Goal: Task Accomplishment & Management: Complete application form

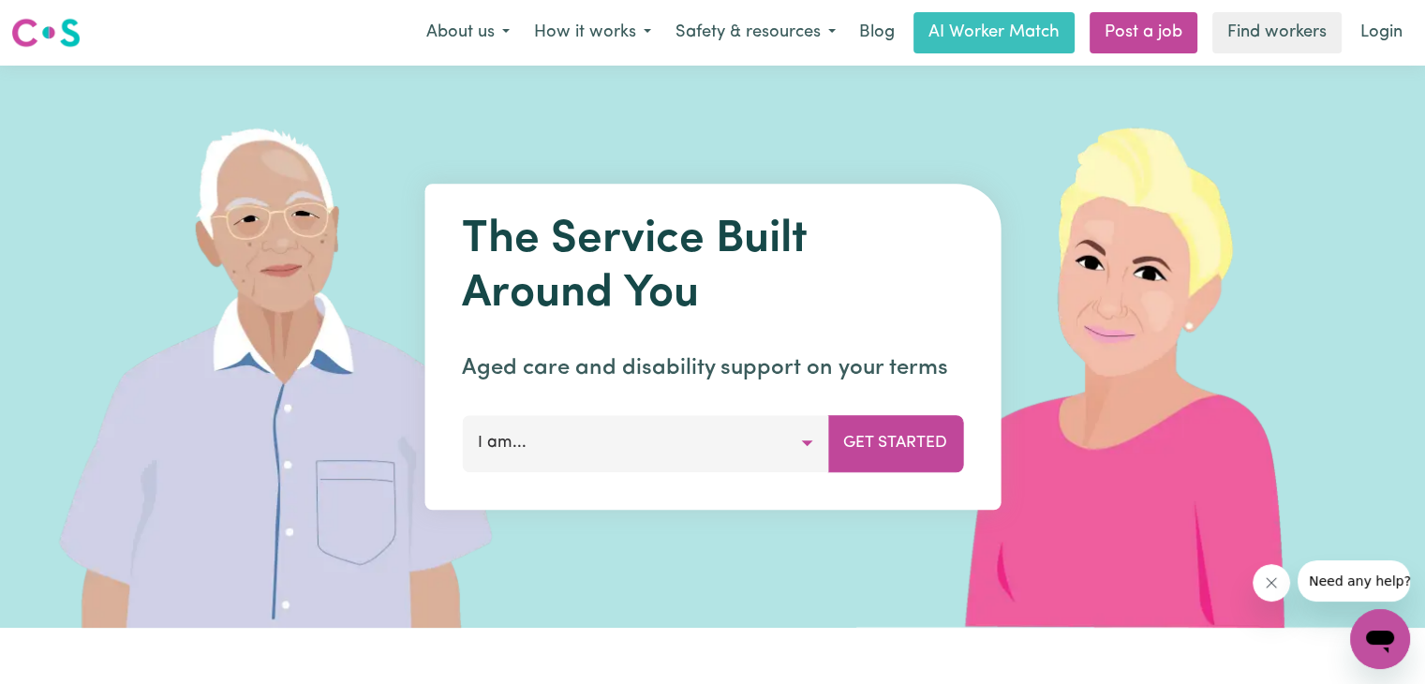
click at [784, 444] on button "I am..." at bounding box center [645, 443] width 366 height 56
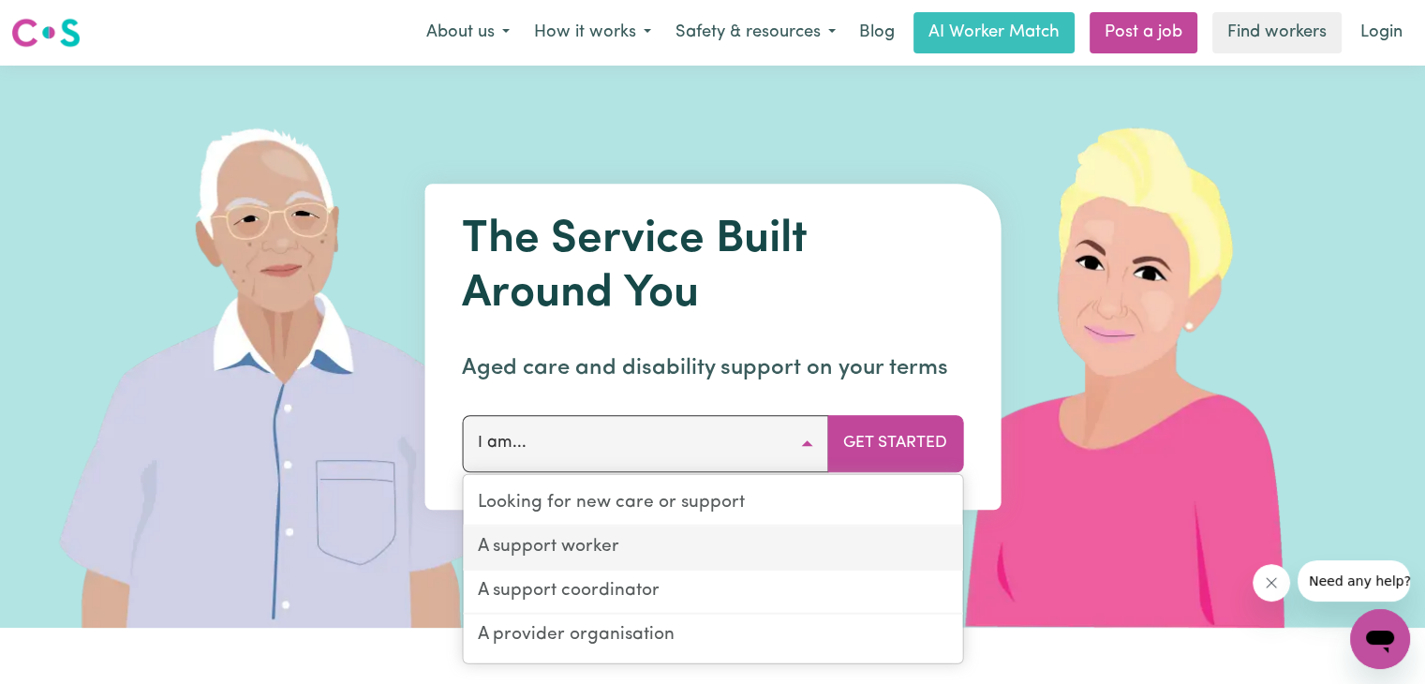
click at [707, 541] on link "A support worker" at bounding box center [712, 549] width 499 height 44
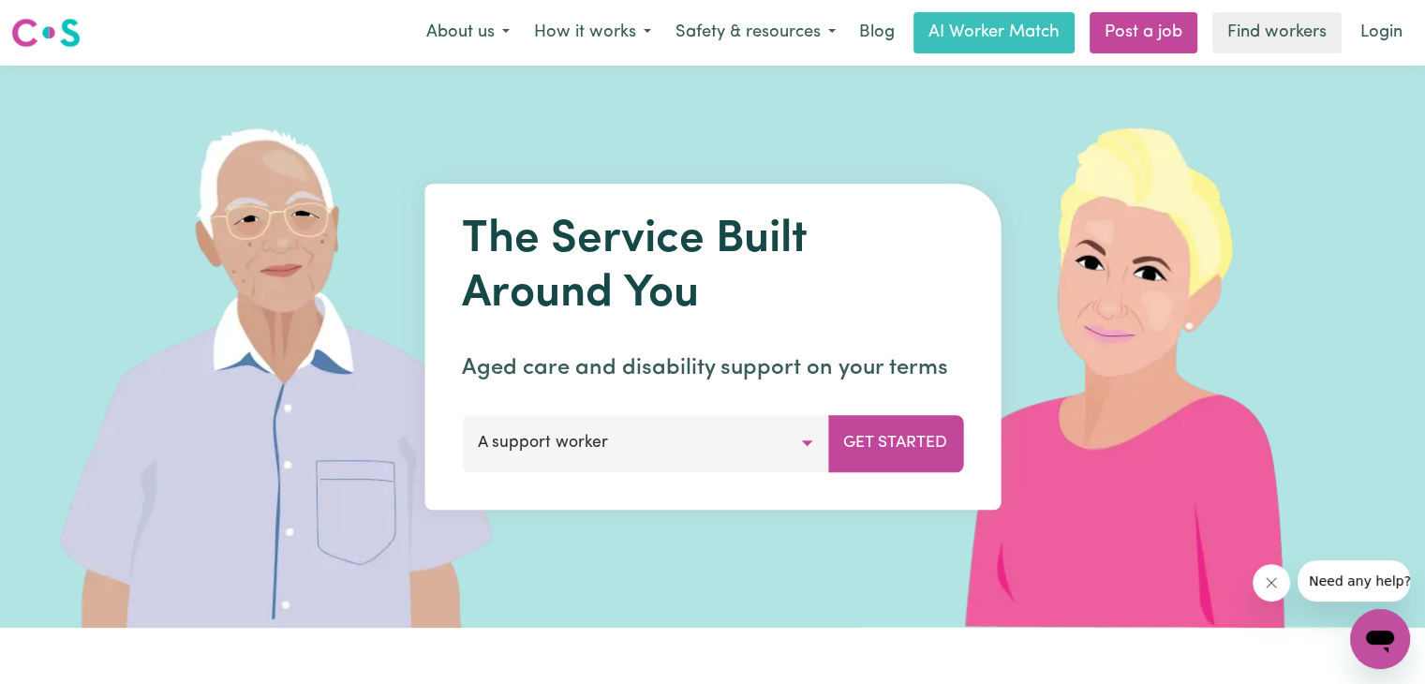
click at [693, 431] on button "A support worker" at bounding box center [645, 443] width 366 height 56
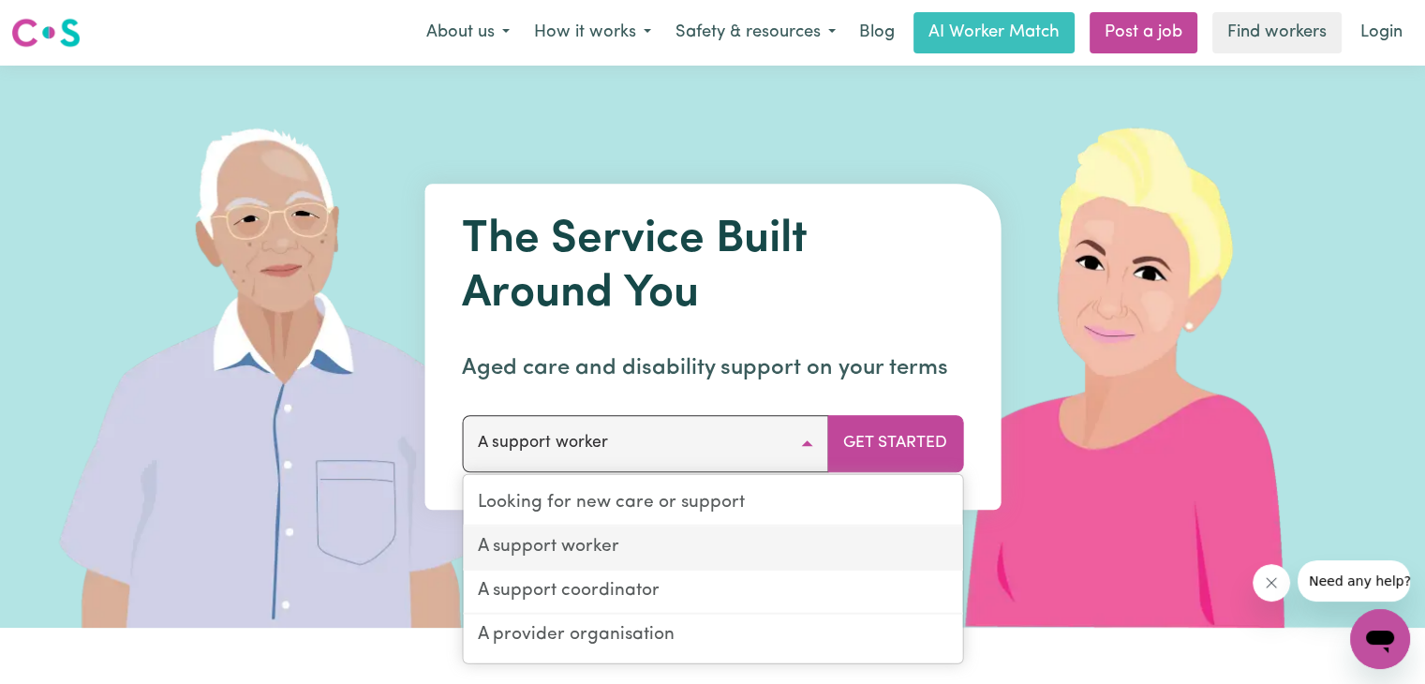
click at [675, 532] on link "A support worker" at bounding box center [712, 549] width 499 height 44
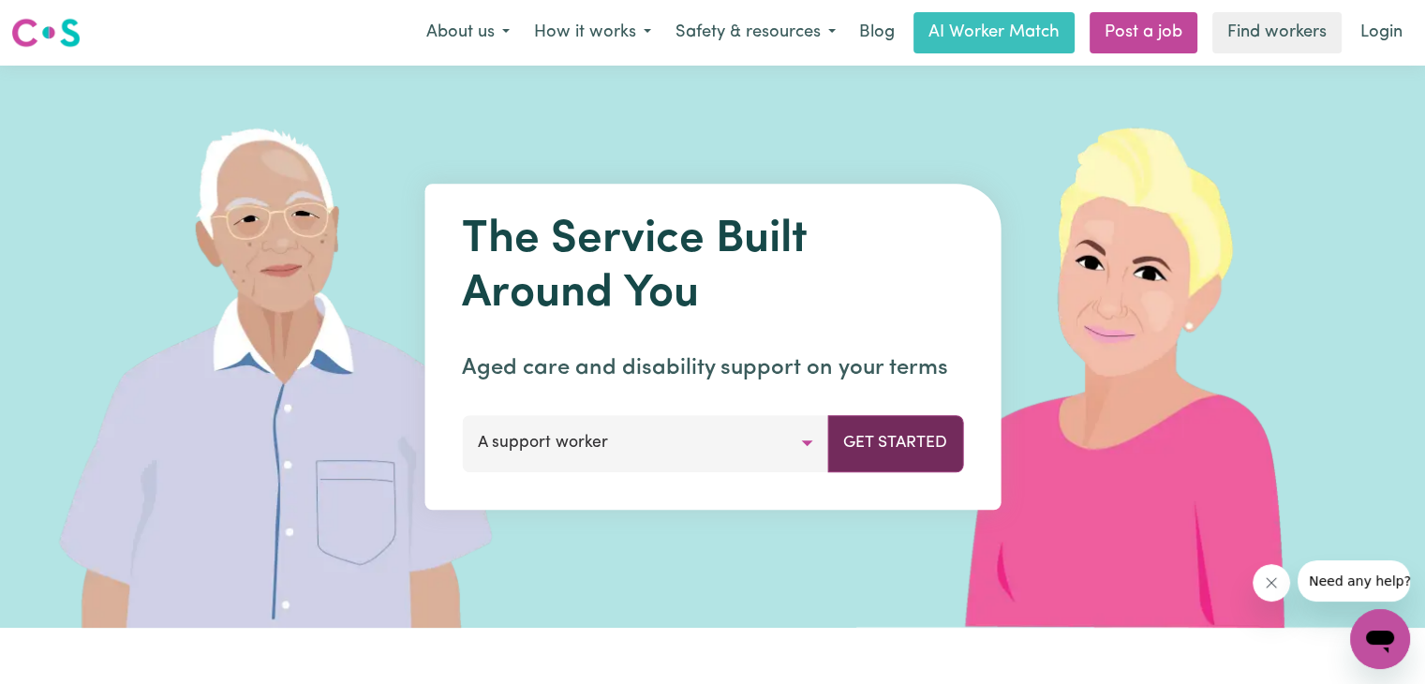
click at [872, 435] on button "Get Started" at bounding box center [895, 443] width 136 height 56
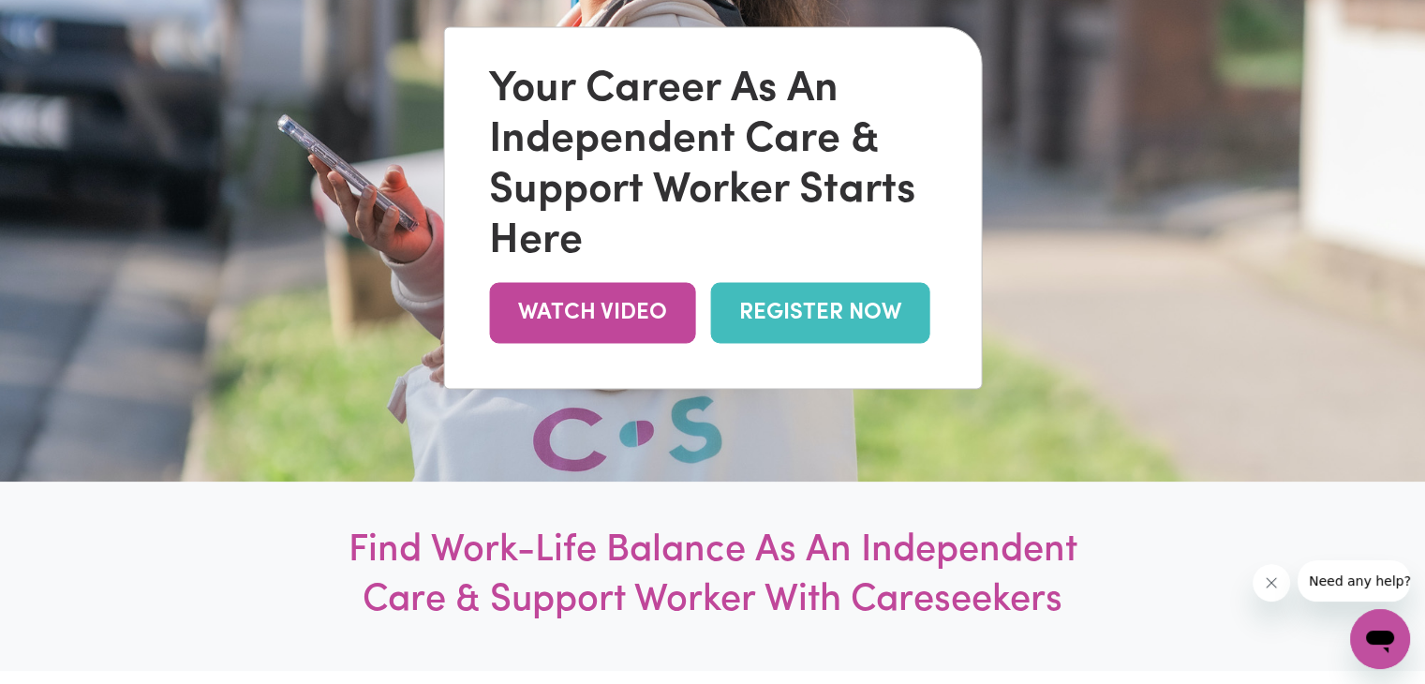
scroll to position [270, 0]
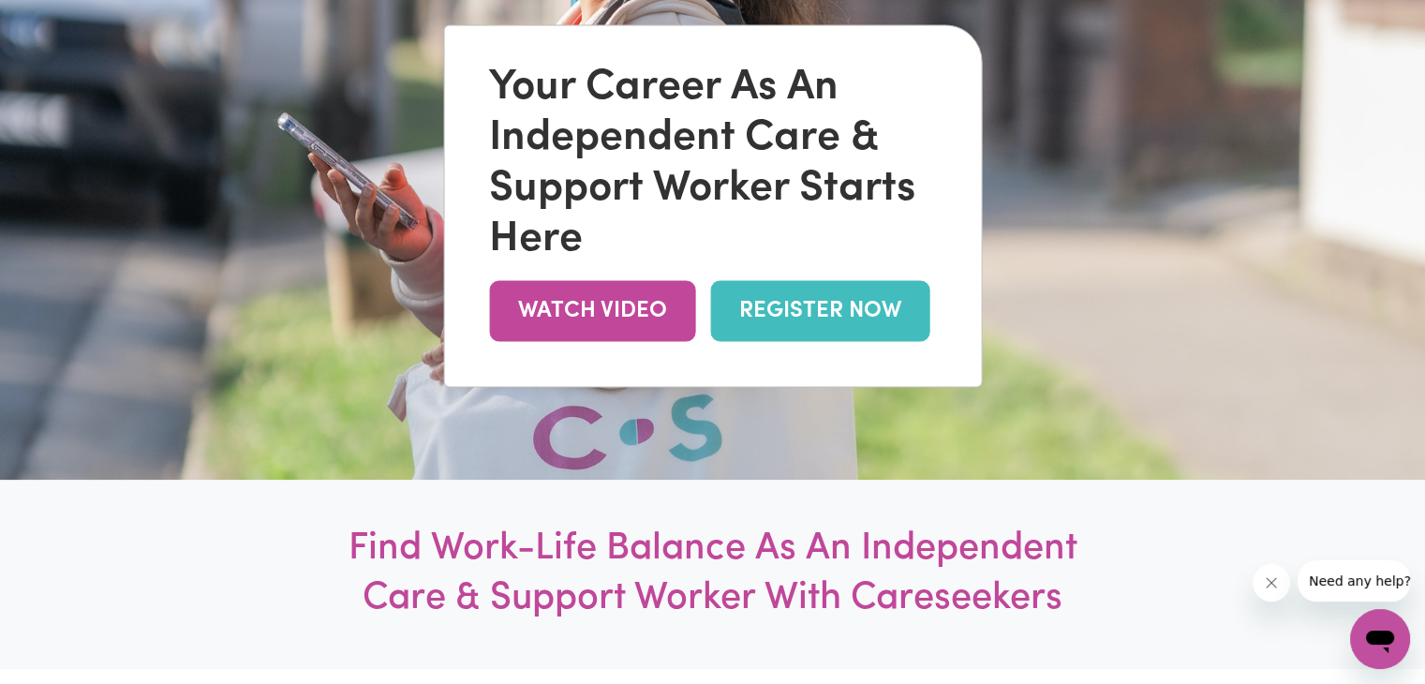
click at [829, 316] on link "REGISTER NOW" at bounding box center [819, 310] width 219 height 61
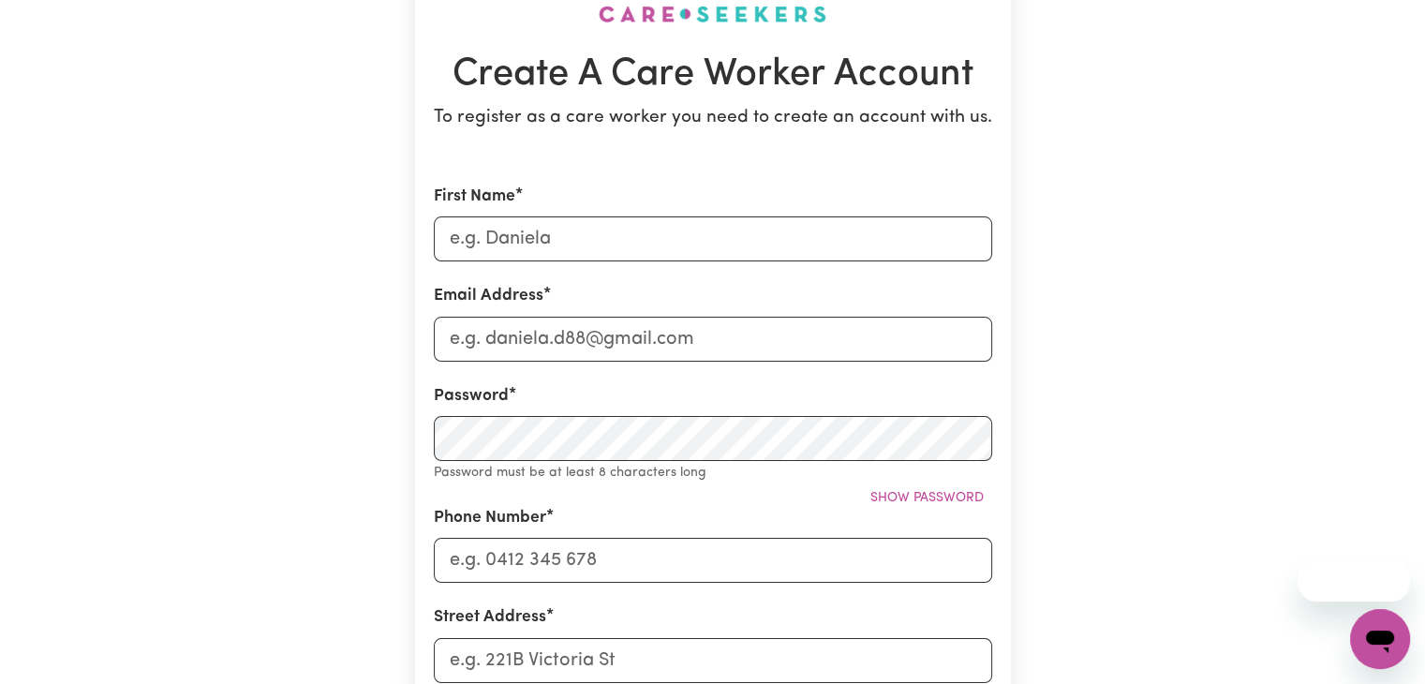
scroll to position [164, 0]
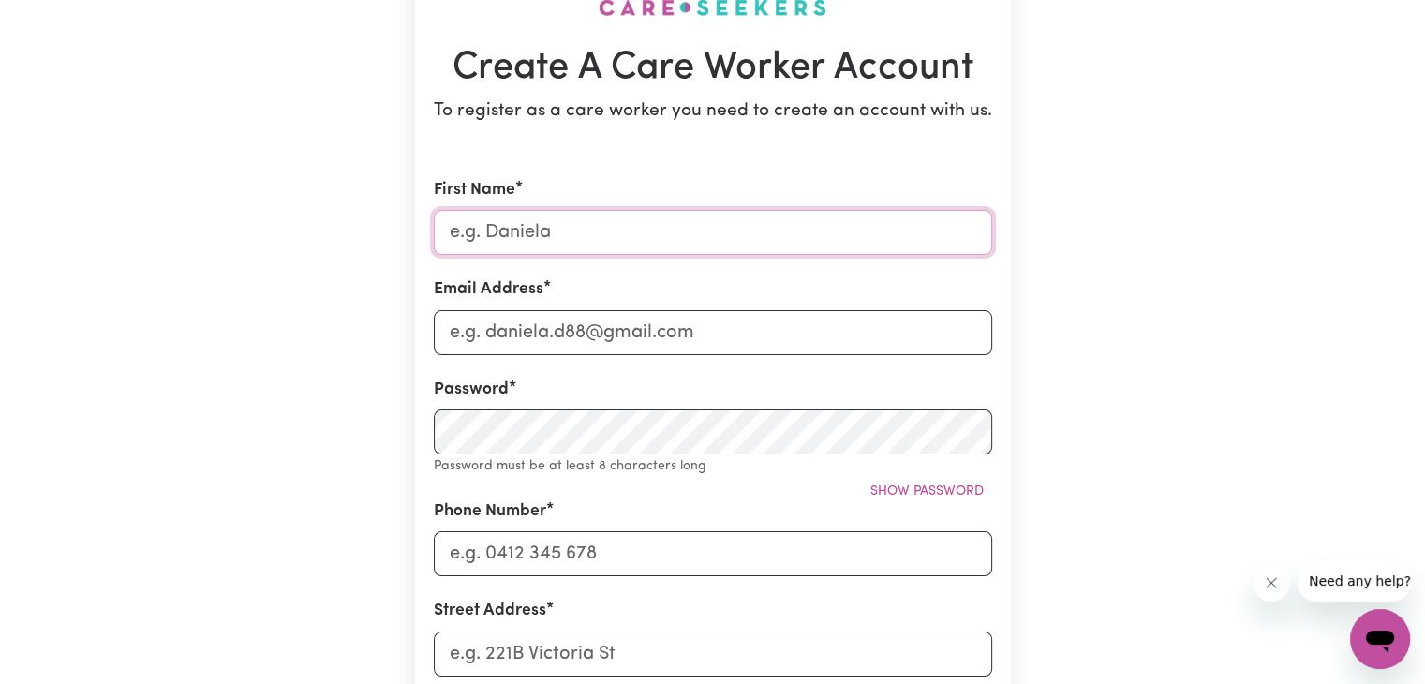
click at [774, 242] on input "First Name" at bounding box center [713, 232] width 558 height 45
type input "Rajat"
click at [609, 334] on input "Email Address" at bounding box center [713, 332] width 558 height 45
type input "rajataneja12@gmail.com"
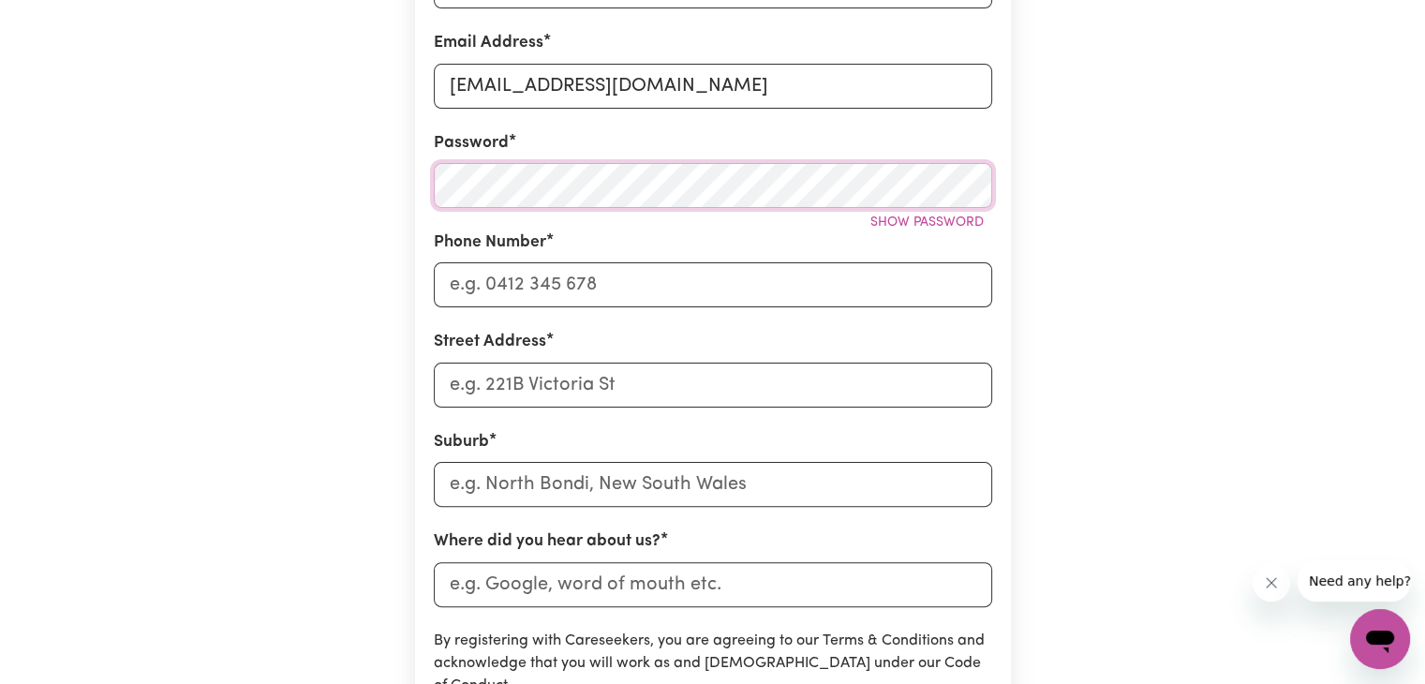
scroll to position [411, 0]
click at [619, 290] on input "Phone Number" at bounding box center [713, 283] width 558 height 45
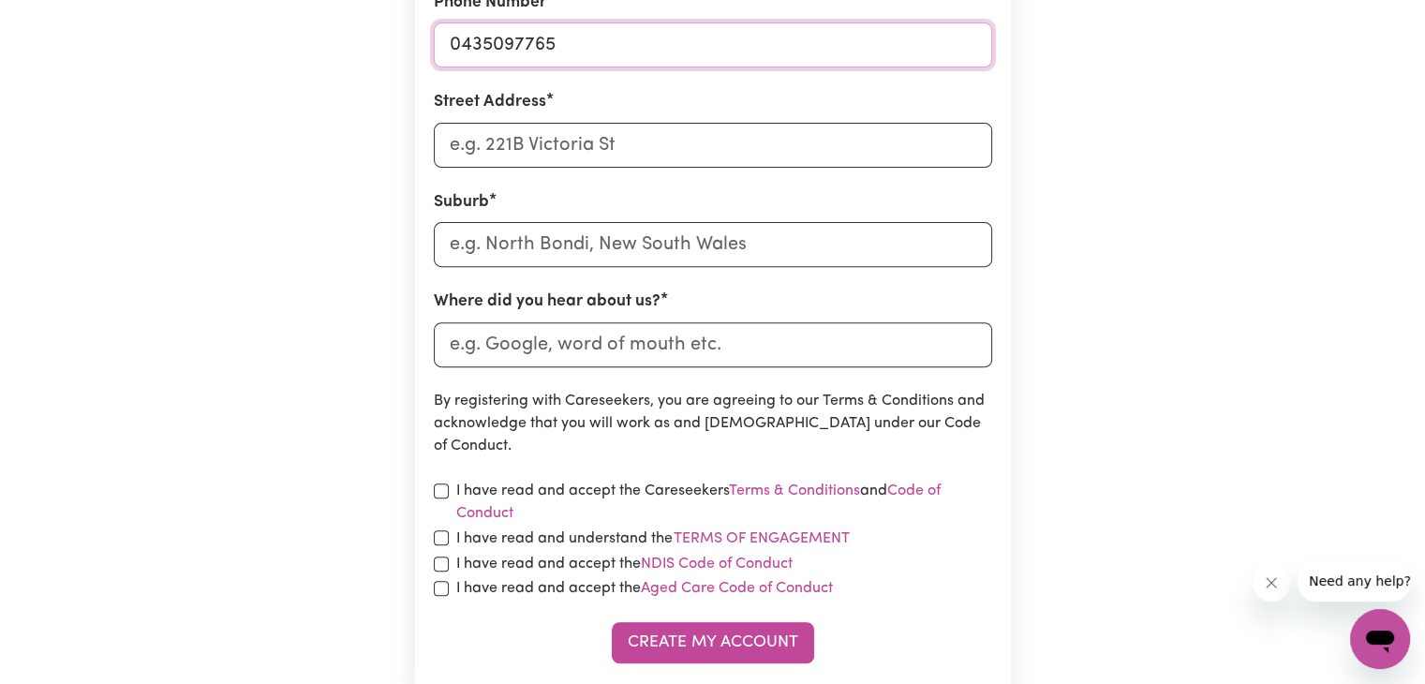
scroll to position [651, 0]
type input "0435097765"
click at [637, 155] on input "Street Address" at bounding box center [713, 144] width 558 height 45
type input "22 rozas avenue"
click at [600, 239] on input "text" at bounding box center [713, 243] width 558 height 45
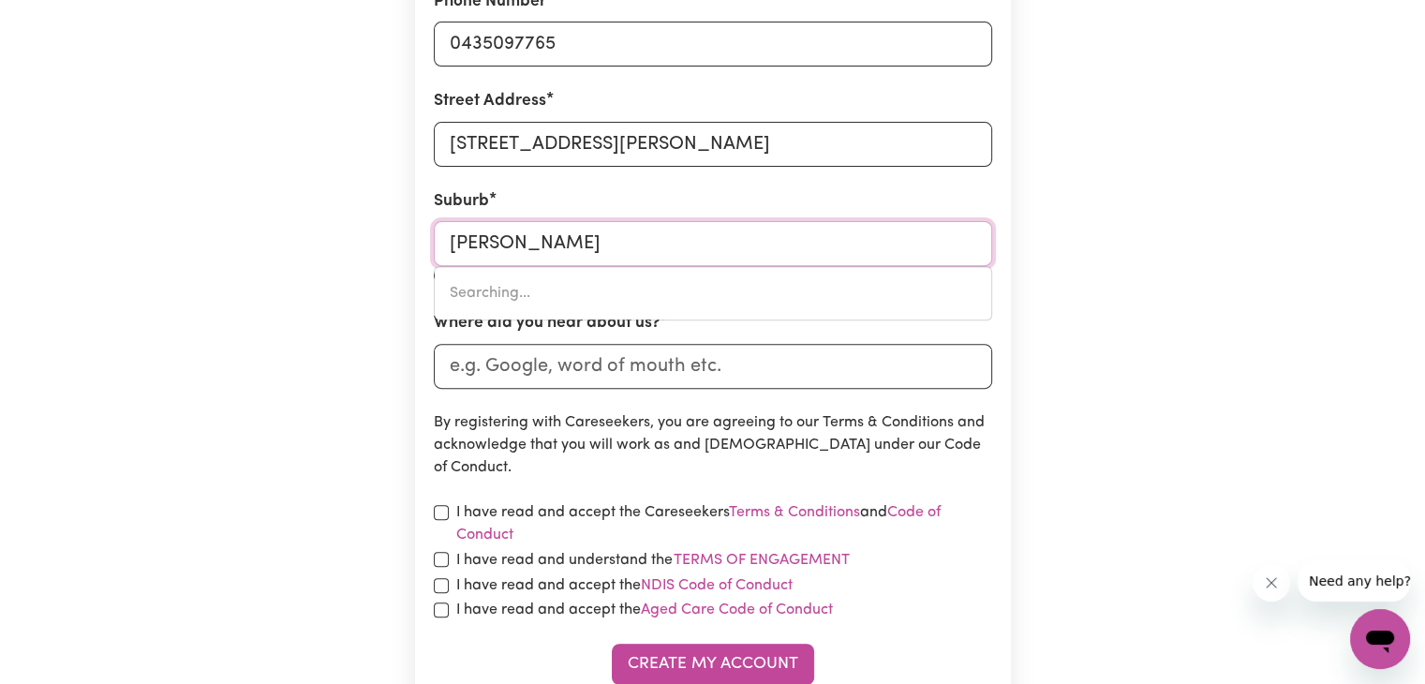
type input "wollert"
type input "wollert, Victoria, 3750"
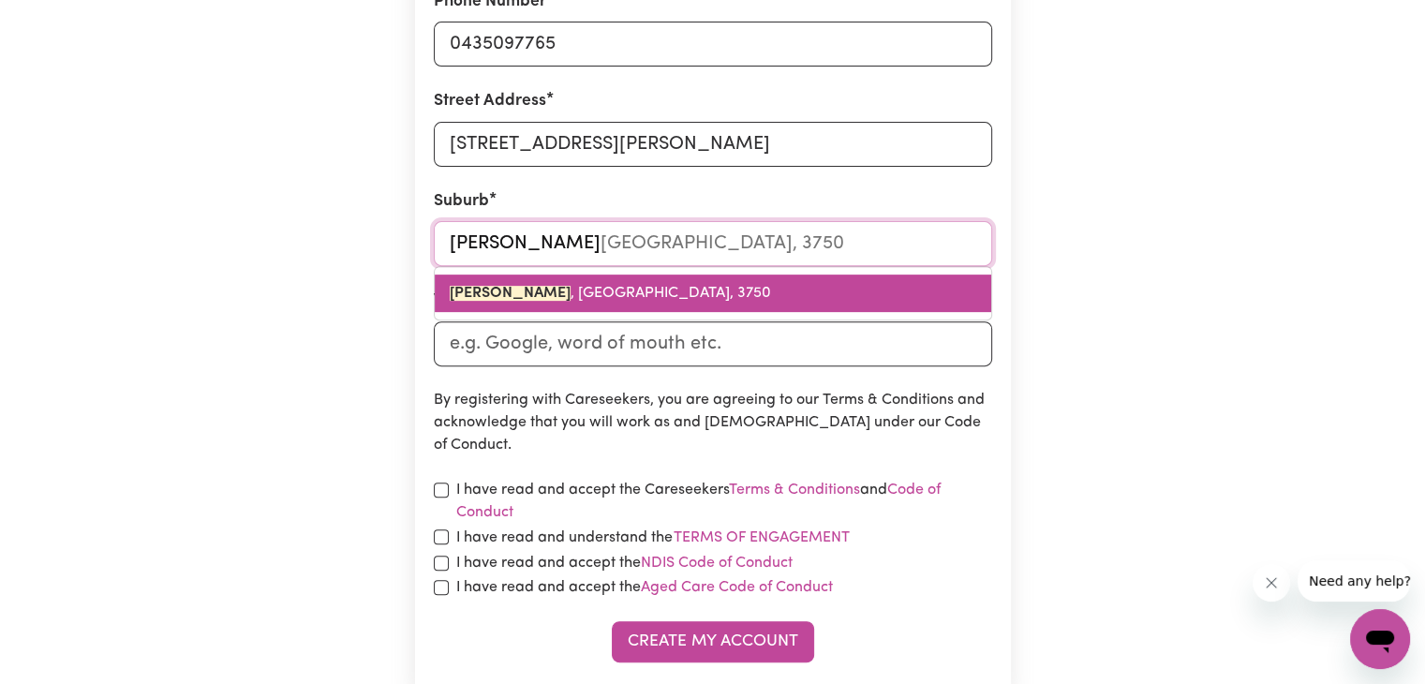
click at [603, 301] on span "WOLLERT , Victoria, 3750" at bounding box center [610, 293] width 321 height 15
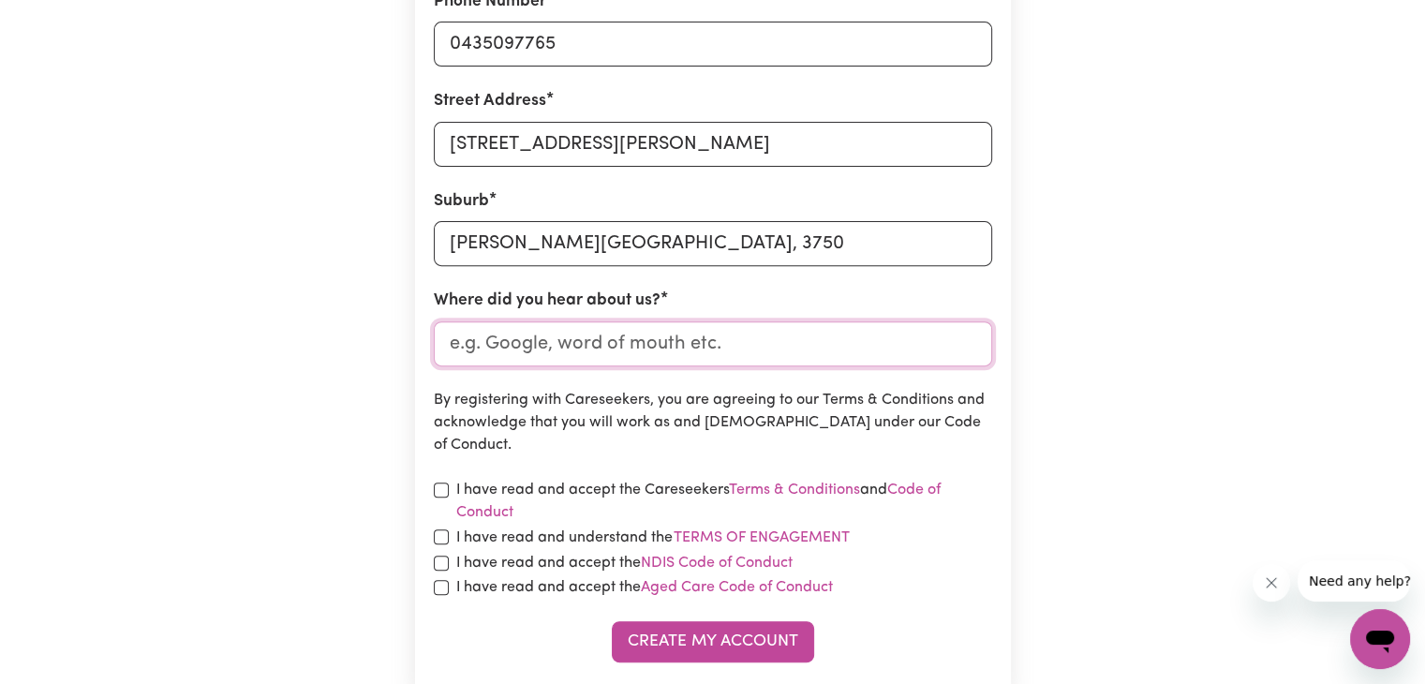
click at [697, 338] on input "Where did you hear about us?" at bounding box center [713, 343] width 558 height 45
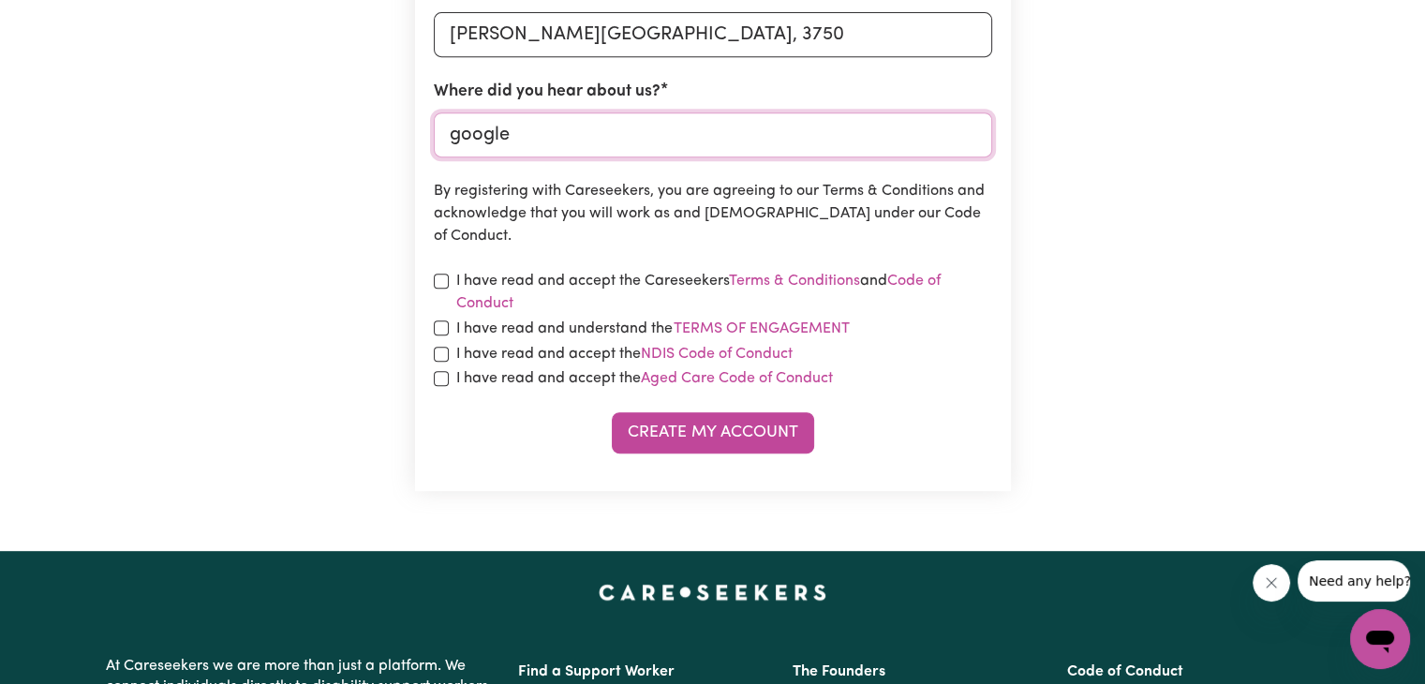
scroll to position [861, 0]
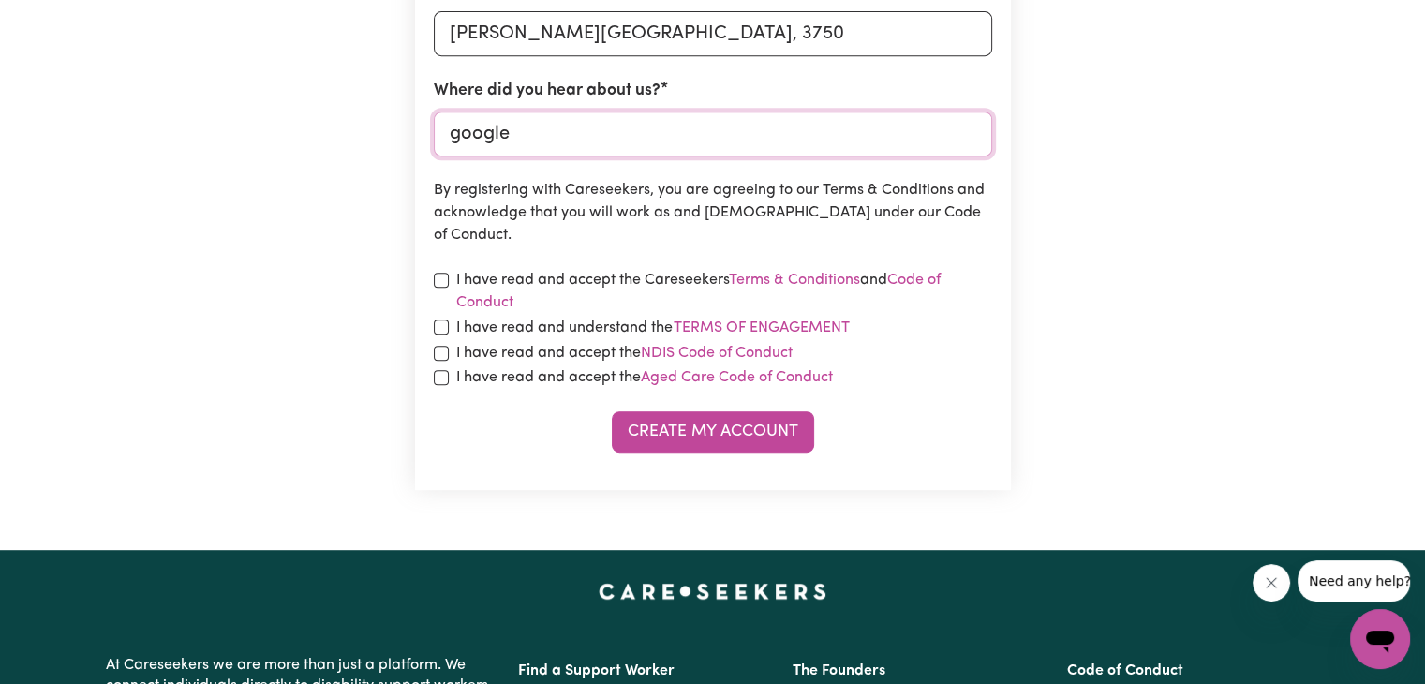
type input "google"
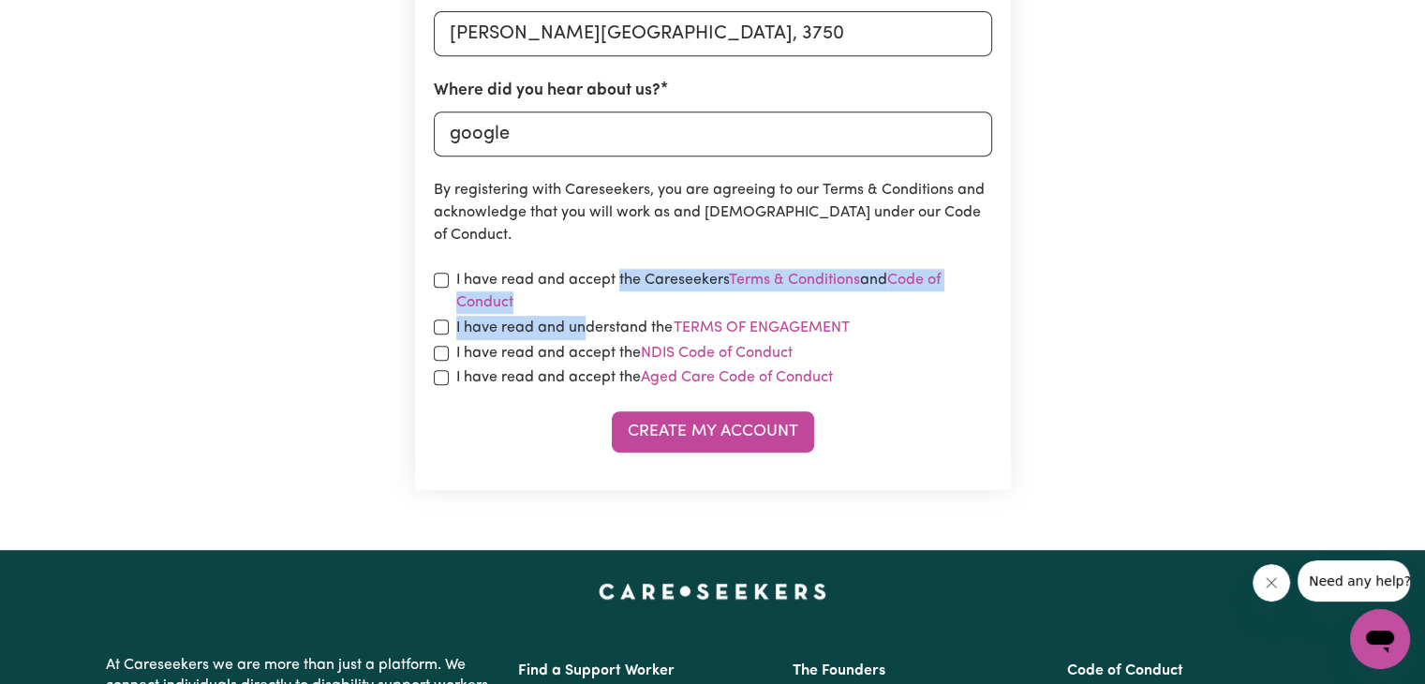
drag, startPoint x: 620, startPoint y: 278, endPoint x: 585, endPoint y: 327, distance: 60.3
click at [585, 327] on label "I have read and understand the Terms of Engagement" at bounding box center [653, 328] width 394 height 24
click at [673, 327] on button "Terms of Engagement" at bounding box center [762, 328] width 178 height 24
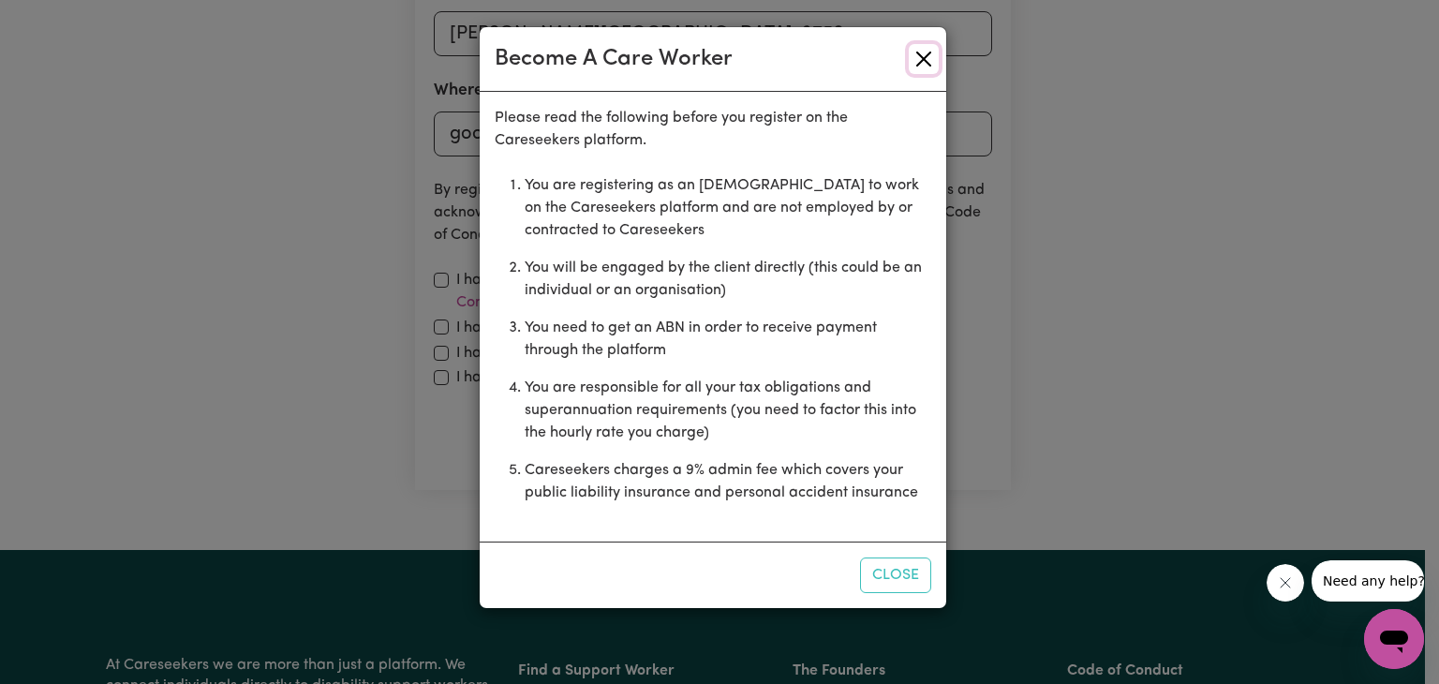
click at [919, 49] on button "Close" at bounding box center [924, 59] width 30 height 30
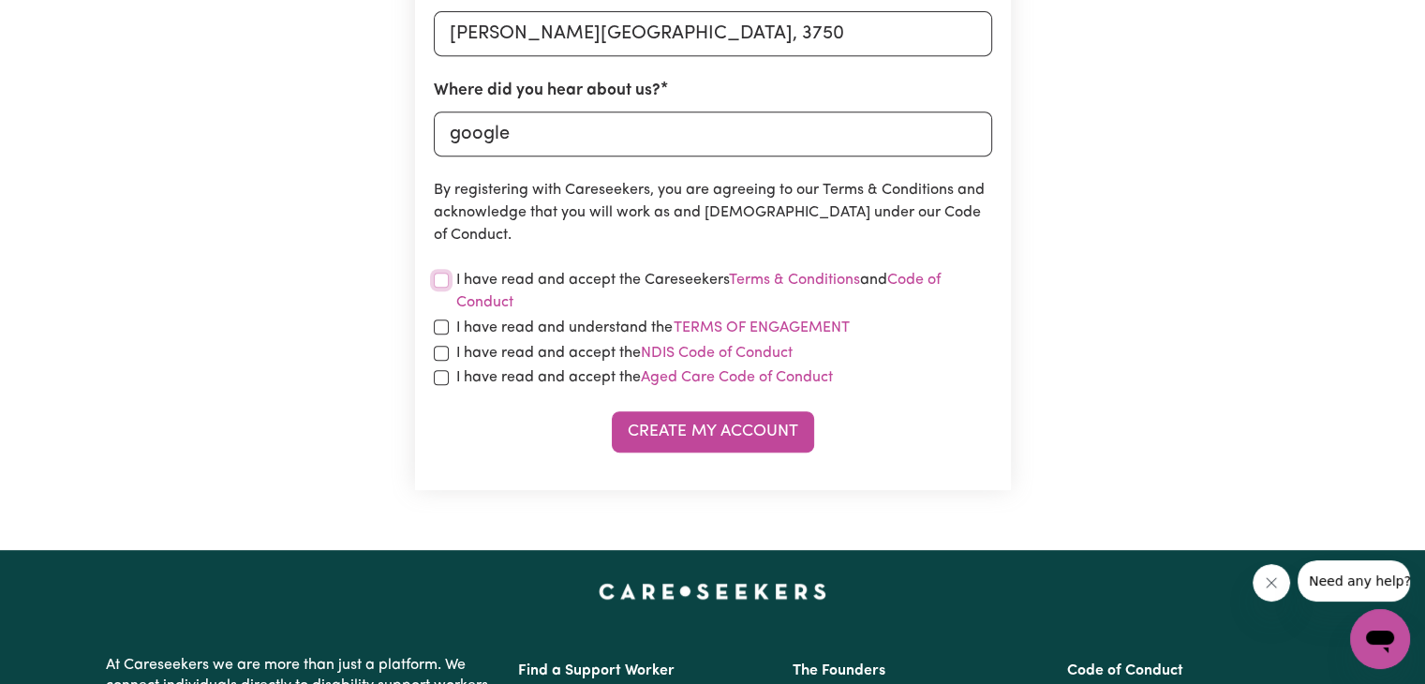
click at [440, 283] on input "checkbox" at bounding box center [441, 280] width 15 height 15
checkbox input "true"
click at [437, 334] on input "checkbox" at bounding box center [441, 326] width 15 height 15
checkbox input "true"
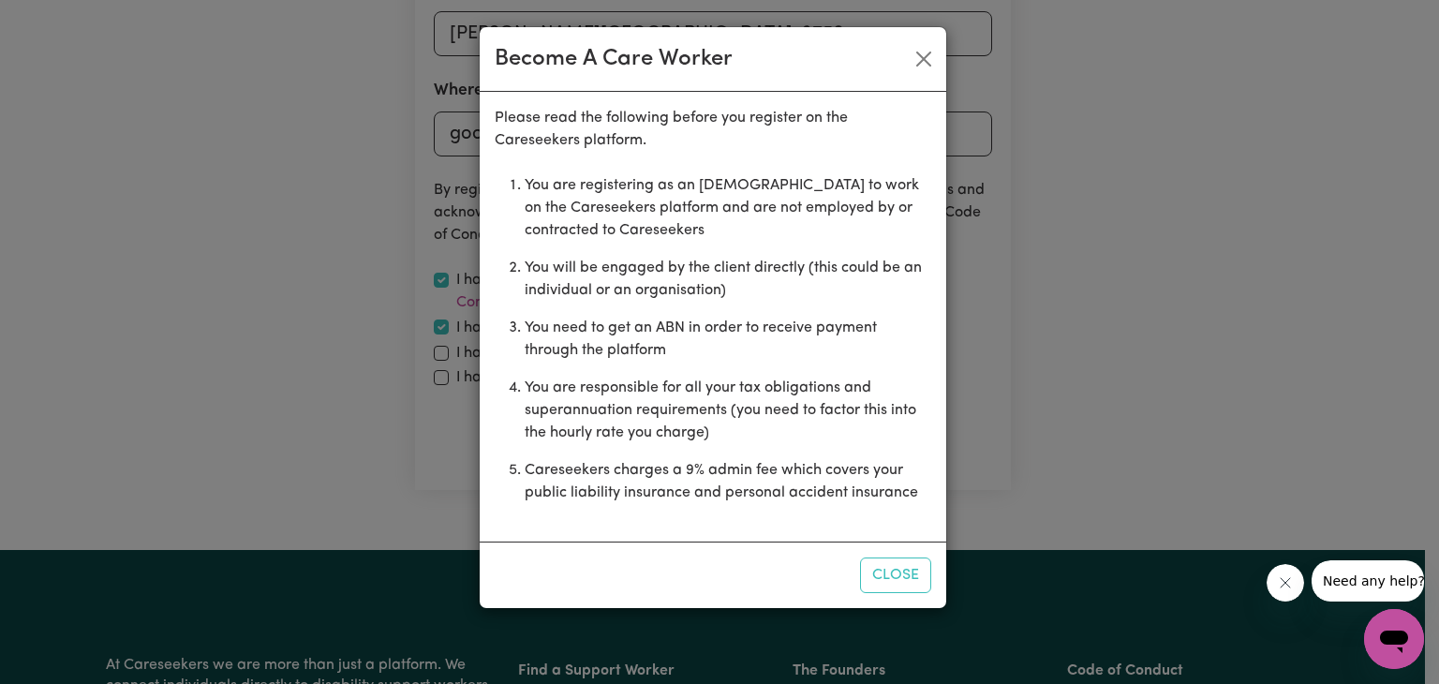
click at [441, 352] on div "Become A Care Worker Please read the following before you register on the Cares…" at bounding box center [719, 342] width 1439 height 684
click at [925, 572] on button "Close" at bounding box center [895, 575] width 71 height 36
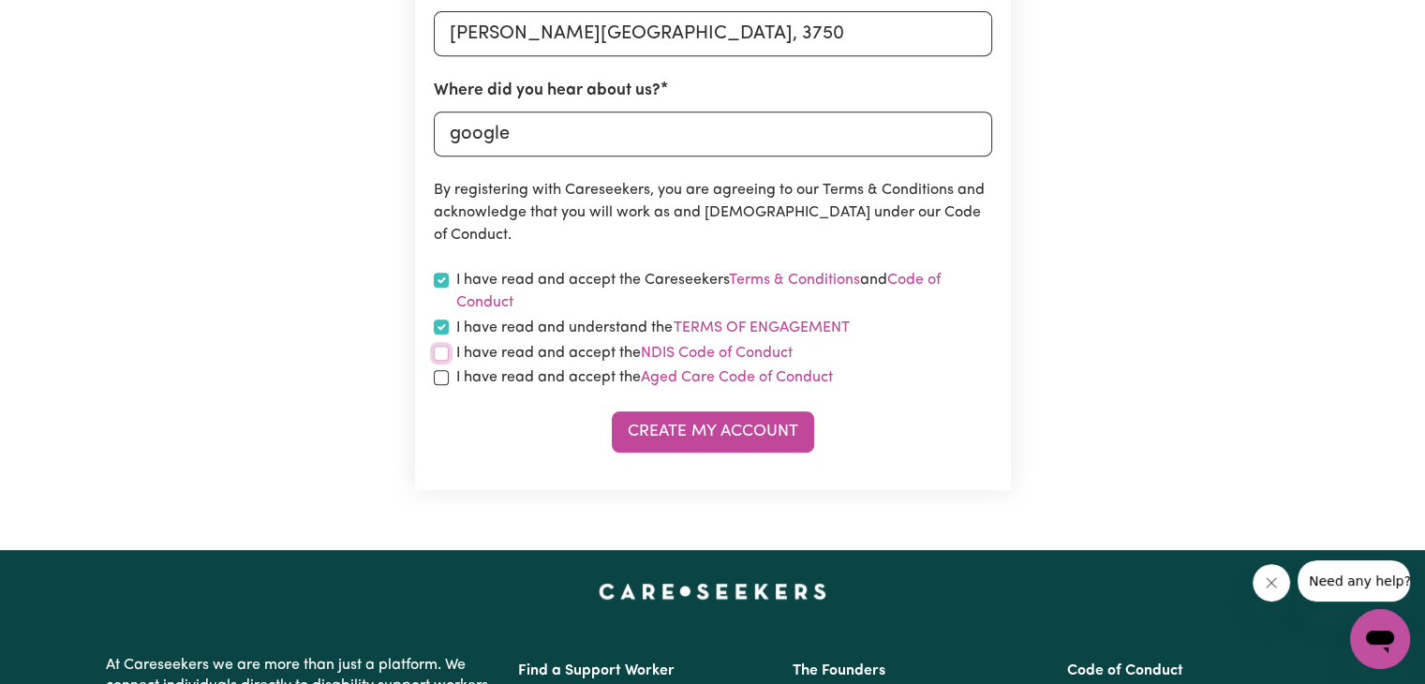
click at [442, 353] on input "checkbox" at bounding box center [441, 353] width 15 height 15
checkbox input "true"
click at [442, 379] on input "checkbox" at bounding box center [441, 377] width 15 height 15
checkbox input "true"
click at [705, 432] on button "Create My Account" at bounding box center [713, 431] width 202 height 41
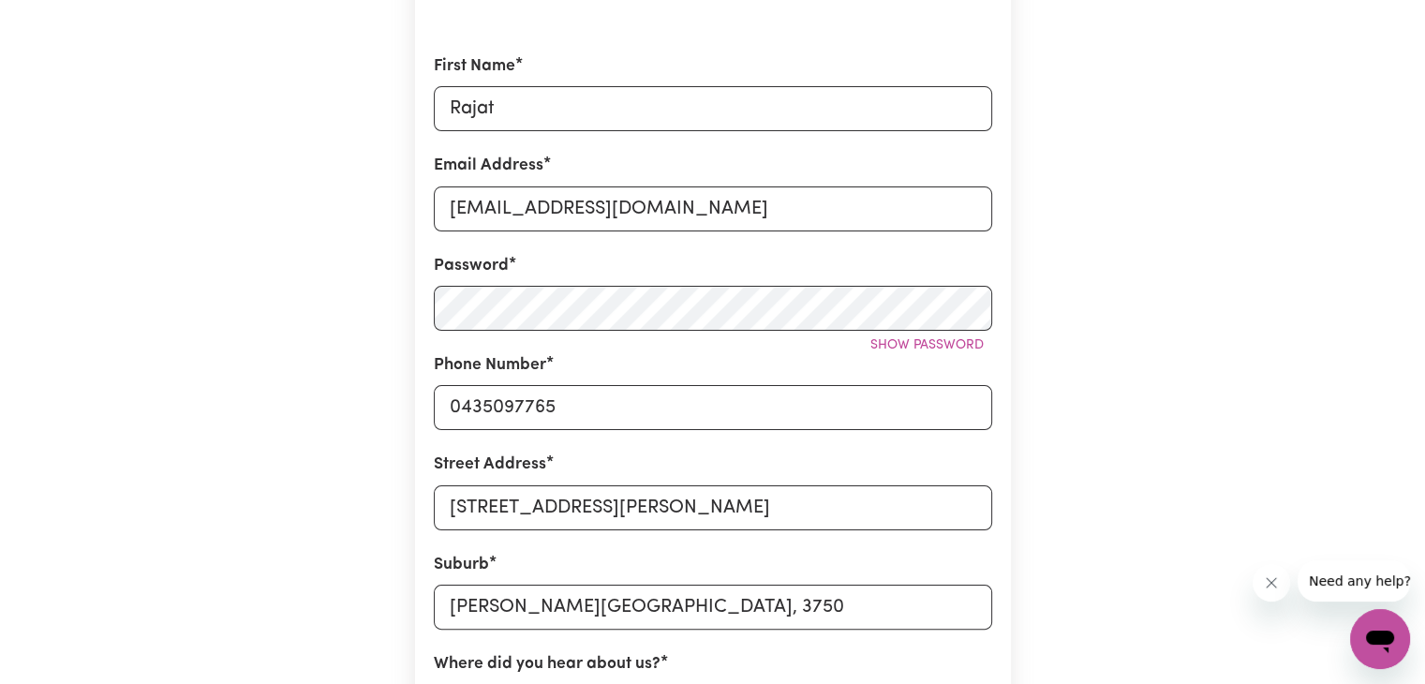
scroll to position [0, 0]
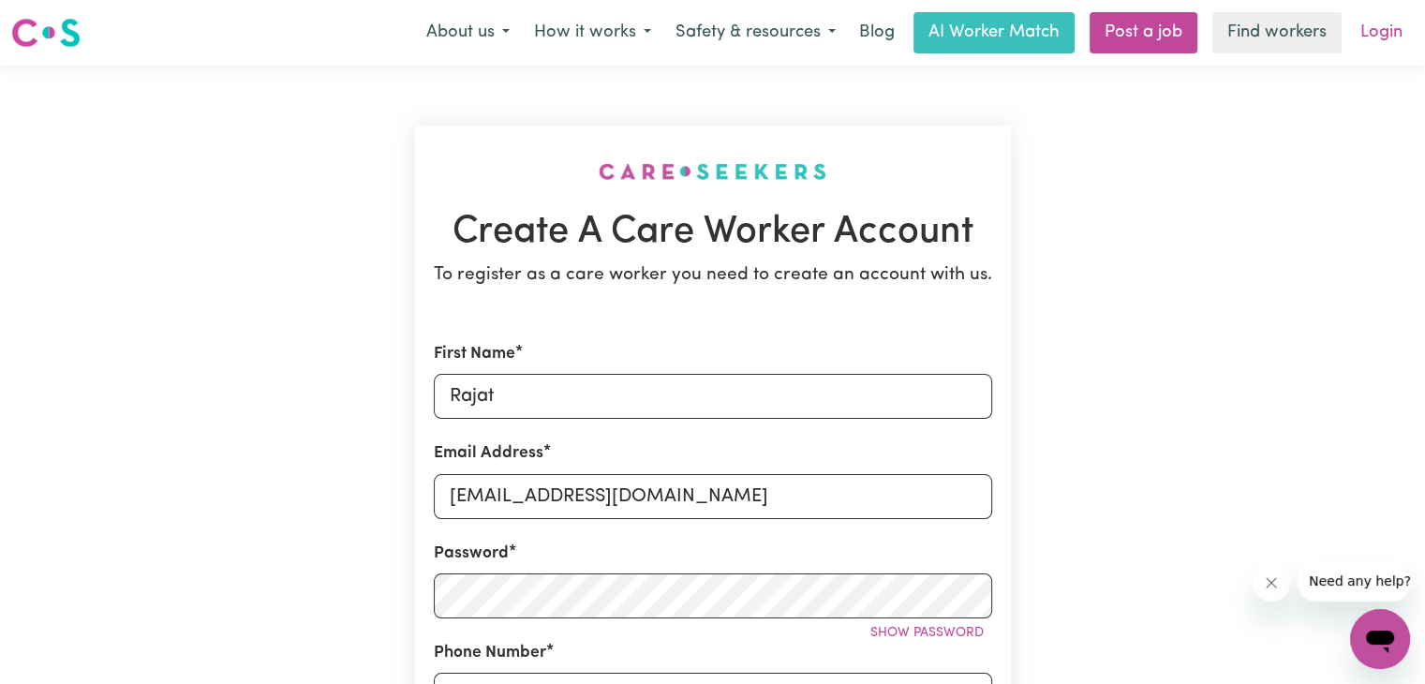
click at [1404, 41] on link "Login" at bounding box center [1381, 32] width 65 height 41
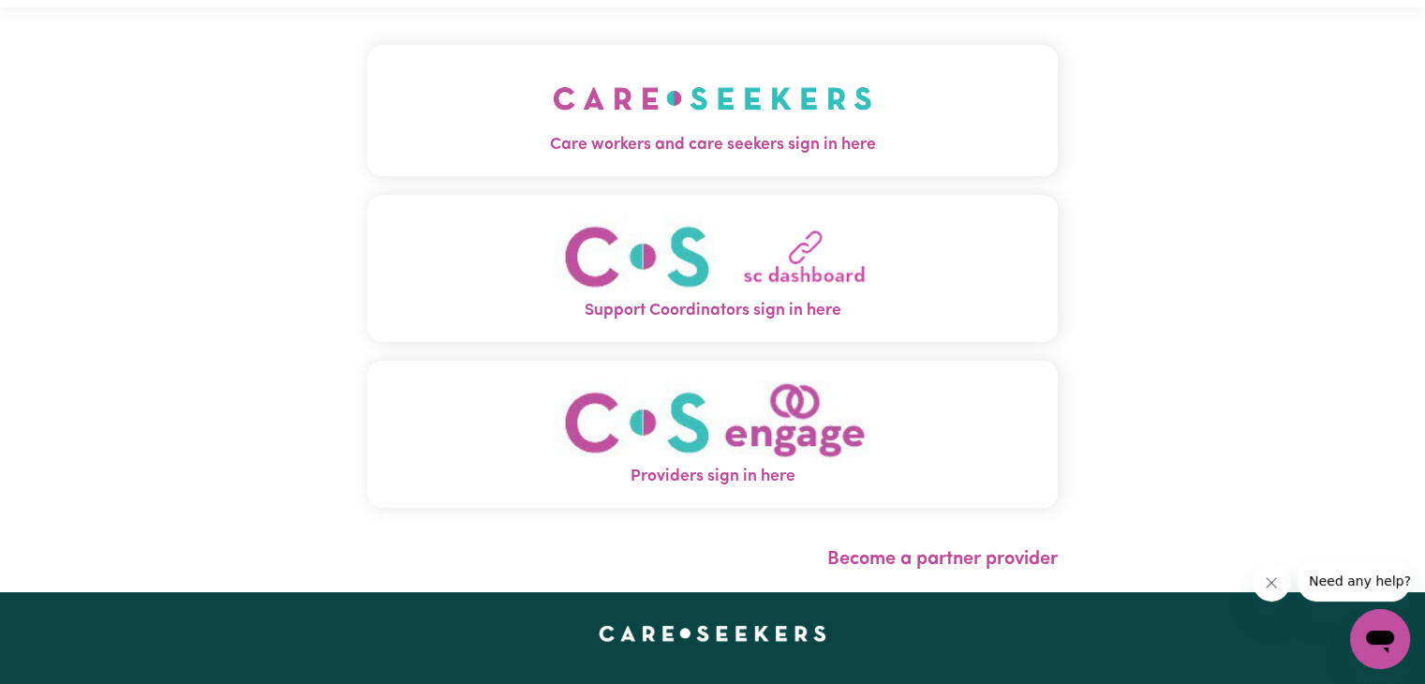
scroll to position [56, 0]
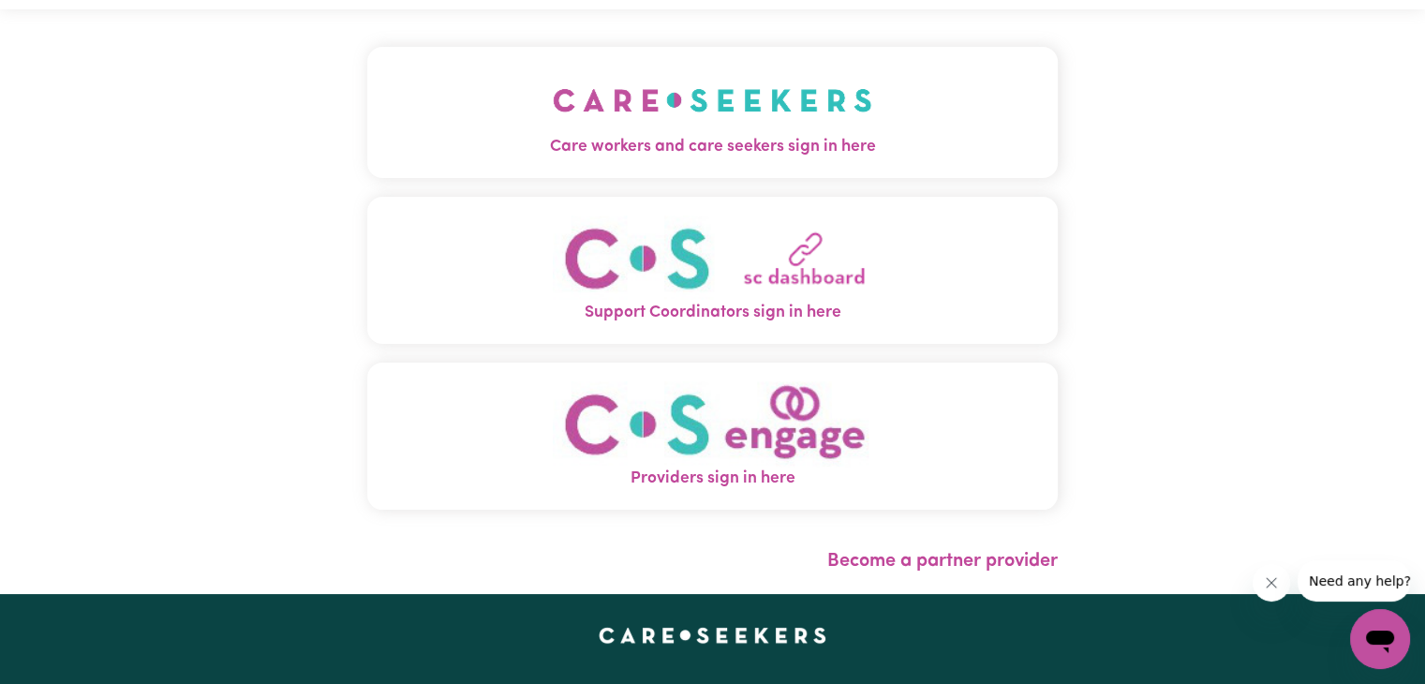
click at [806, 154] on span "Care workers and care seekers sign in here" at bounding box center [712, 147] width 690 height 24
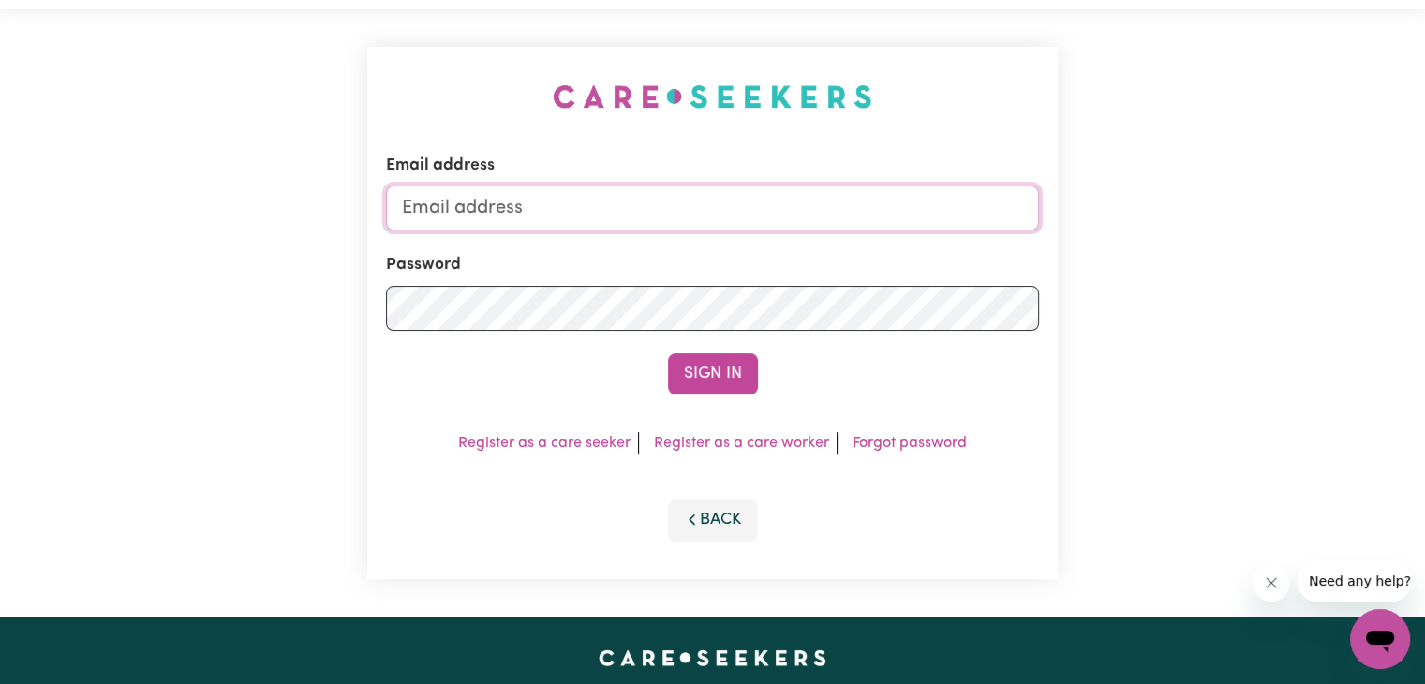
click at [781, 188] on input "Email address" at bounding box center [712, 208] width 653 height 45
type input "rajataneja12@gmail.com"
click at [668, 353] on button "Sign In" at bounding box center [713, 373] width 90 height 41
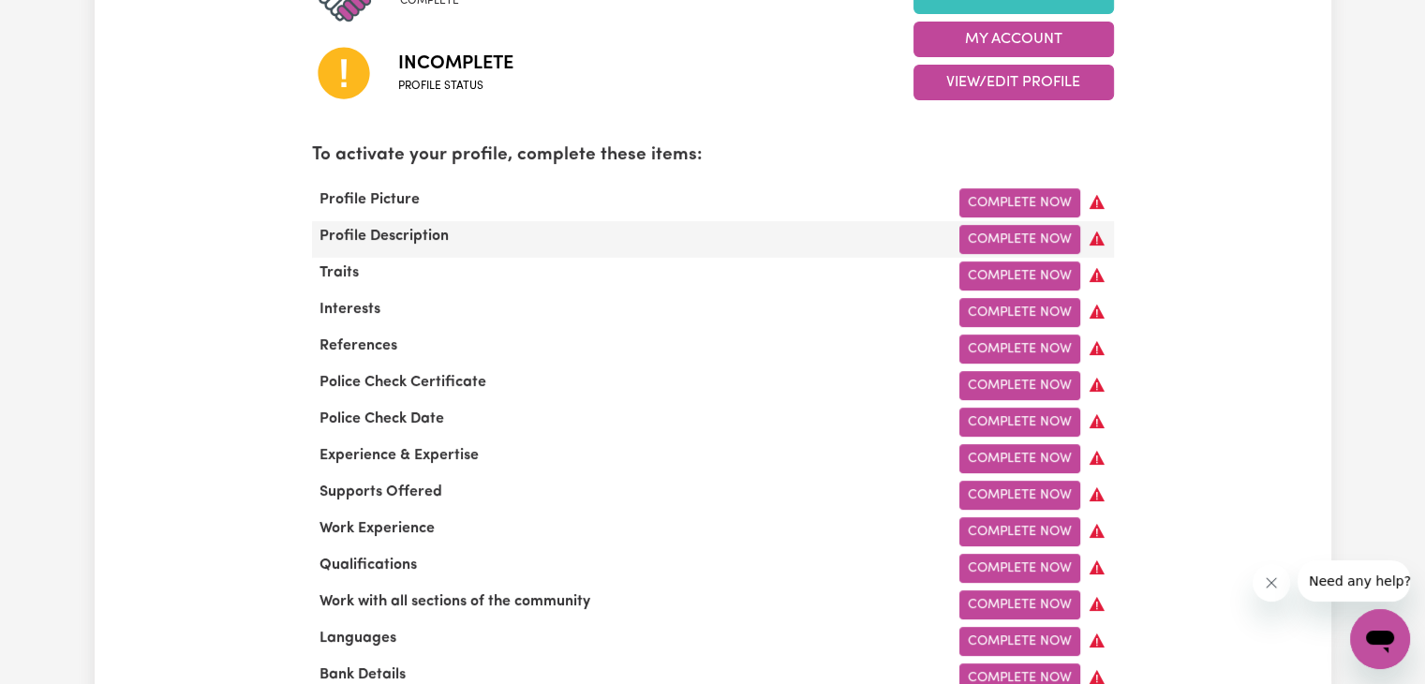
scroll to position [506, 0]
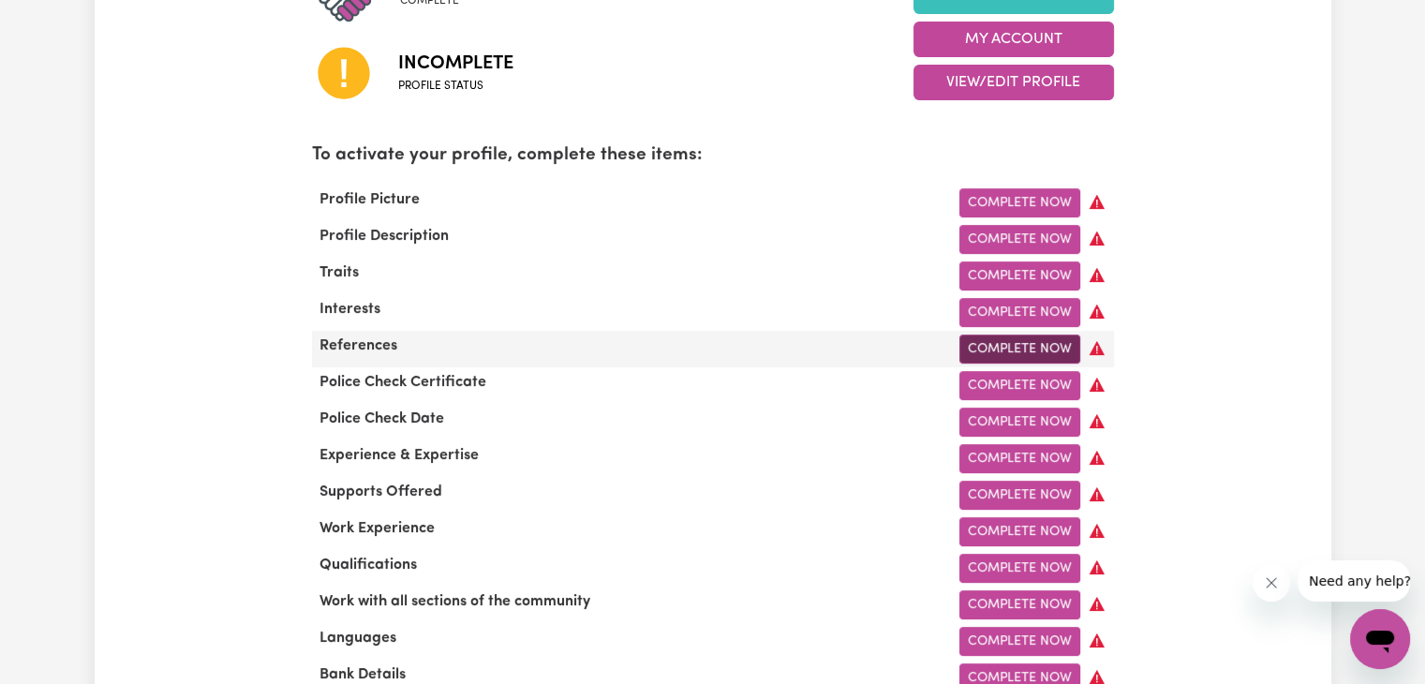
click at [1004, 357] on link "Complete Now" at bounding box center [1019, 348] width 121 height 29
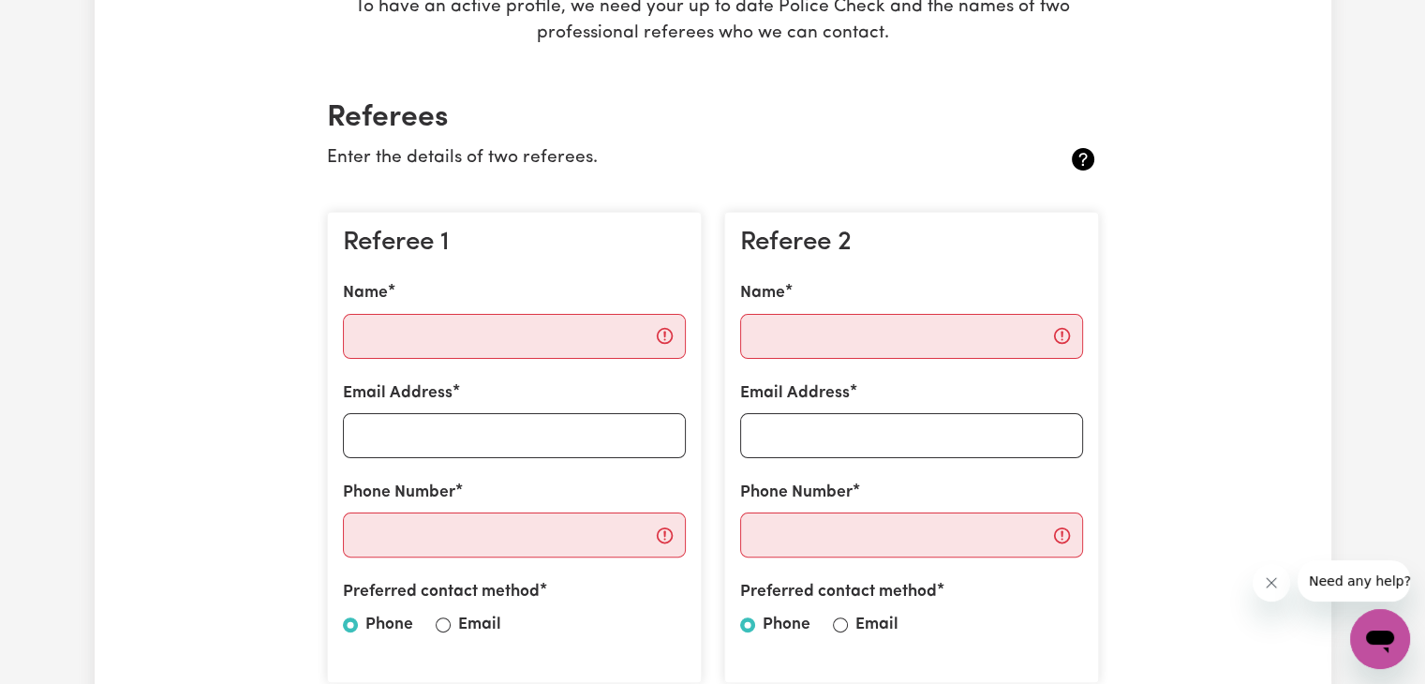
scroll to position [393, 0]
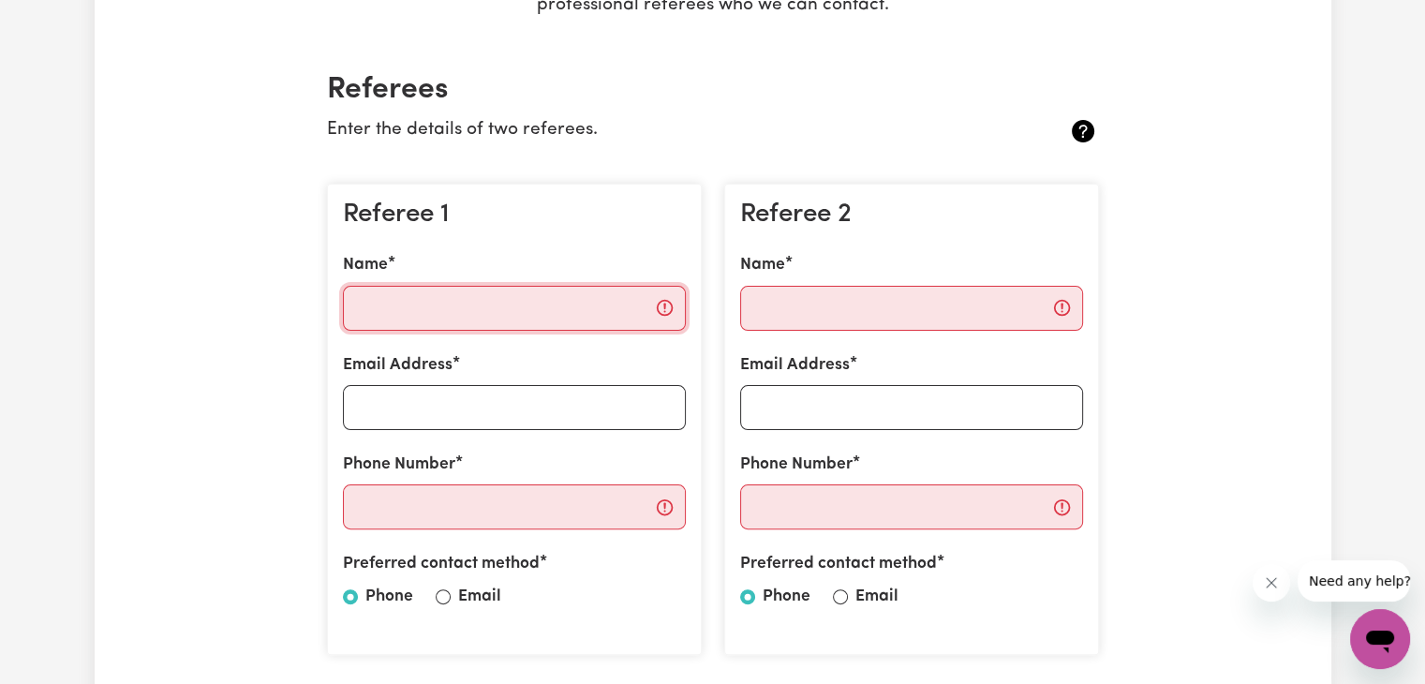
click at [592, 314] on input "Name" at bounding box center [514, 308] width 343 height 45
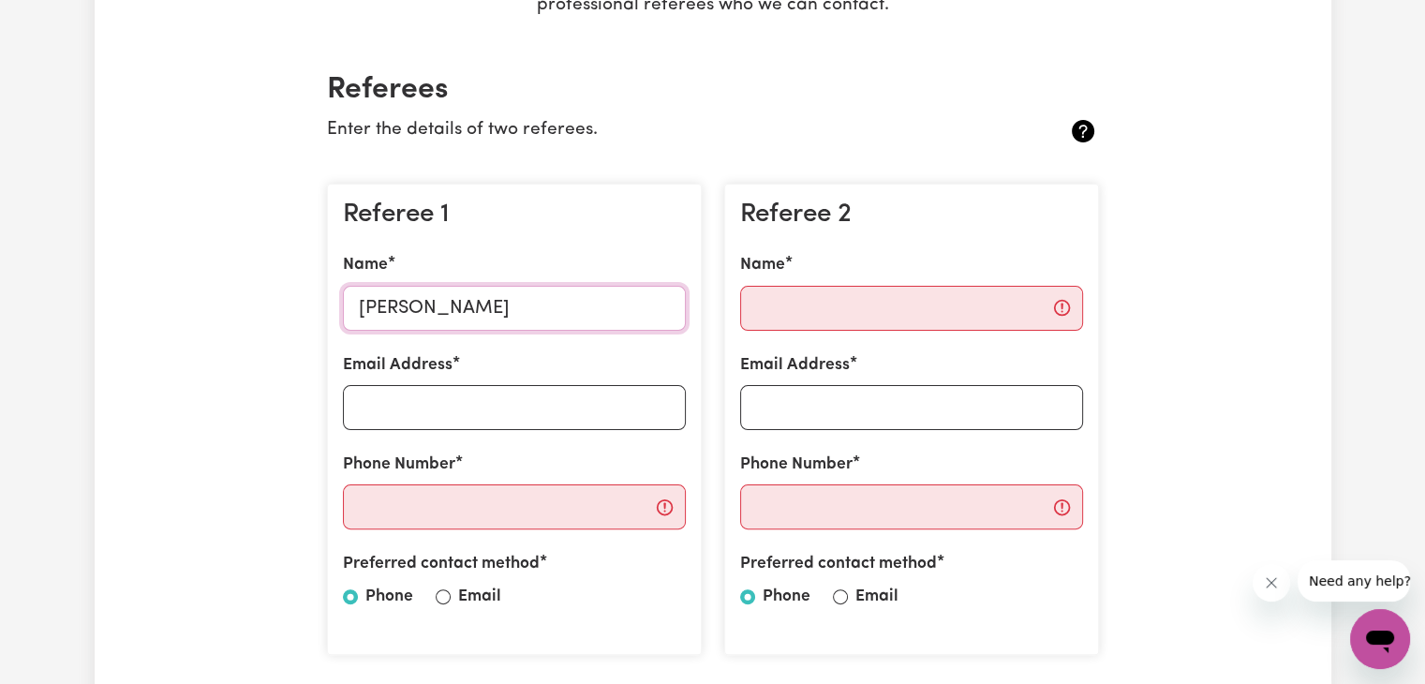
type input "Roopam"
click at [528, 409] on input "Email Address" at bounding box center [514, 407] width 343 height 45
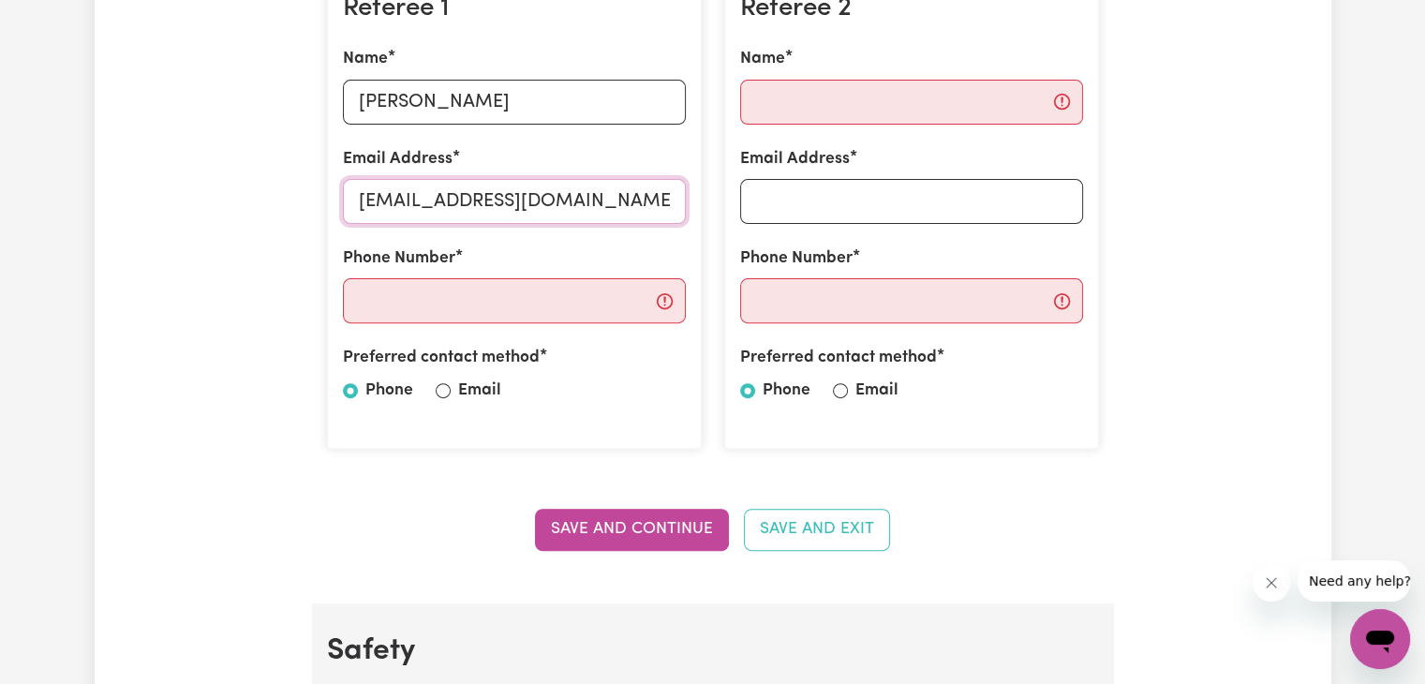
scroll to position [601, 0]
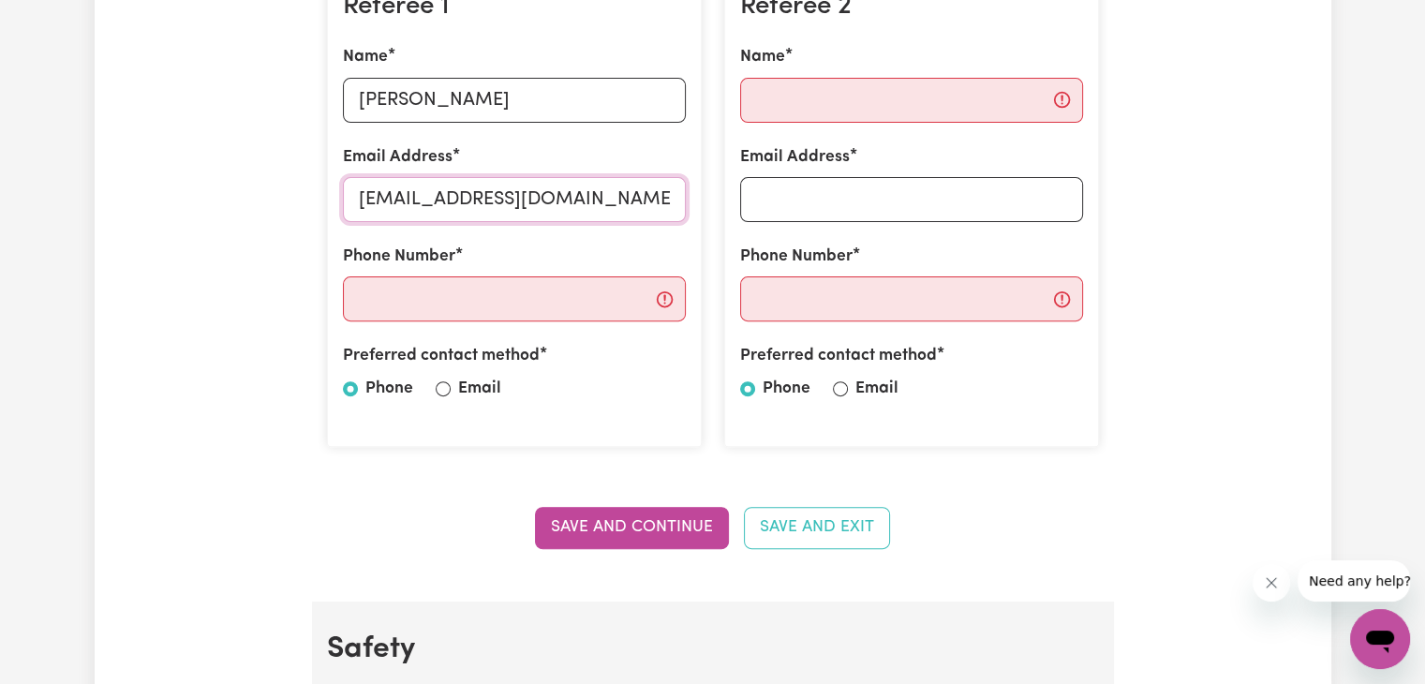
type input "Sandhuroopam1@gmail.com"
click at [522, 299] on input "Phone Number" at bounding box center [514, 298] width 343 height 45
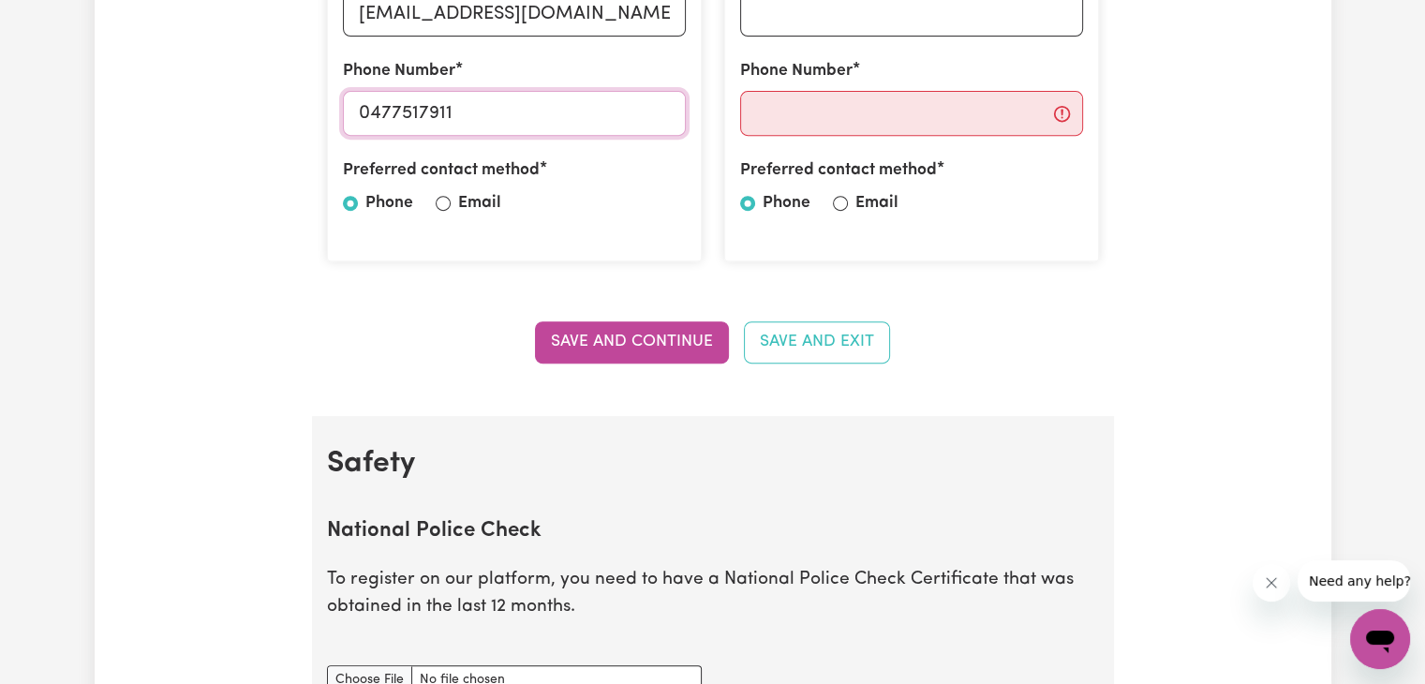
scroll to position [774, 0]
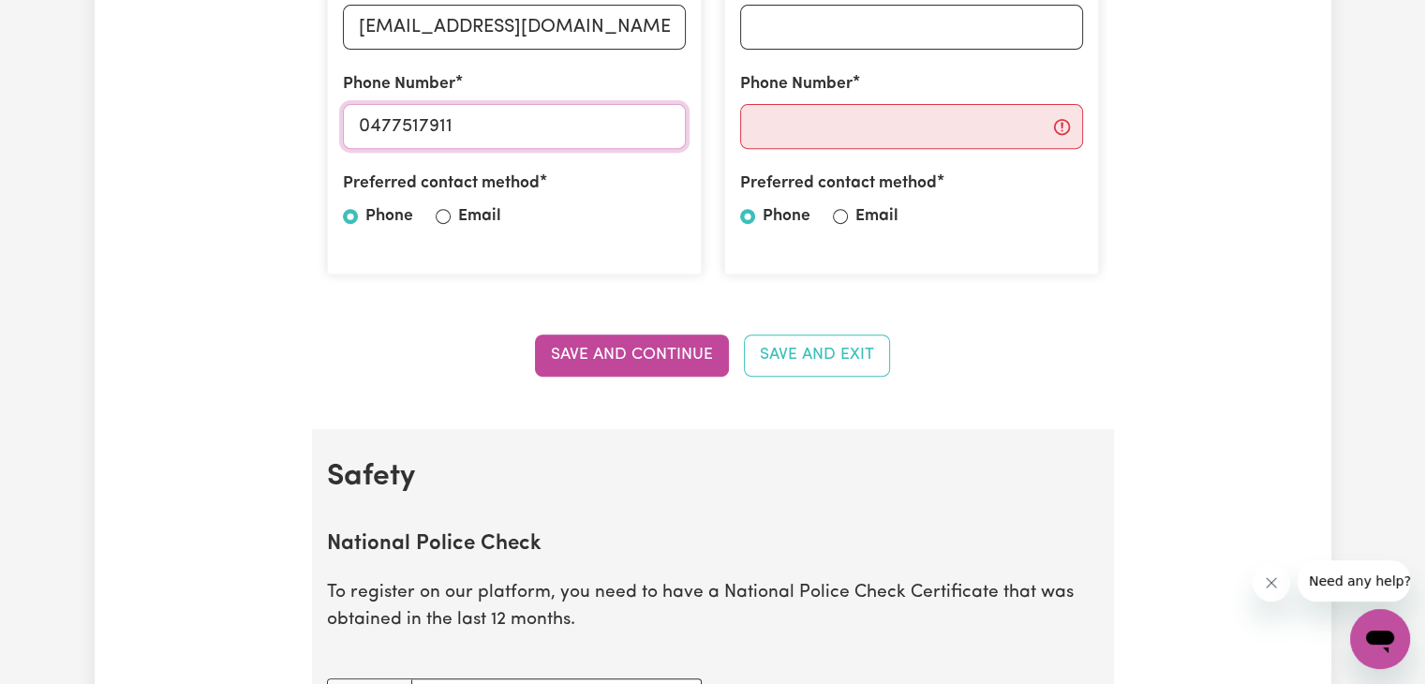
type input "0477517911"
click at [463, 226] on label "Email" at bounding box center [479, 216] width 43 height 24
click at [451, 224] on input "Email" at bounding box center [443, 216] width 15 height 15
radio input "true"
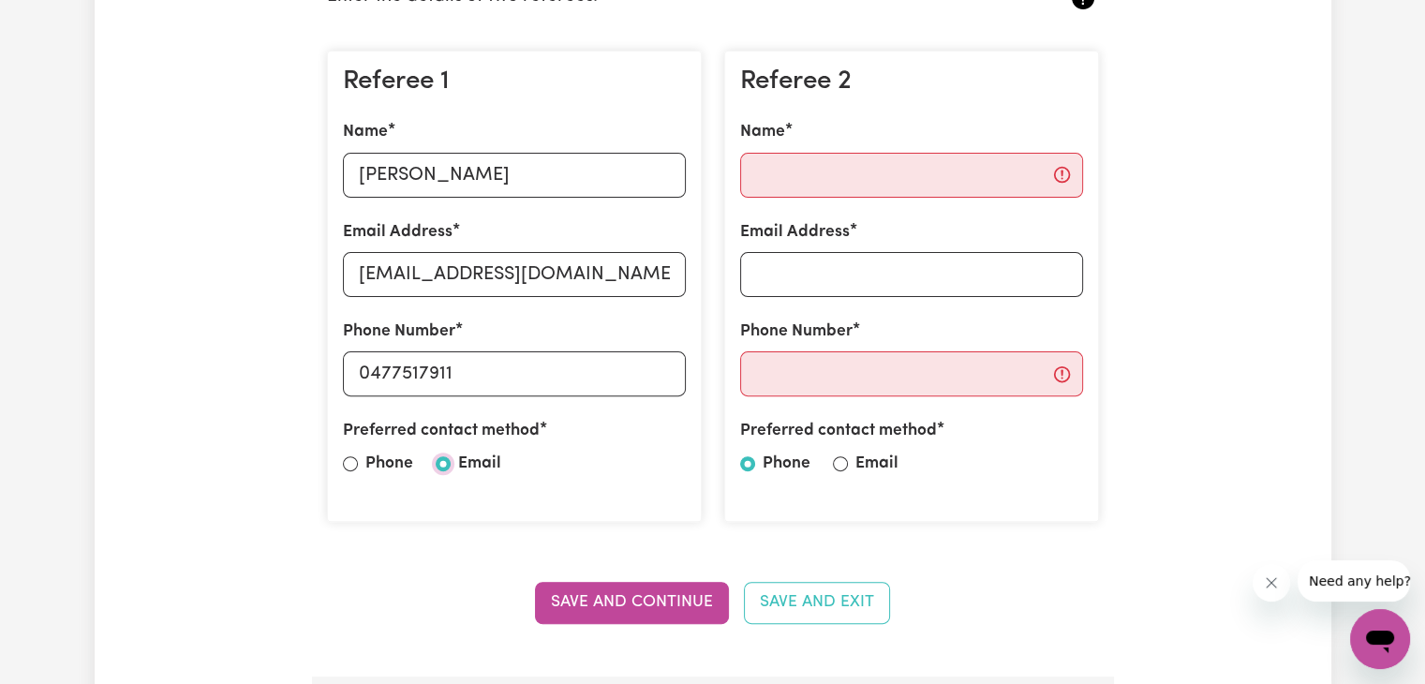
scroll to position [517, 0]
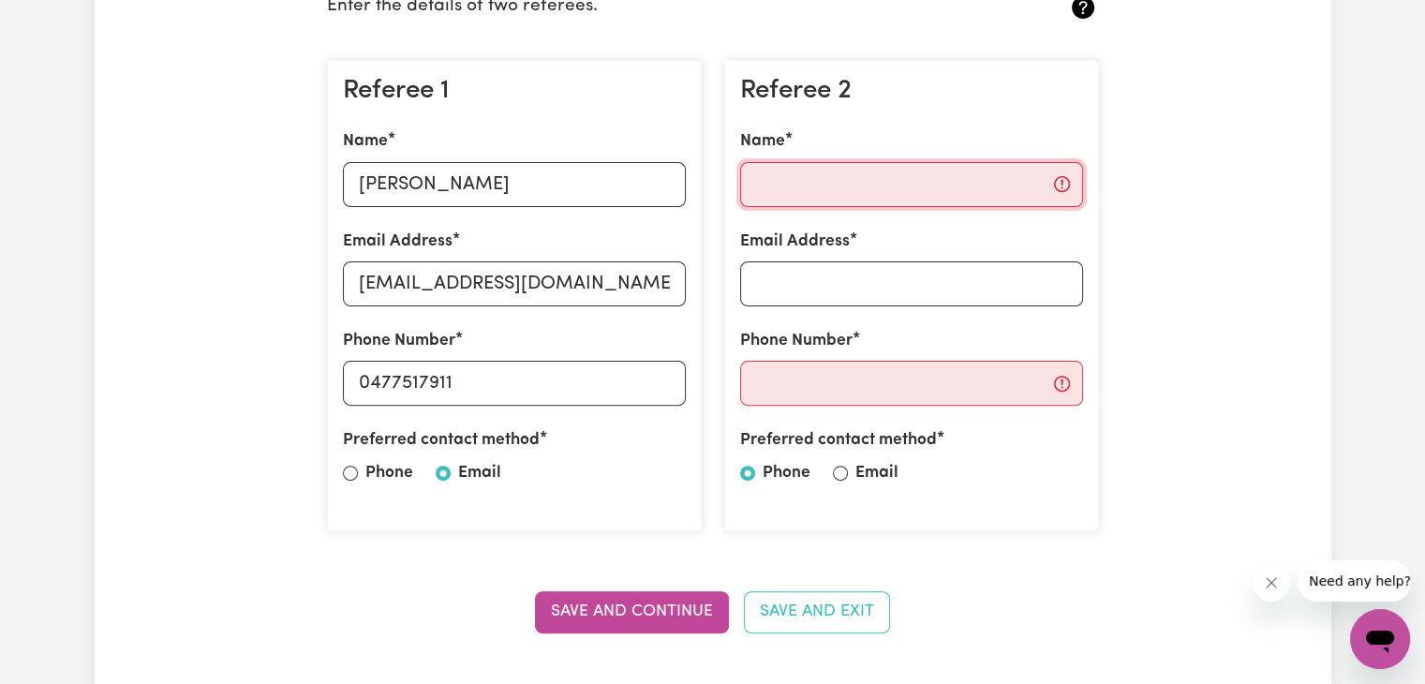
click at [791, 193] on input "Name" at bounding box center [911, 184] width 343 height 45
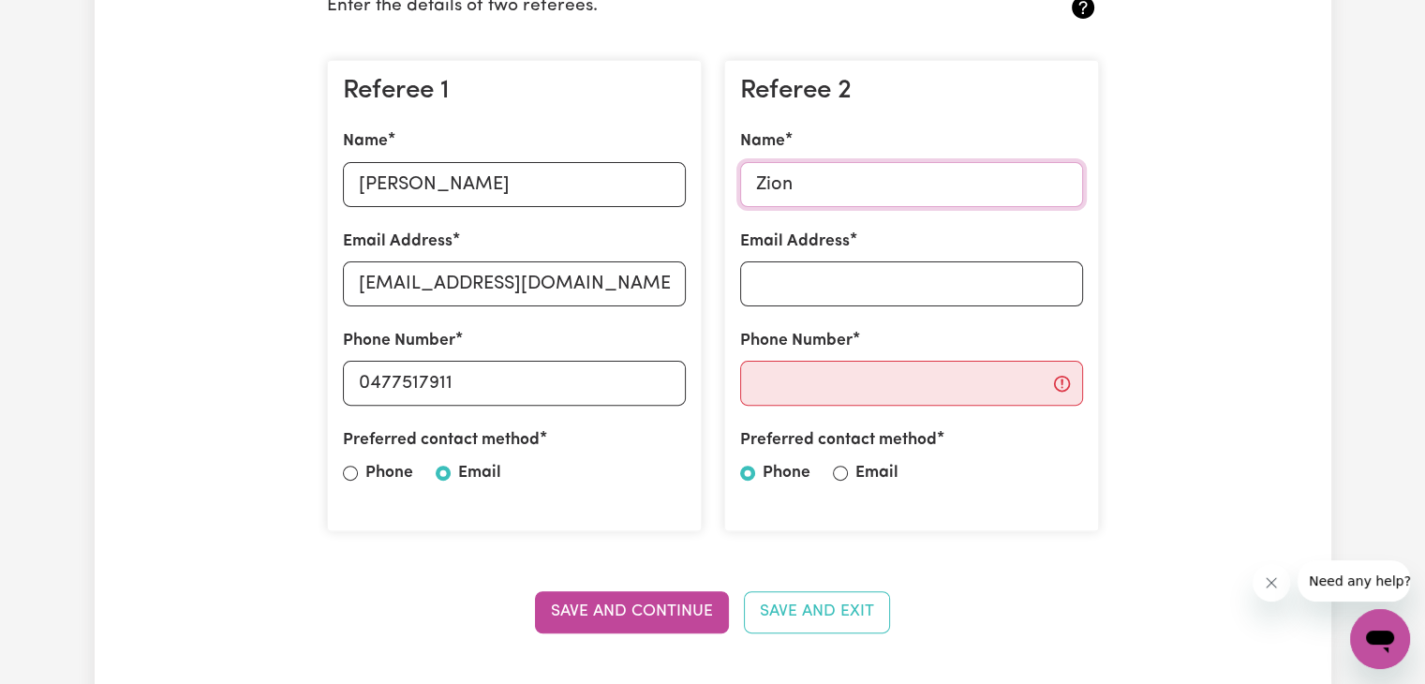
type input "Zion"
click at [832, 285] on input "Email Address" at bounding box center [911, 283] width 343 height 45
type input "zionthomas3.zt@gmail.com"
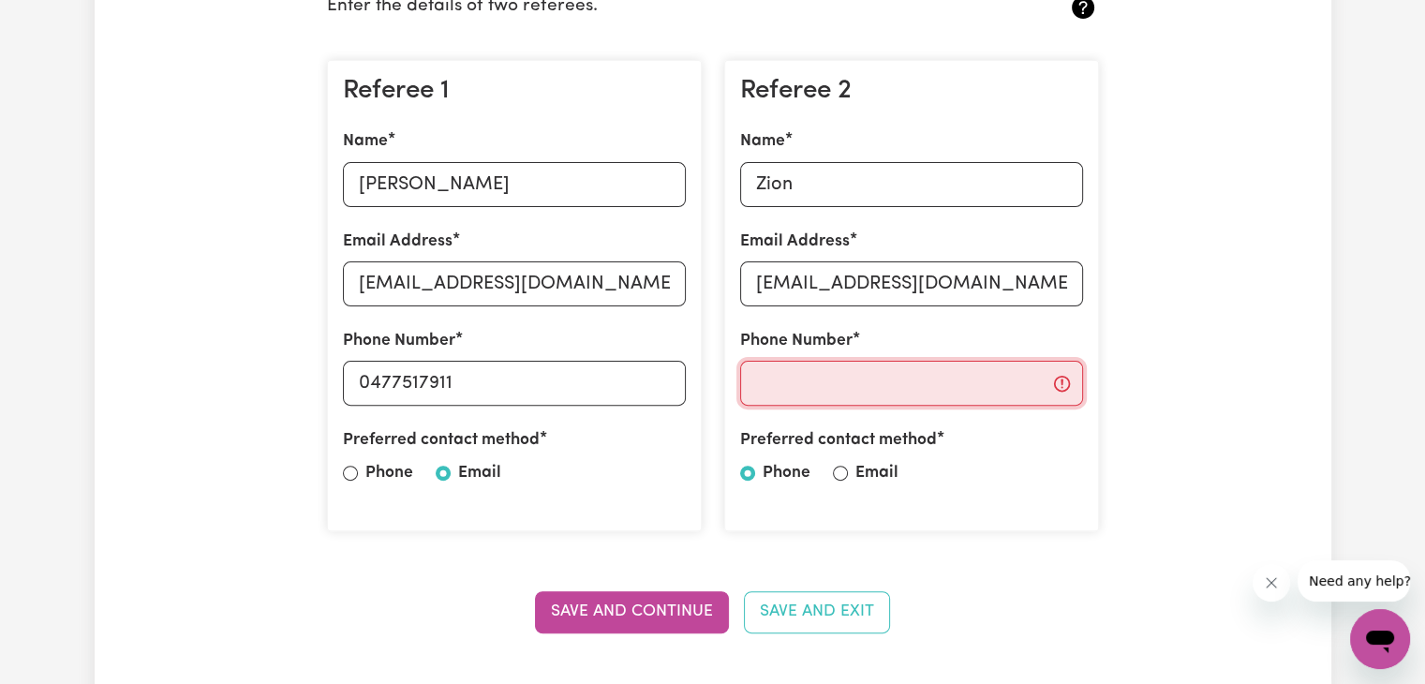
click at [847, 388] on input "Phone Number" at bounding box center [911, 383] width 343 height 45
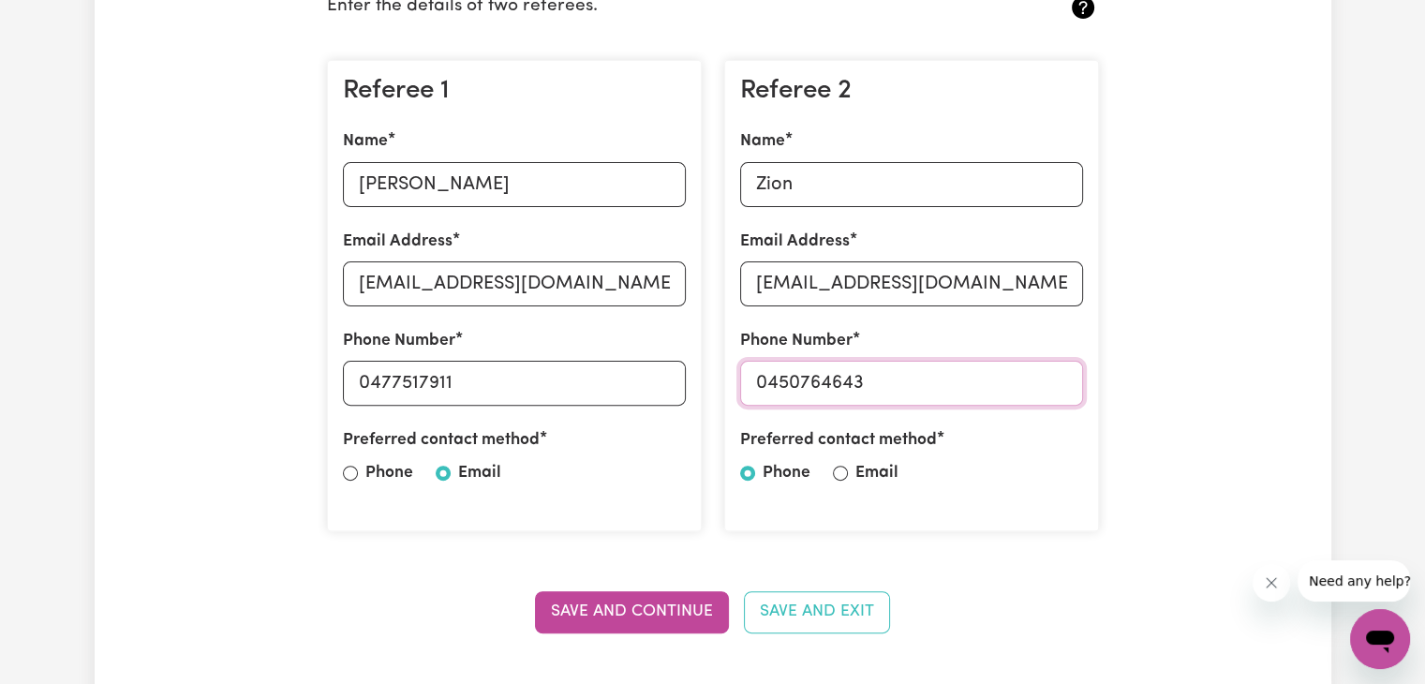
type input "0450764643"
click at [848, 481] on div "Preferred contact method Phone Email" at bounding box center [911, 460] width 343 height 65
click at [840, 473] on input "Email" at bounding box center [840, 473] width 15 height 15
radio input "true"
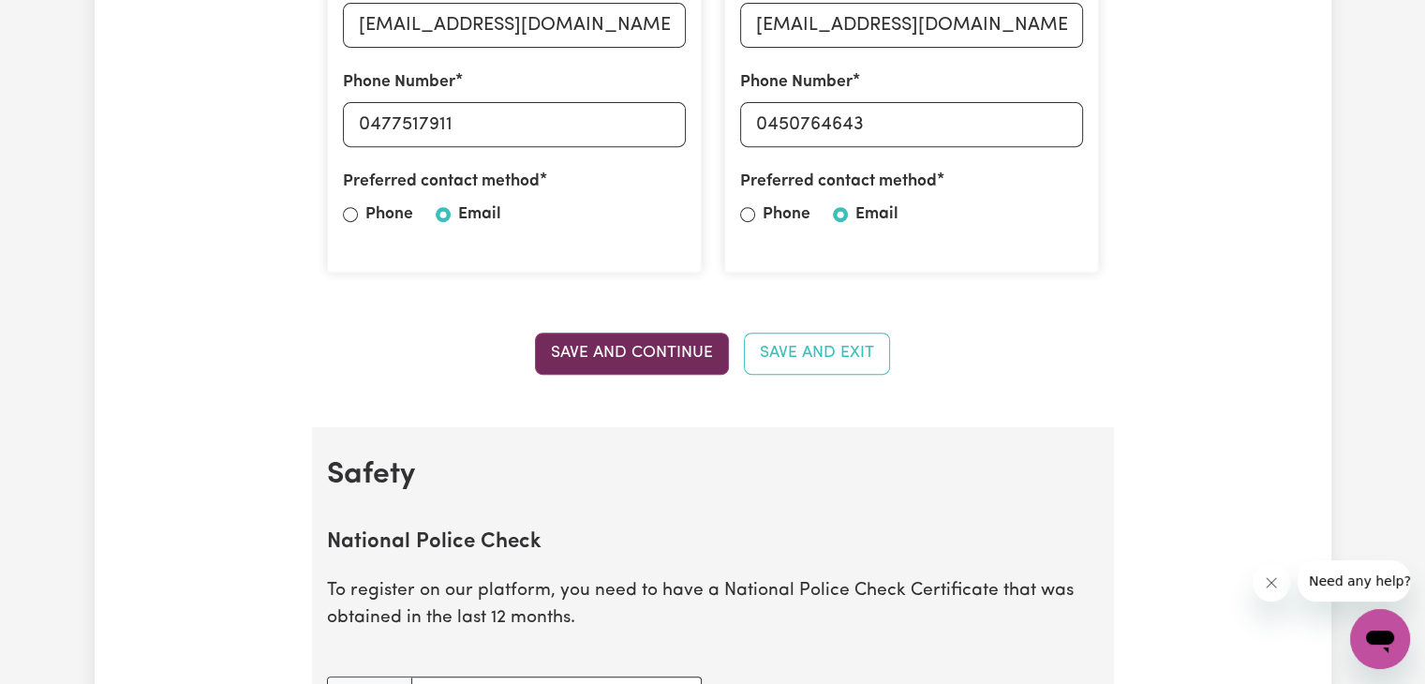
click at [675, 357] on button "Save and Continue" at bounding box center [632, 353] width 194 height 41
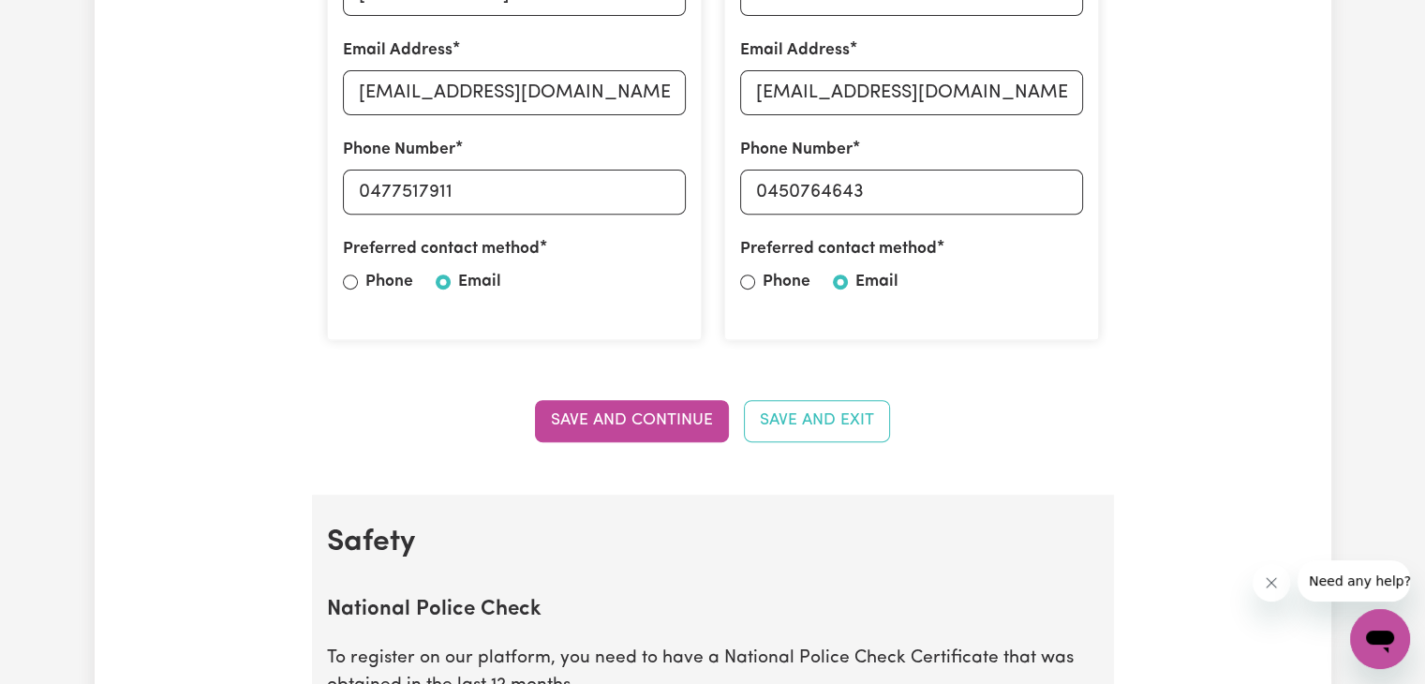
scroll to position [707, 0]
click at [781, 432] on button "Save and Exit" at bounding box center [817, 421] width 146 height 41
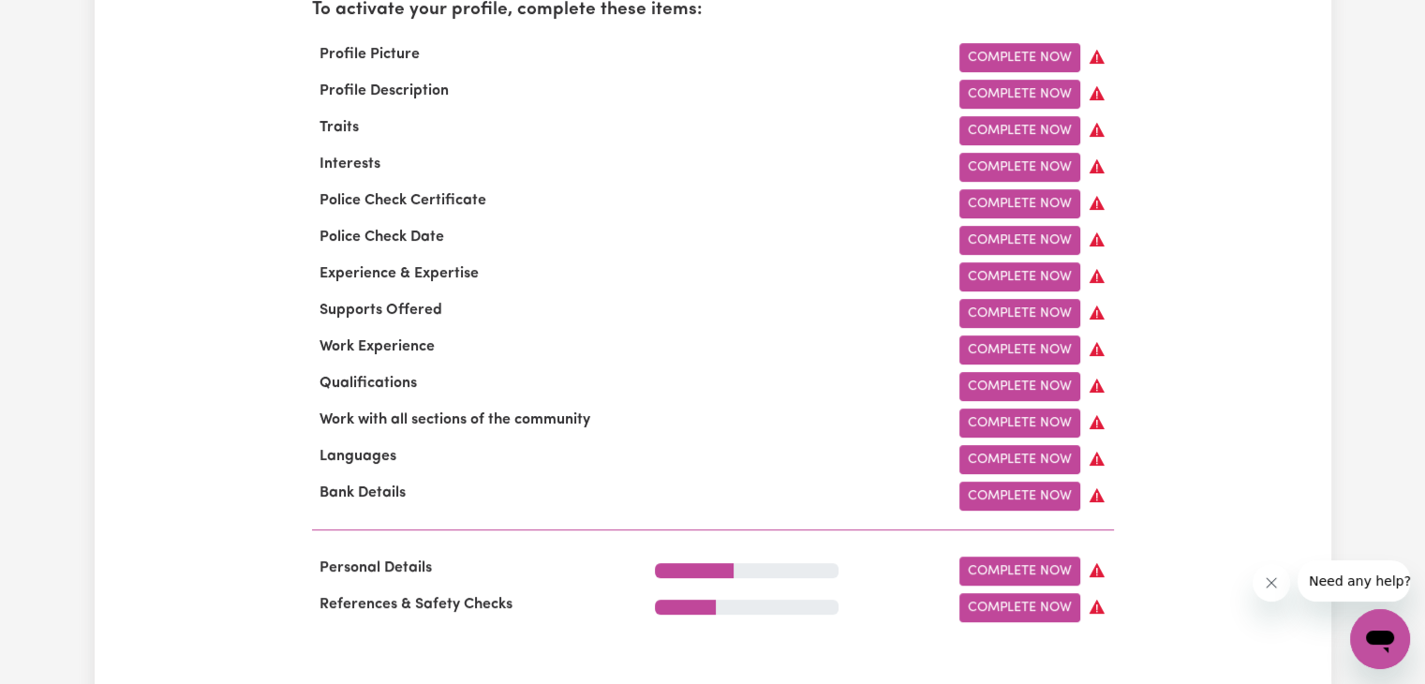
scroll to position [656, 0]
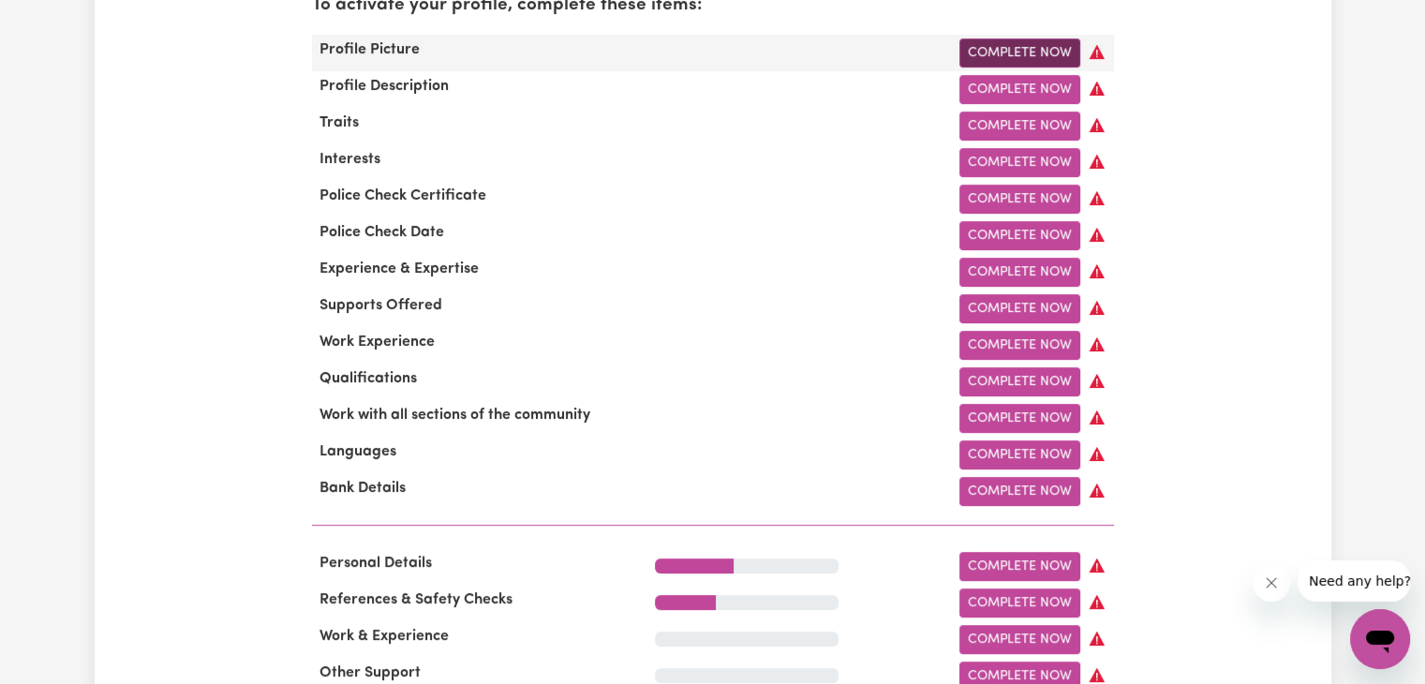
click at [994, 61] on link "Complete Now" at bounding box center [1019, 52] width 121 height 29
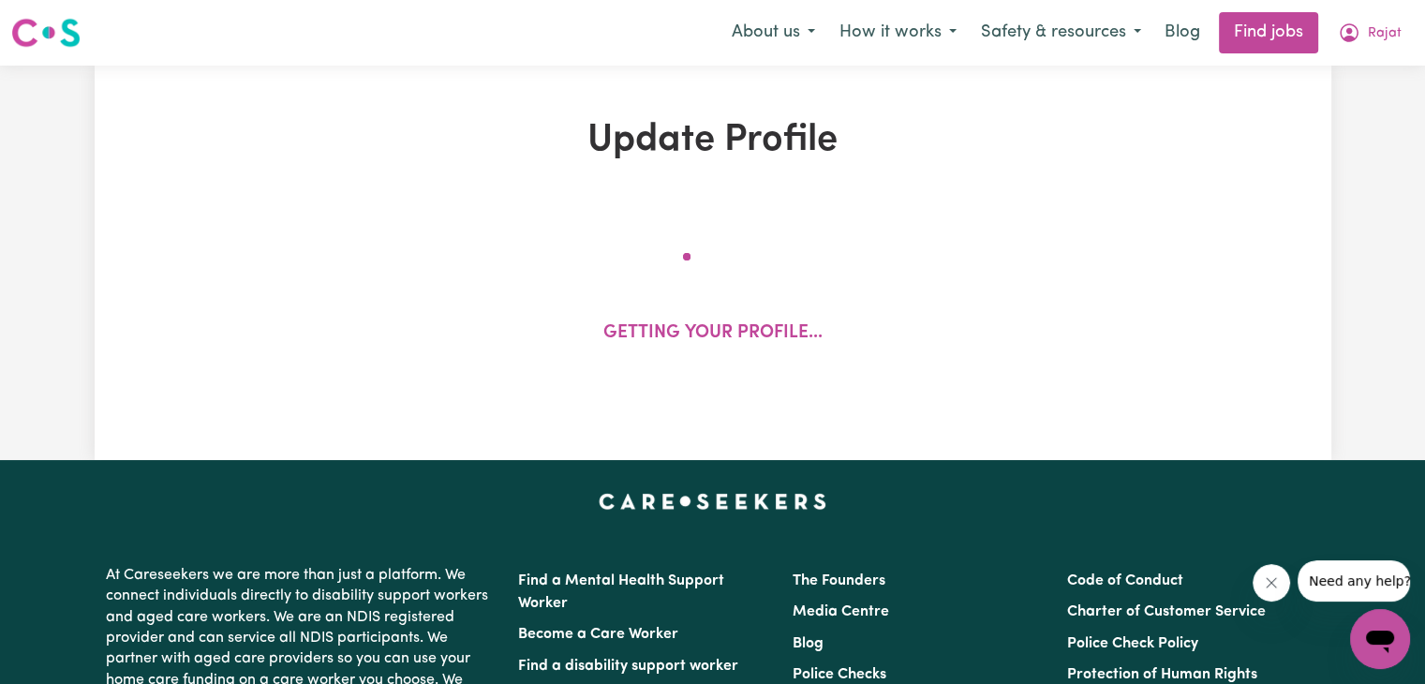
select select "male"
select select "Student Visa"
select select "Studying a healthcare related degree or qualification"
select select "40"
select select "50"
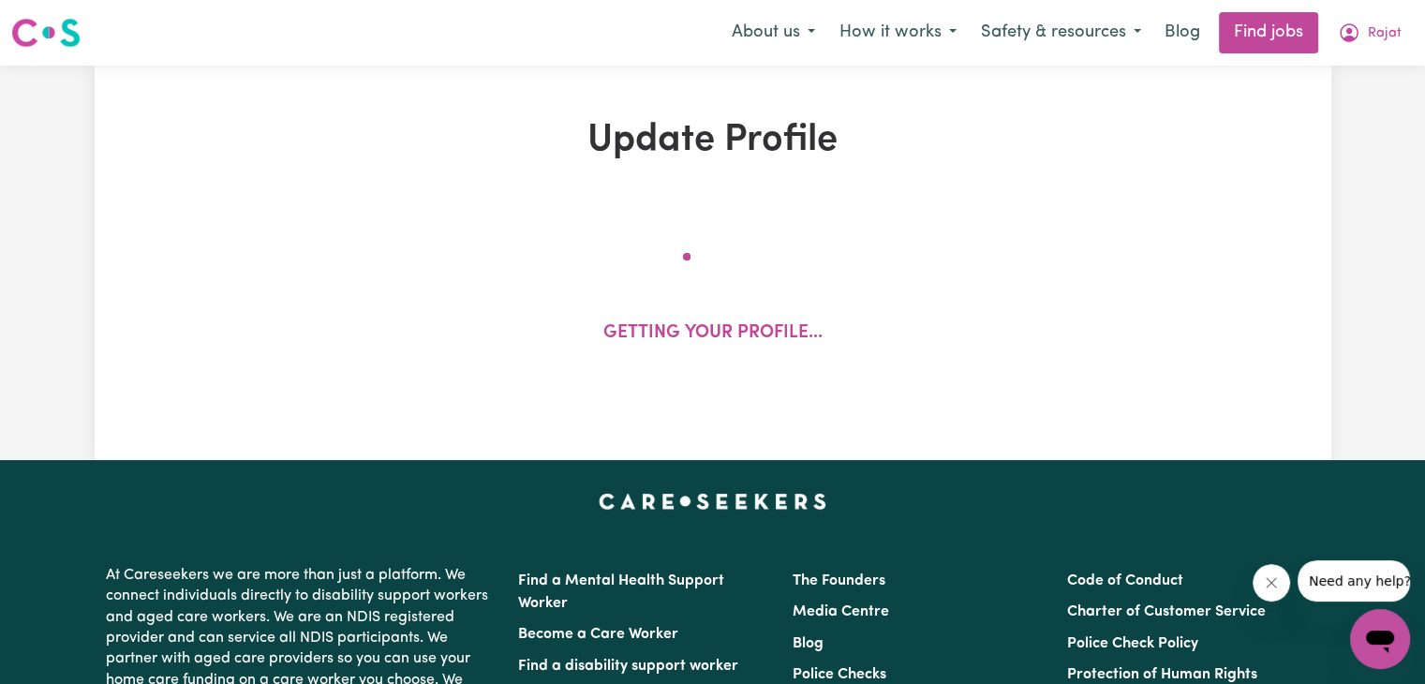
select select "60"
select select "70"
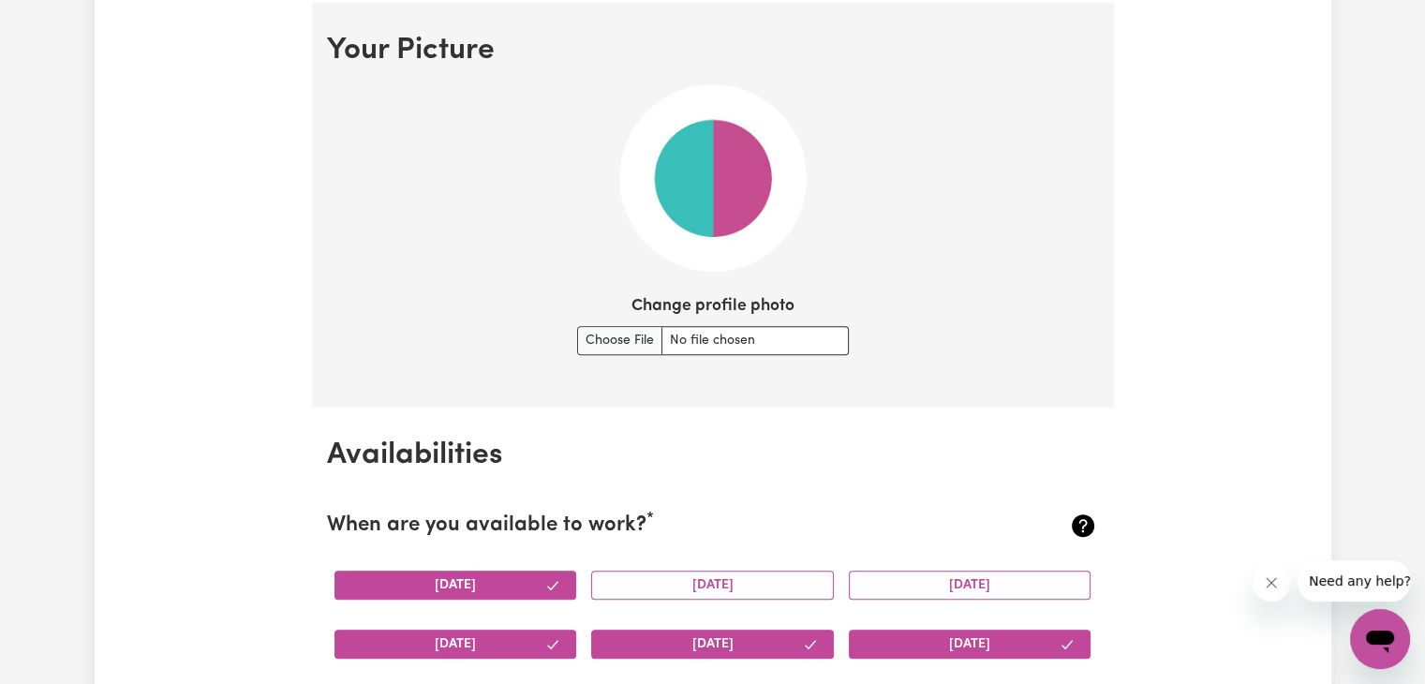
scroll to position [1349, 0]
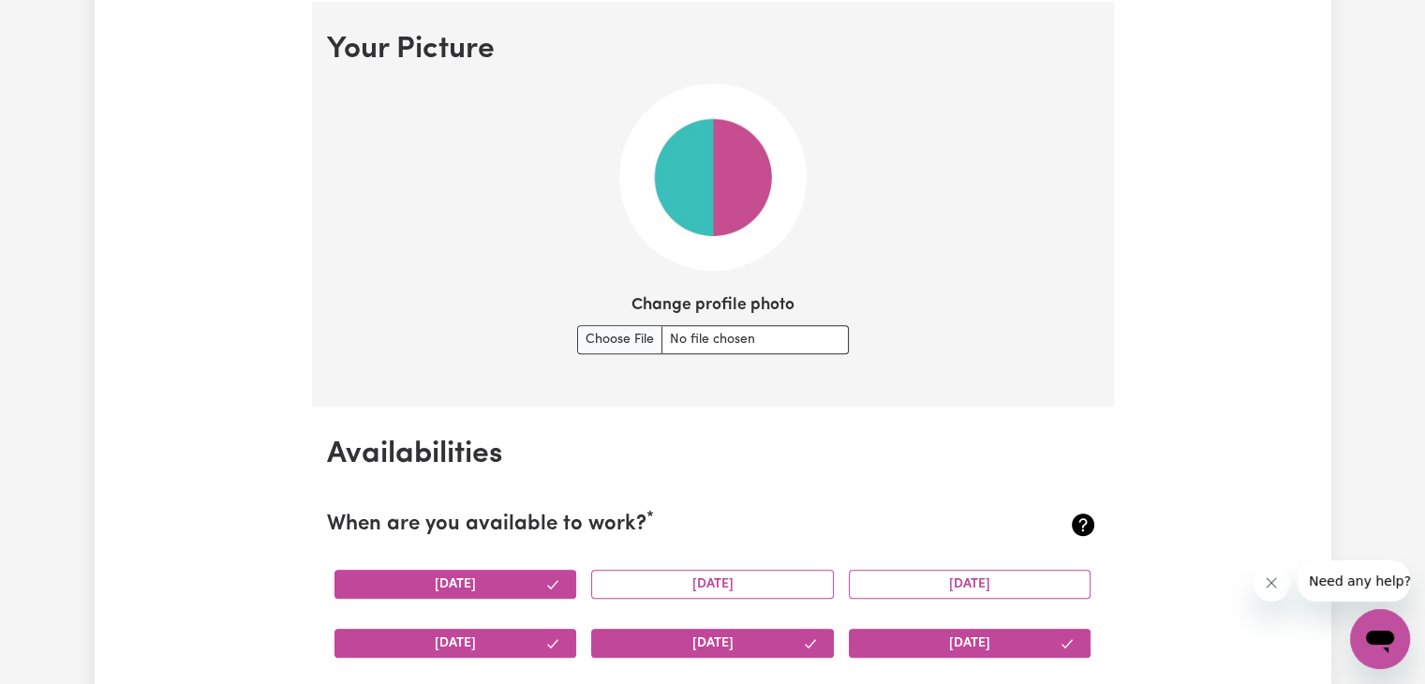
click at [622, 353] on section "Your Picture Change profile photo" at bounding box center [713, 204] width 802 height 405
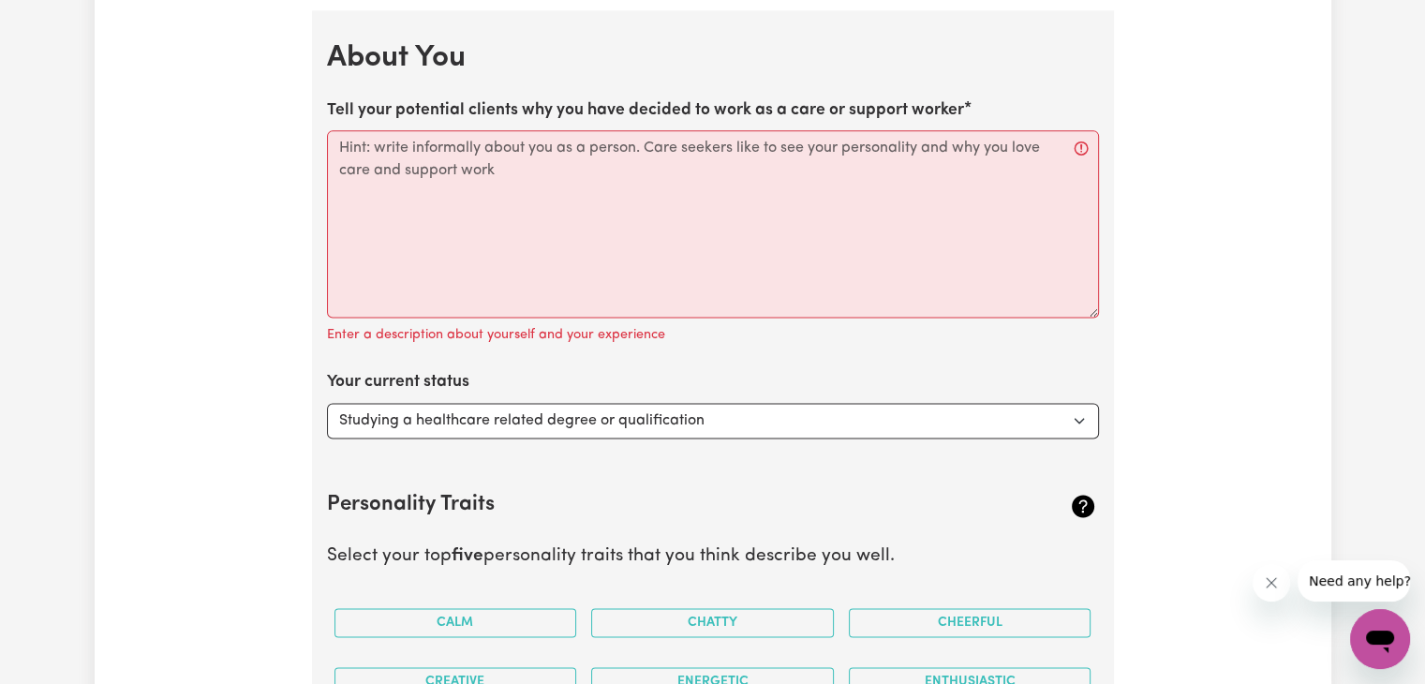
scroll to position [2535, 0]
drag, startPoint x: 324, startPoint y: 98, endPoint x: 487, endPoint y: 167, distance: 176.8
copy label "Tell your potential clients why you have decided to work as a care or support w…"
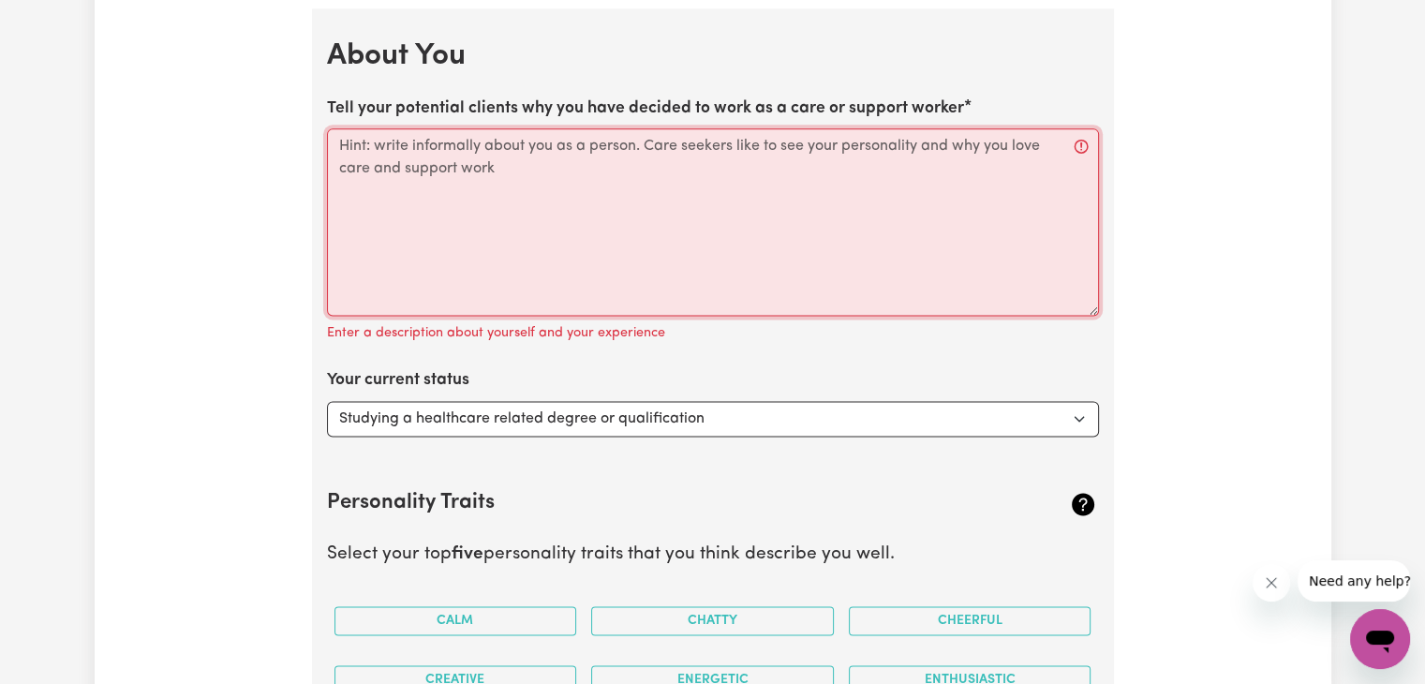
click at [431, 177] on textarea "Tell your potential clients why you have decided to work as a care or support w…" at bounding box center [713, 221] width 772 height 187
paste textarea "Over the past two years working in aged care as a Personal Care Assistant (PCA)…"
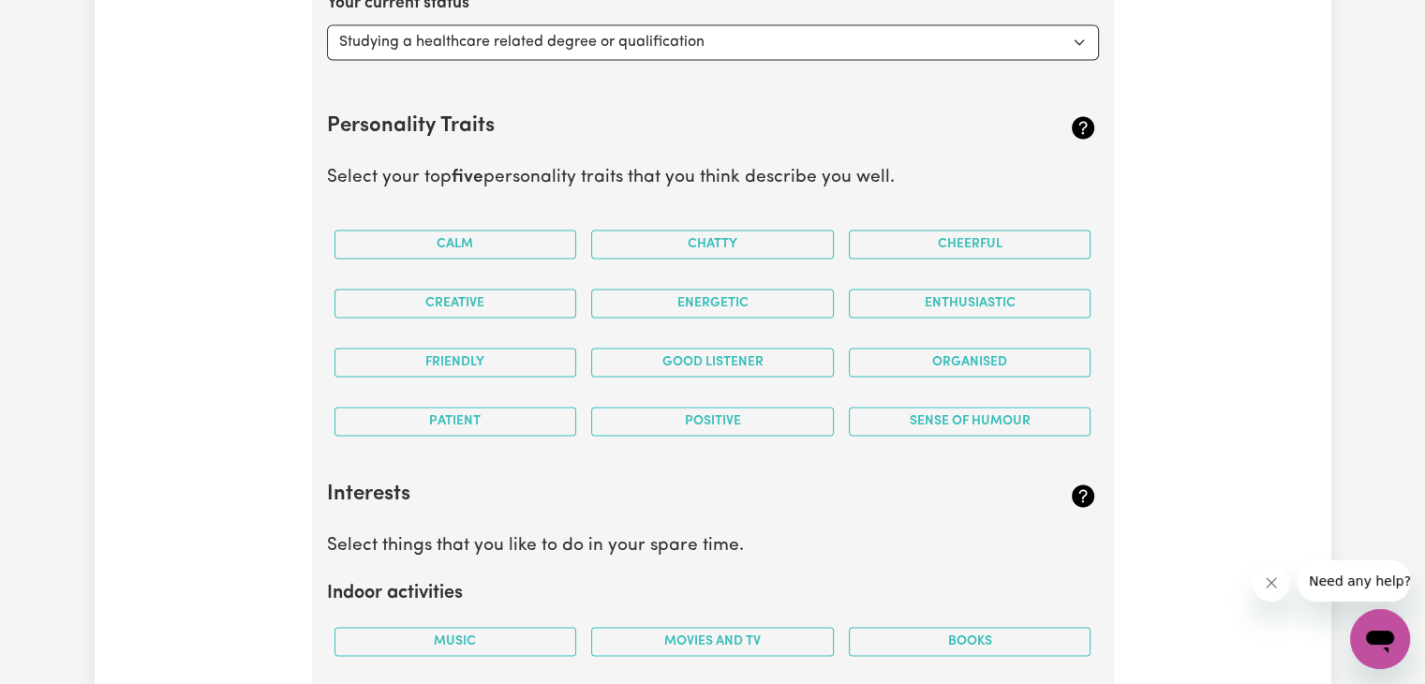
scroll to position [2908, 0]
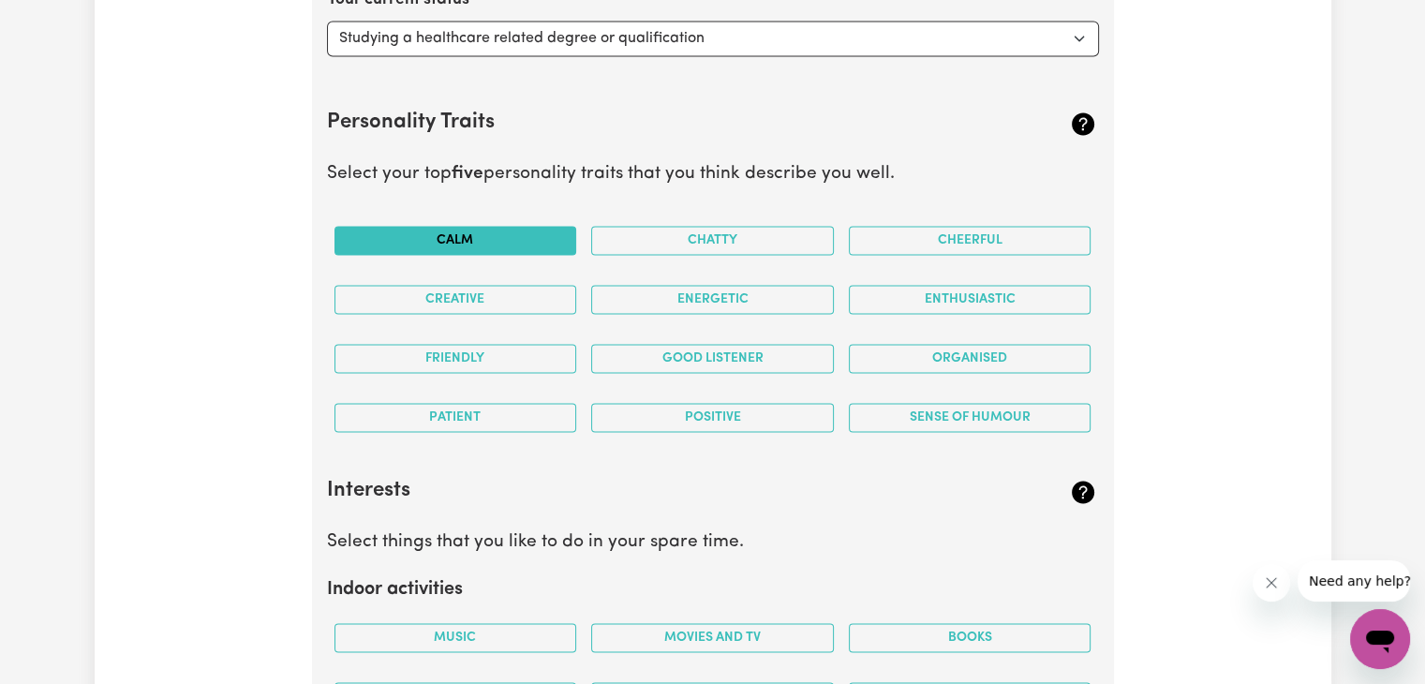
type textarea "Over the past two years working in aged care as a Personal Care Assistant (PCA)…"
click at [431, 233] on button "Calm" at bounding box center [455, 240] width 243 height 29
click at [527, 293] on button "Creative" at bounding box center [455, 299] width 243 height 29
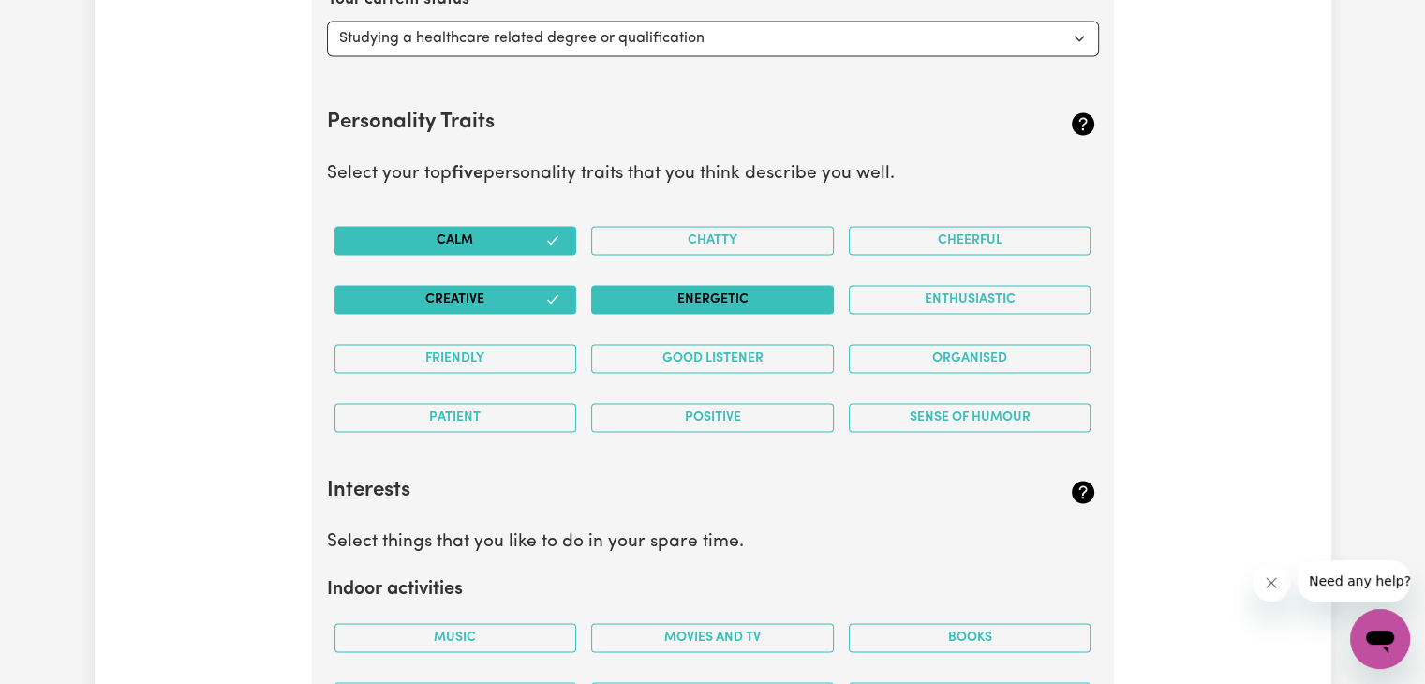
click at [675, 289] on button "Energetic" at bounding box center [712, 299] width 243 height 29
click at [914, 278] on div "Enthusiastic" at bounding box center [970, 299] width 258 height 59
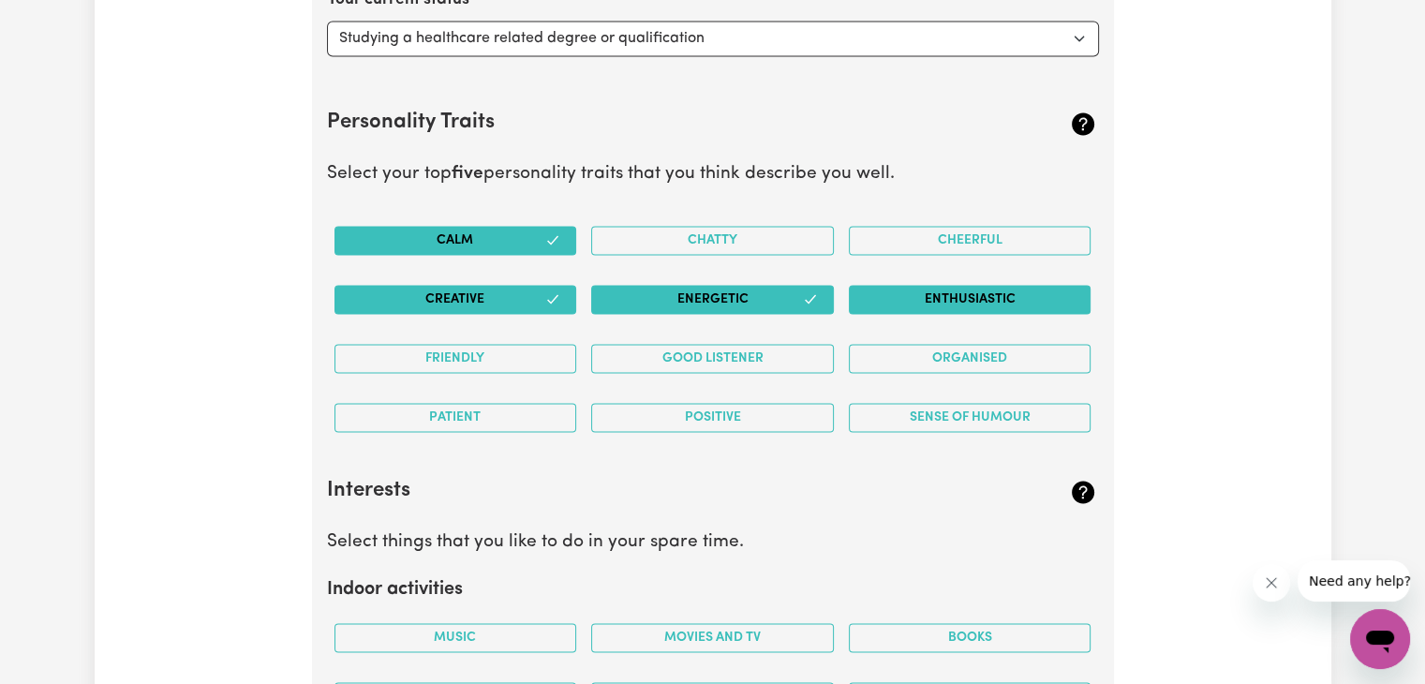
click at [916, 298] on button "Enthusiastic" at bounding box center [970, 299] width 243 height 29
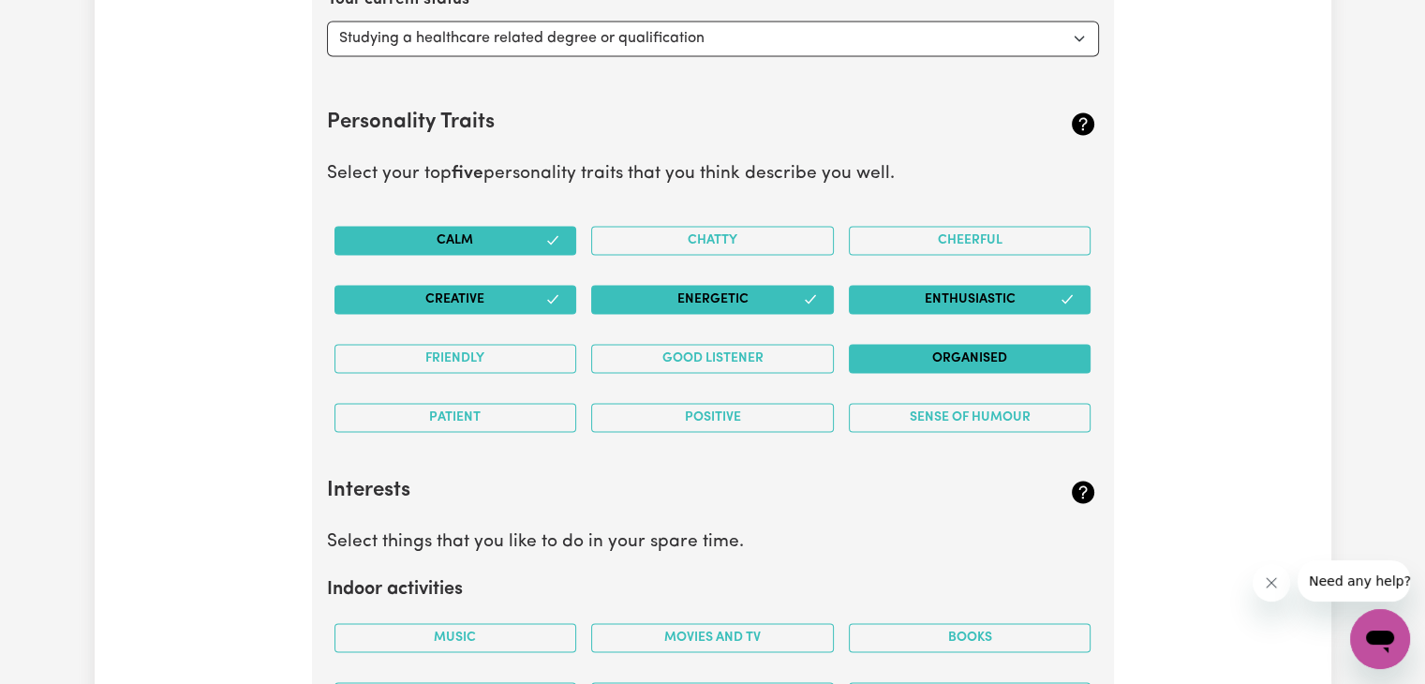
click at [916, 352] on button "Organised" at bounding box center [970, 358] width 243 height 29
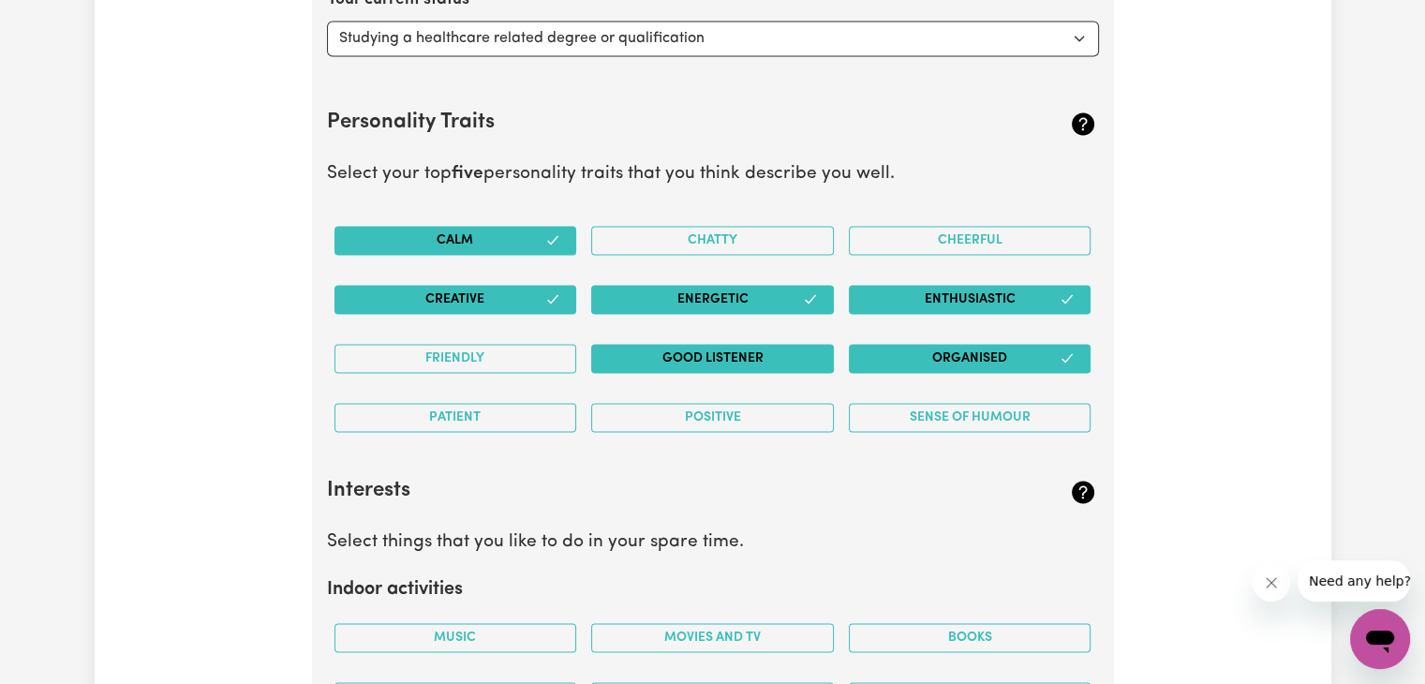
click at [784, 353] on button "Good Listener" at bounding box center [712, 358] width 243 height 29
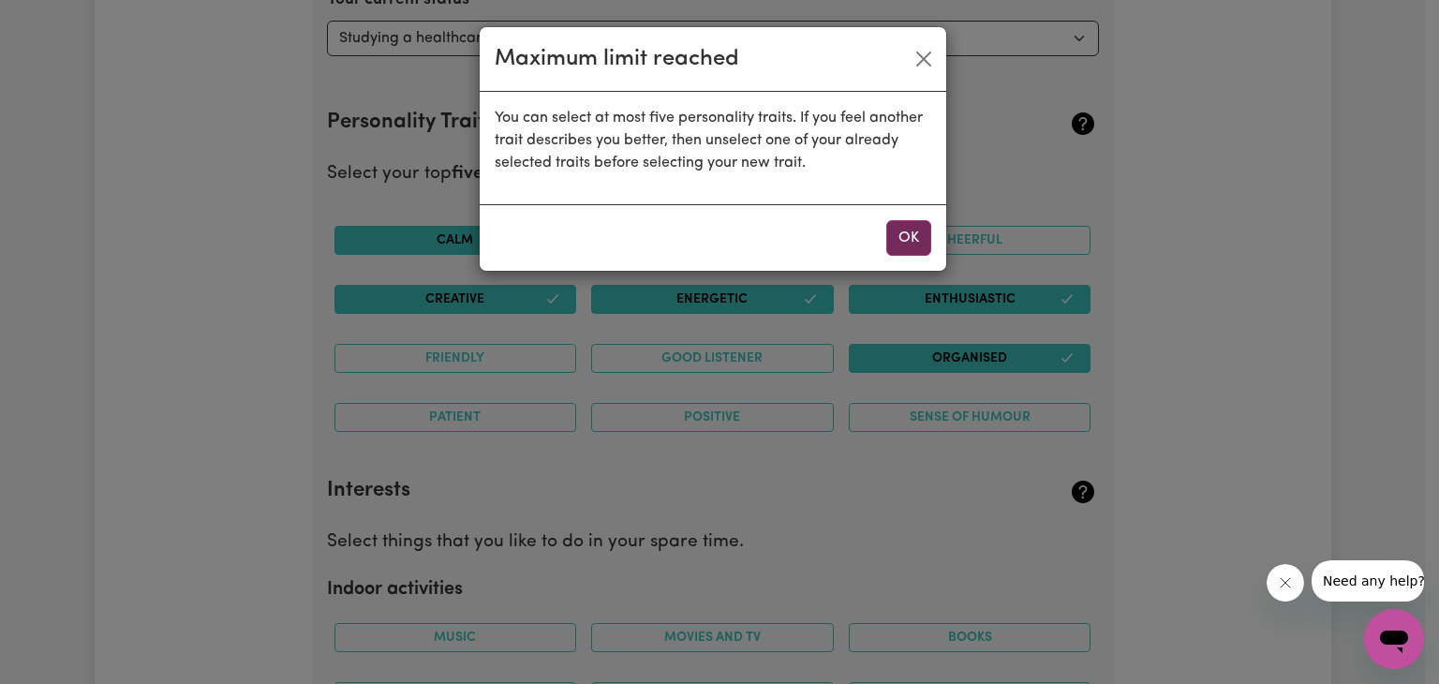
click at [896, 241] on button "OK" at bounding box center [908, 238] width 45 height 36
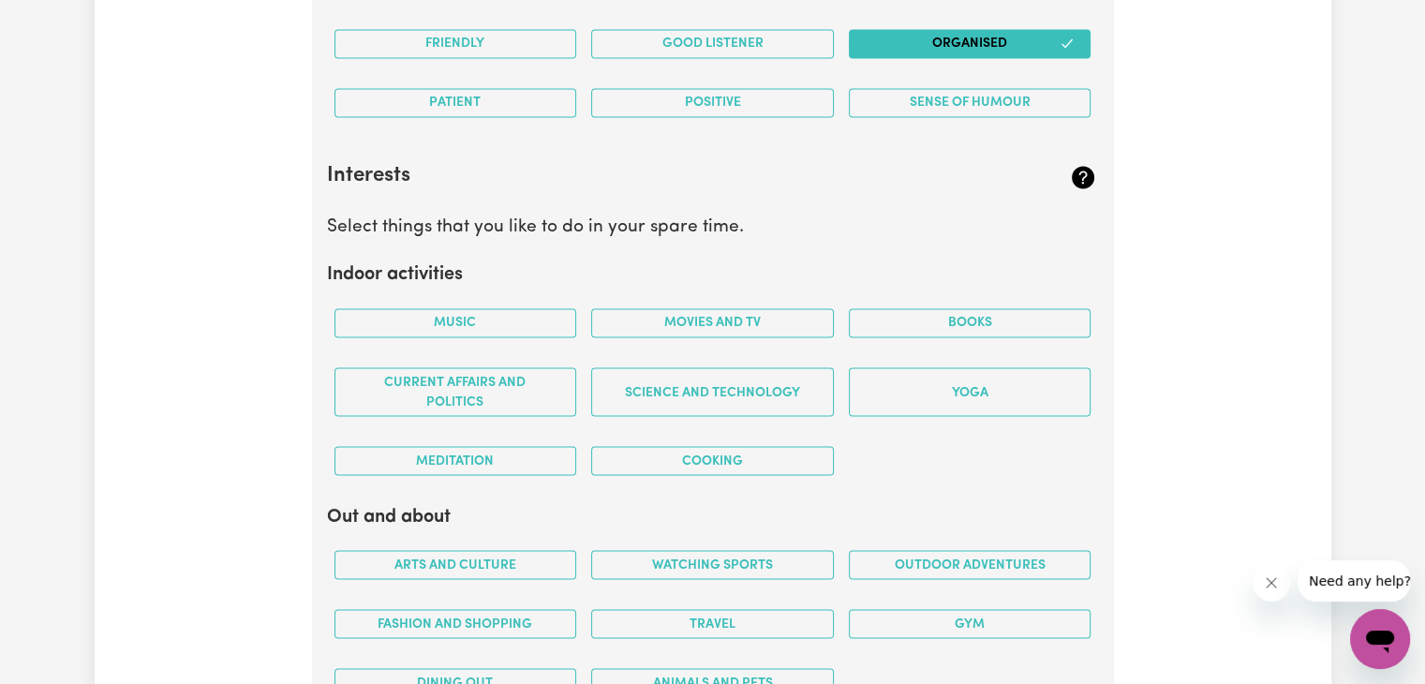
scroll to position [3264, 0]
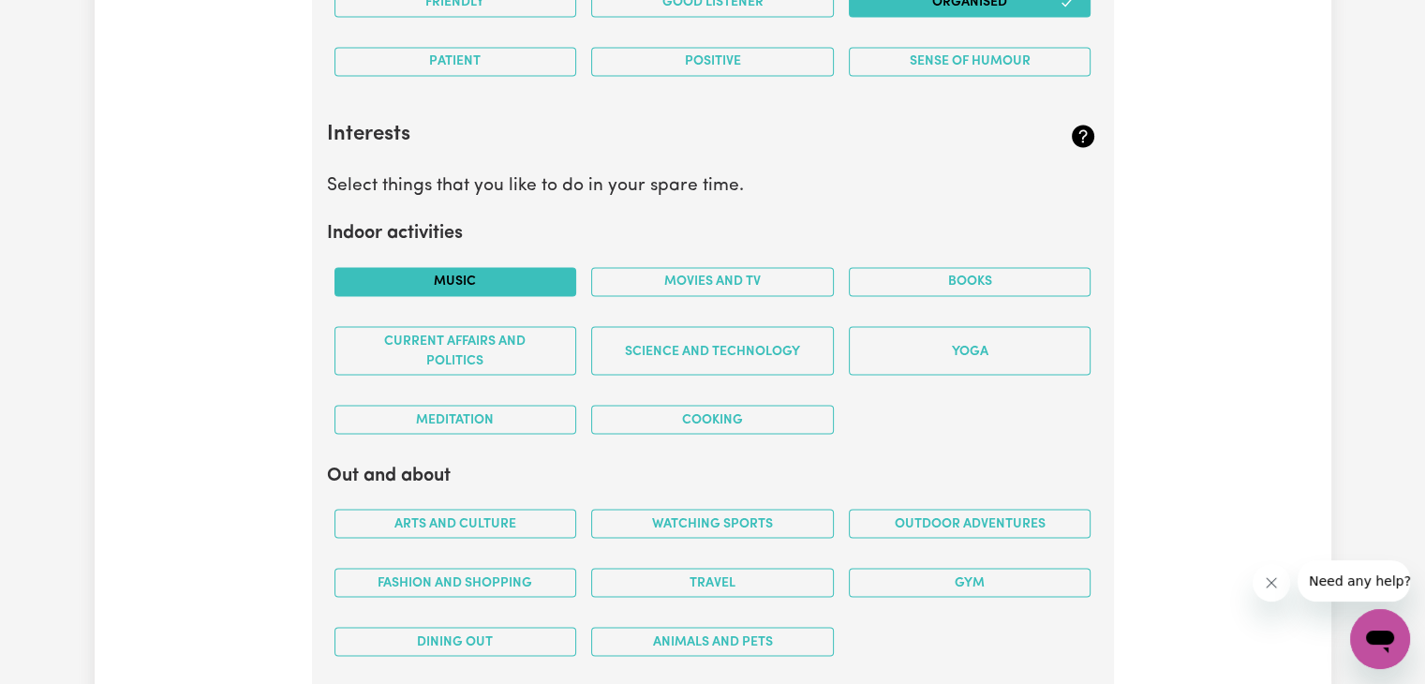
click at [425, 283] on button "Music" at bounding box center [455, 281] width 243 height 29
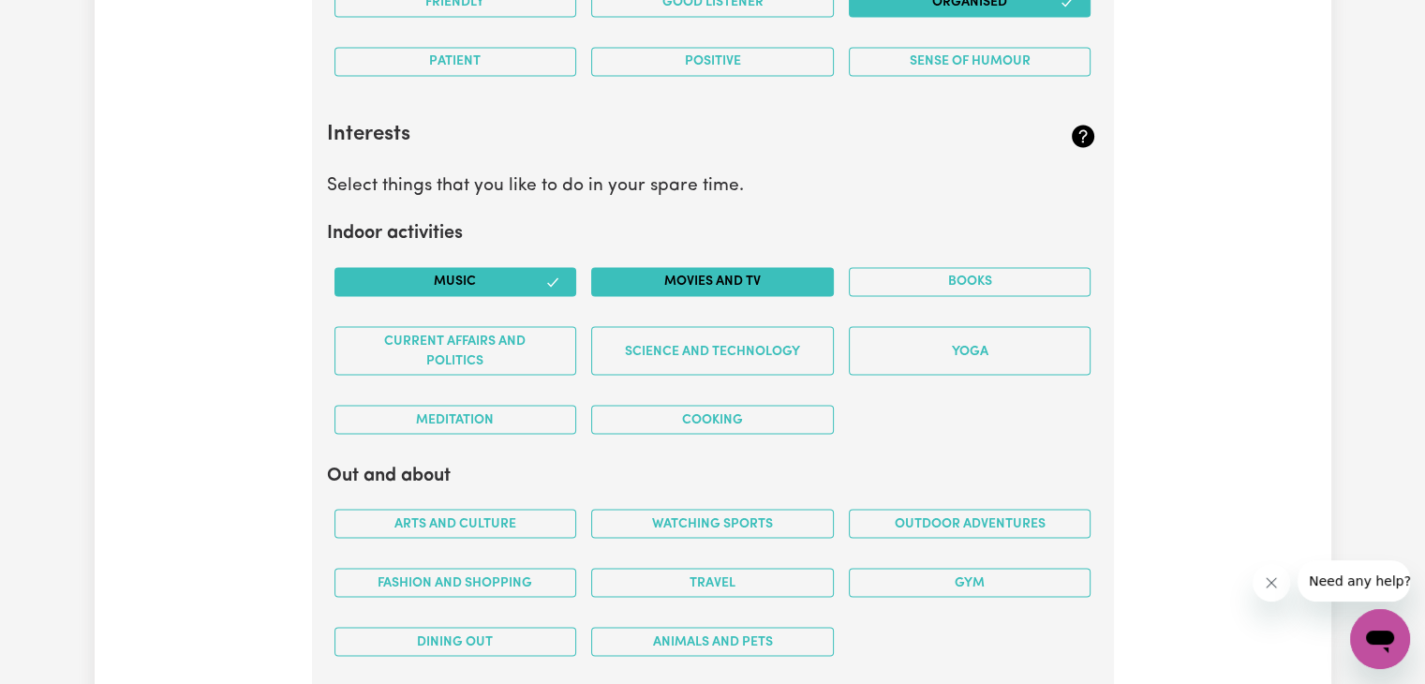
click at [652, 284] on button "Movies and TV" at bounding box center [712, 281] width 243 height 29
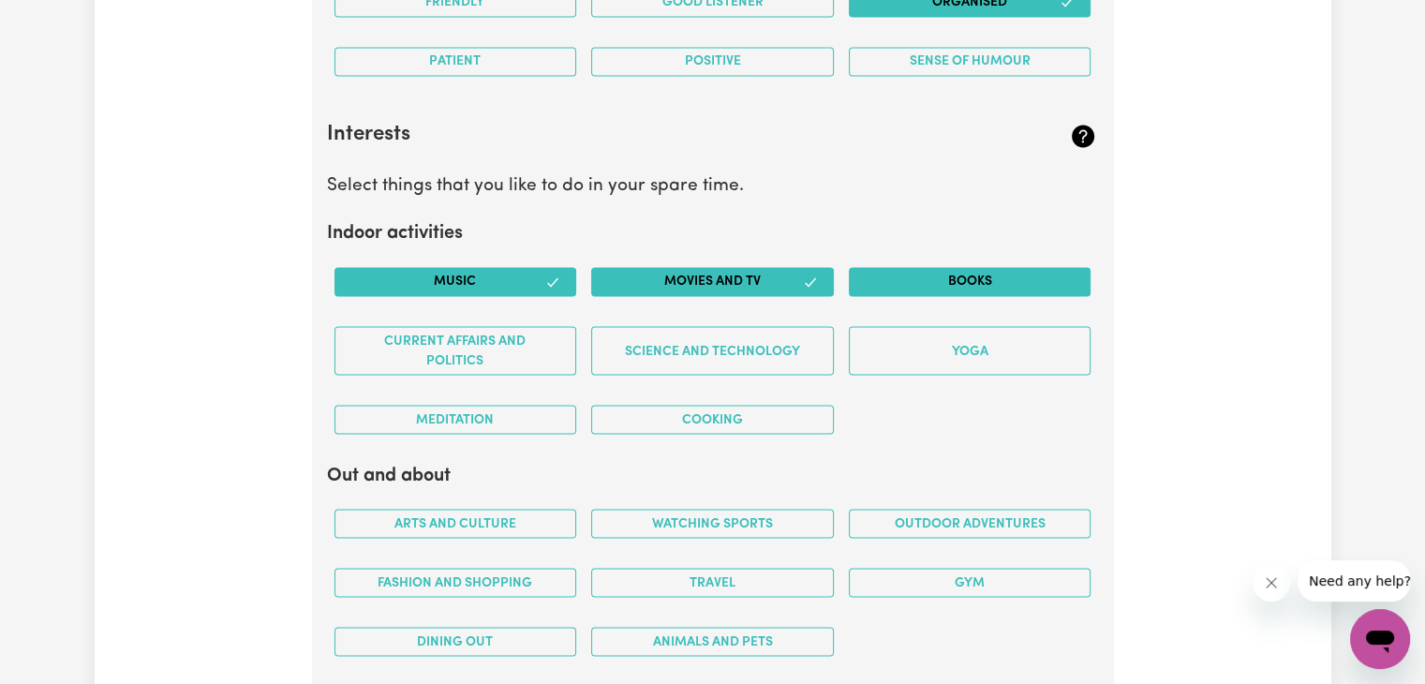
click at [888, 271] on button "Books" at bounding box center [970, 281] width 243 height 29
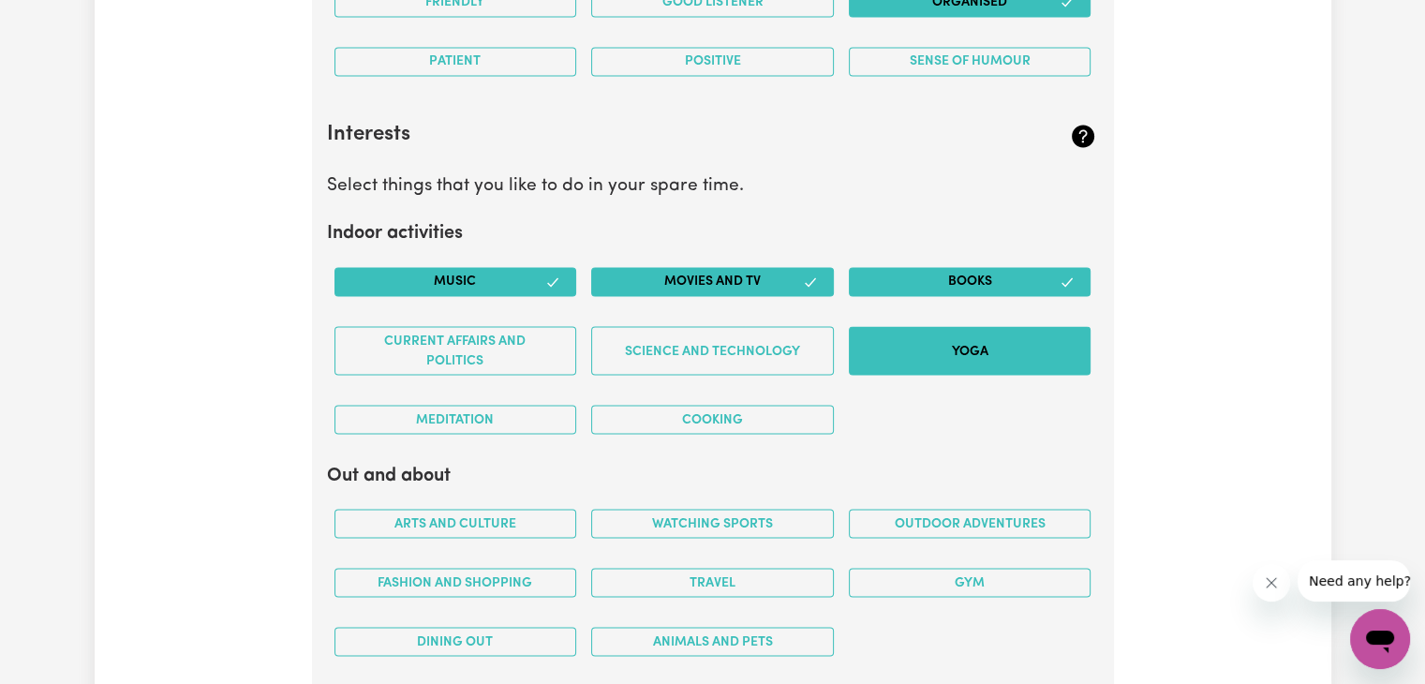
click at [908, 337] on button "Yoga" at bounding box center [970, 350] width 243 height 49
click at [545, 413] on button "Meditation" at bounding box center [455, 419] width 243 height 29
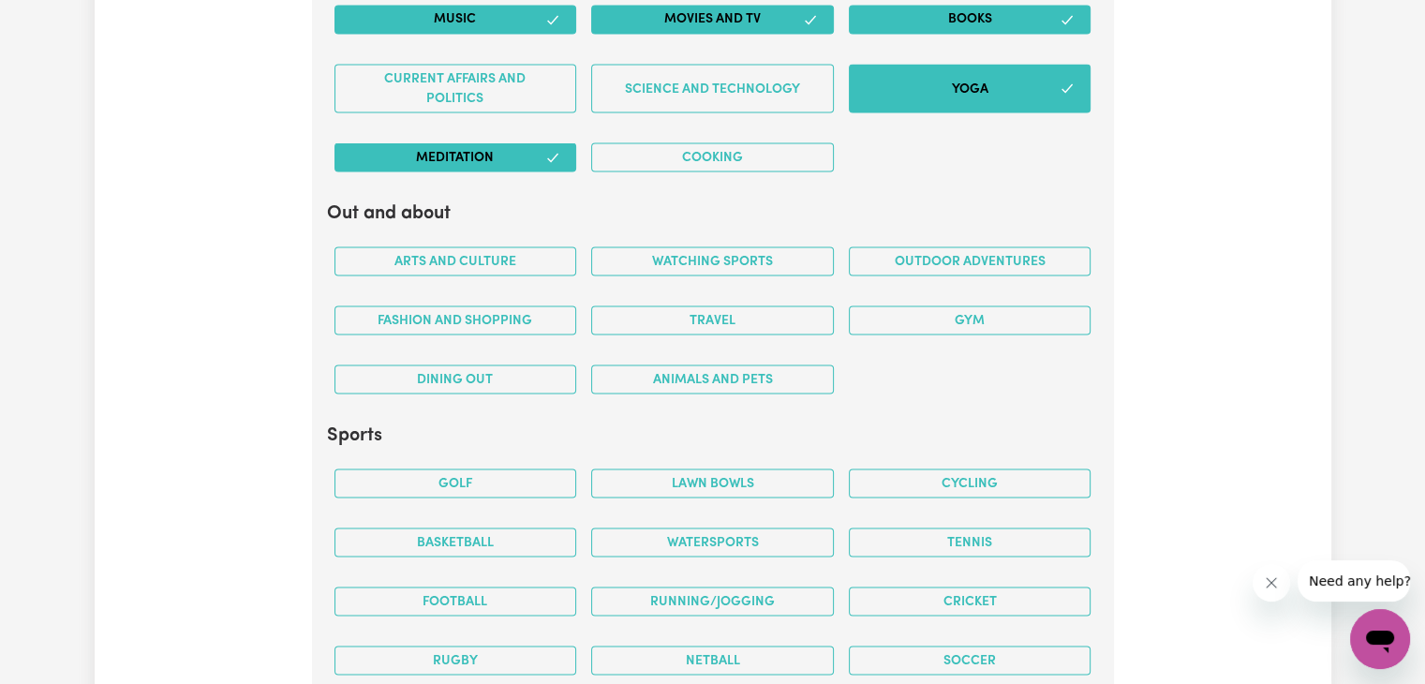
scroll to position [3530, 0]
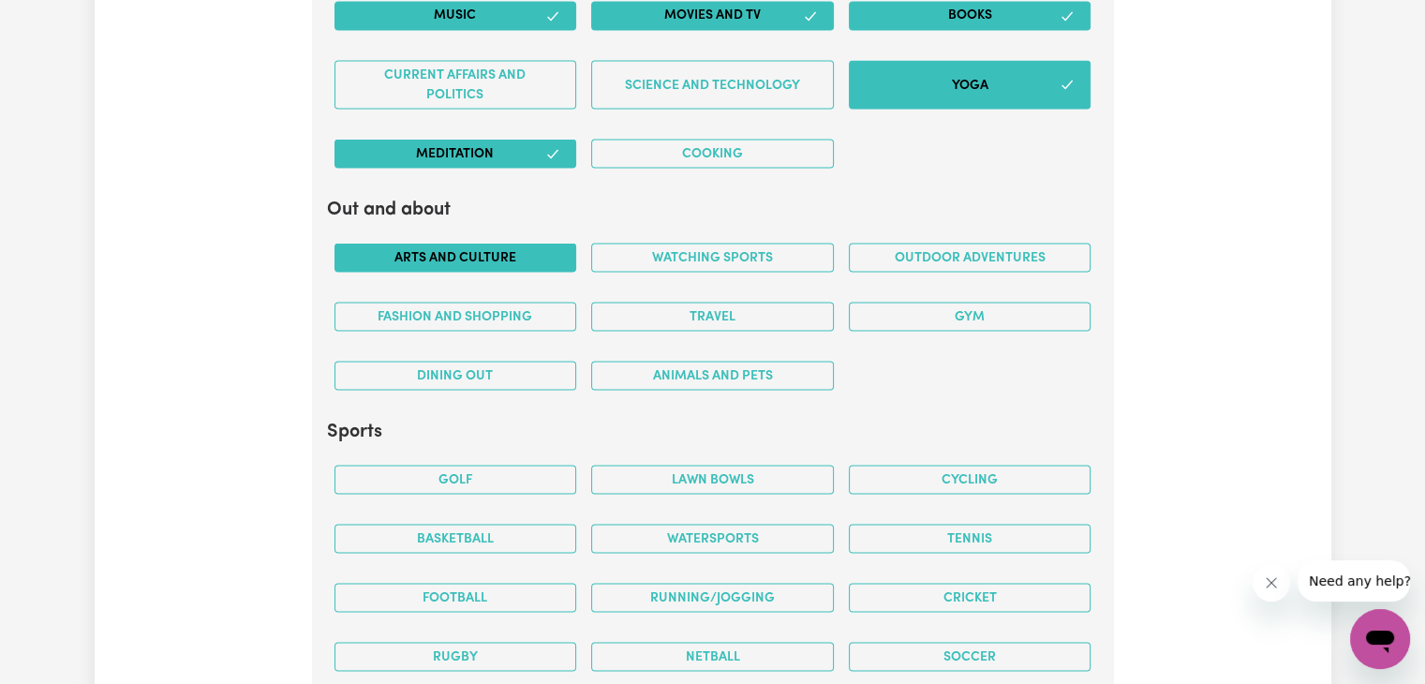
click at [467, 249] on button "Arts and Culture" at bounding box center [455, 257] width 243 height 29
click at [663, 258] on button "Watching sports" at bounding box center [712, 257] width 243 height 29
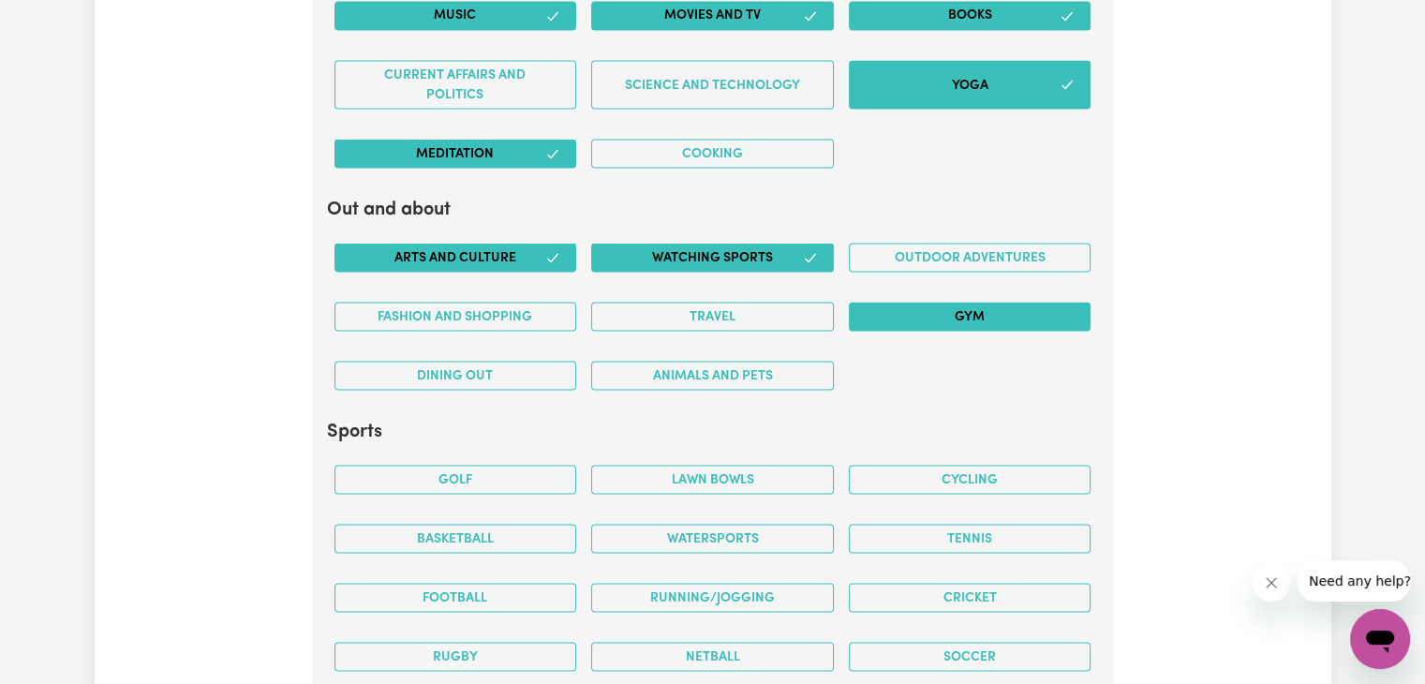
click at [892, 306] on button "Gym" at bounding box center [970, 316] width 243 height 29
click at [790, 307] on button "Travel" at bounding box center [712, 316] width 243 height 29
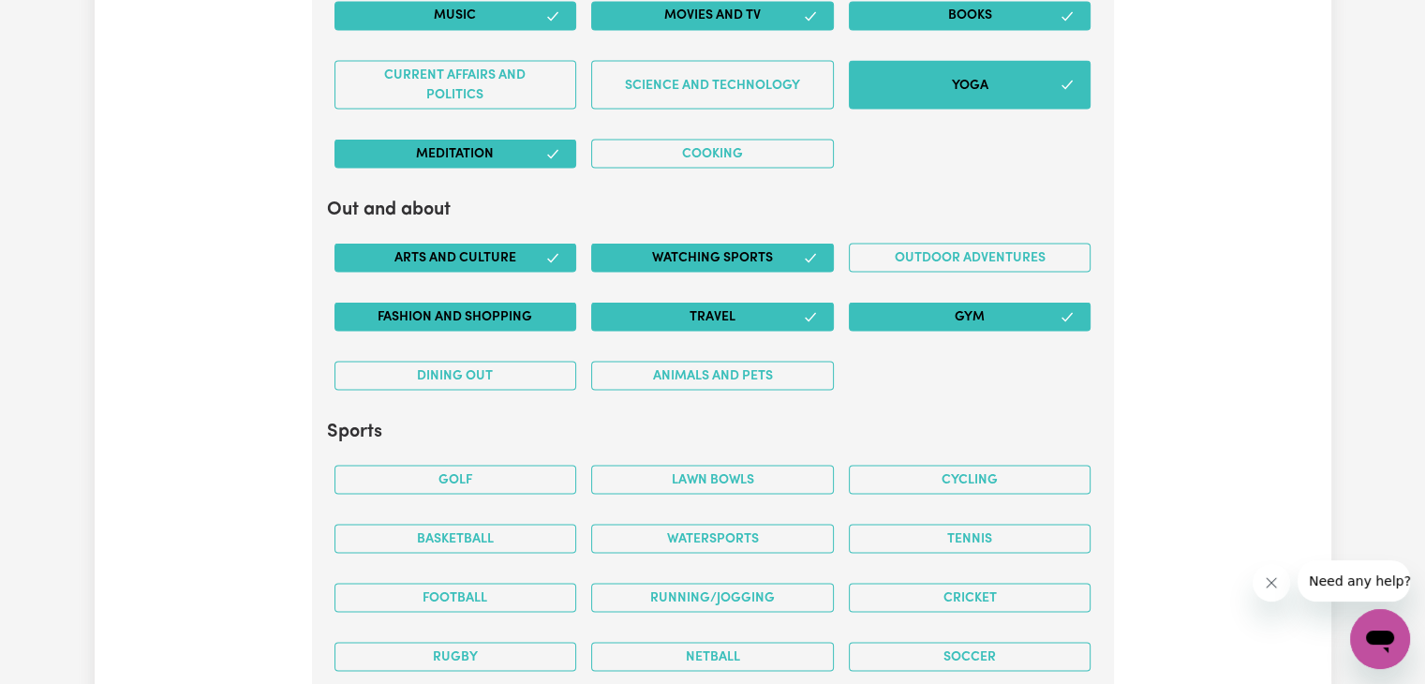
click at [530, 312] on button "Fashion and shopping" at bounding box center [455, 316] width 243 height 29
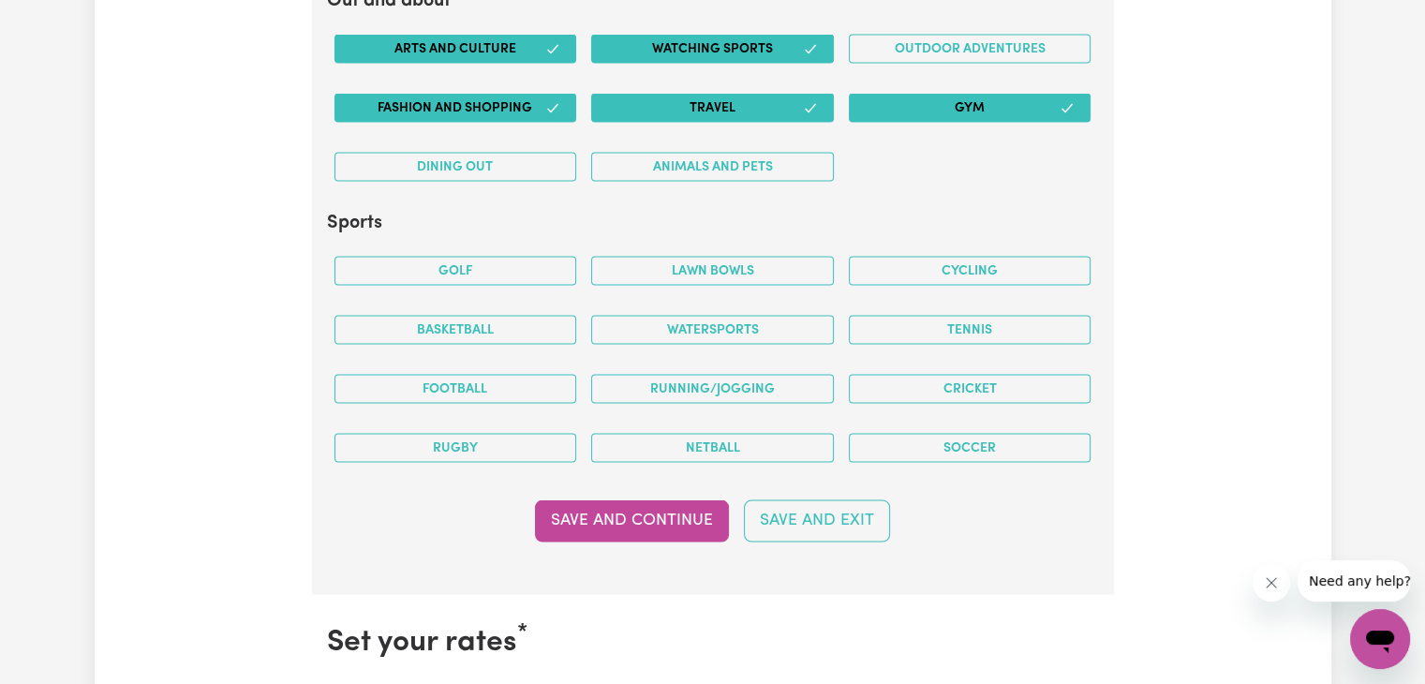
scroll to position [3830, 0]
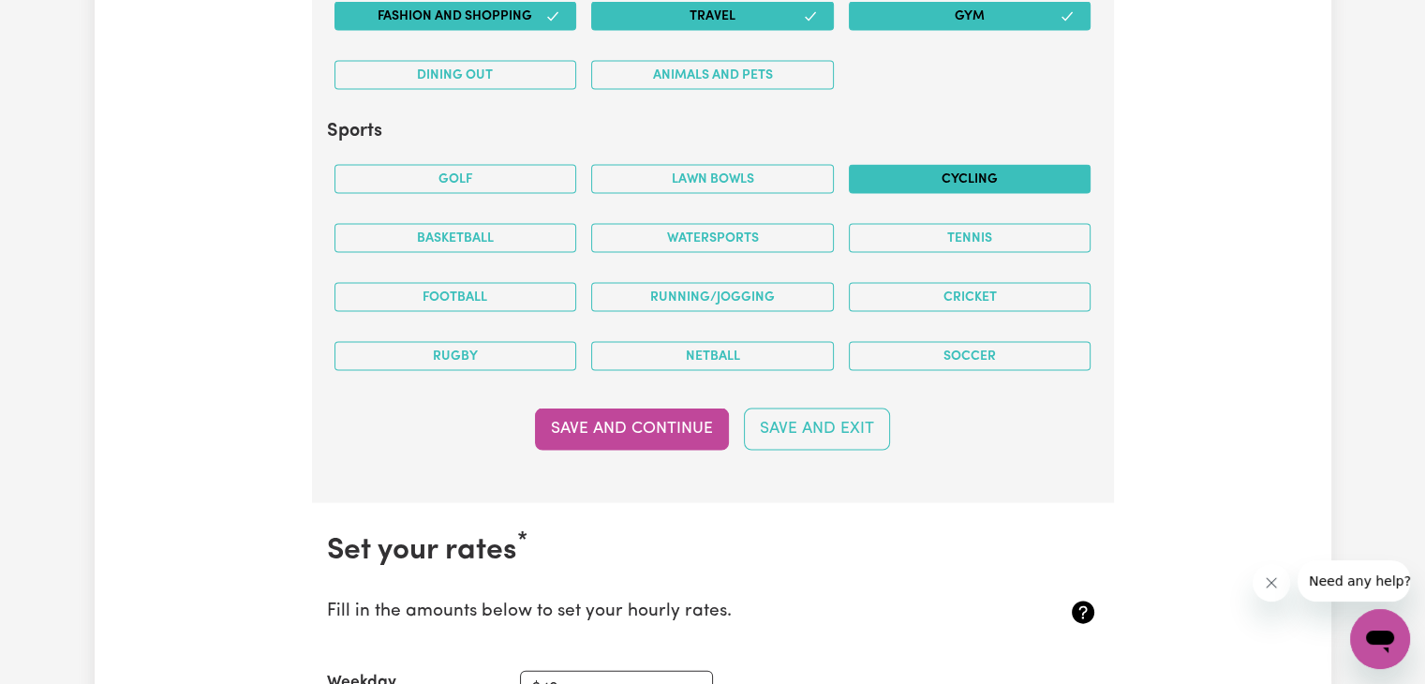
click at [962, 172] on button "Cycling" at bounding box center [970, 179] width 243 height 29
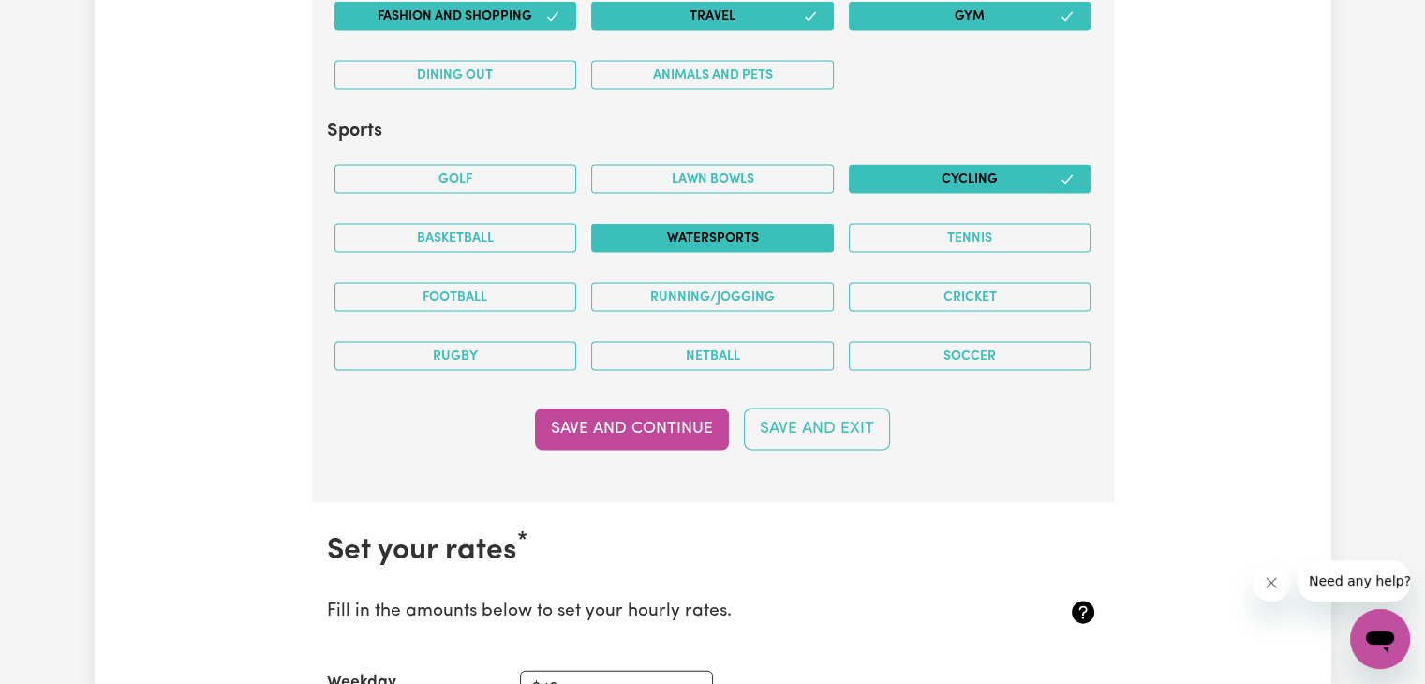
click at [798, 233] on button "Watersports" at bounding box center [712, 238] width 243 height 29
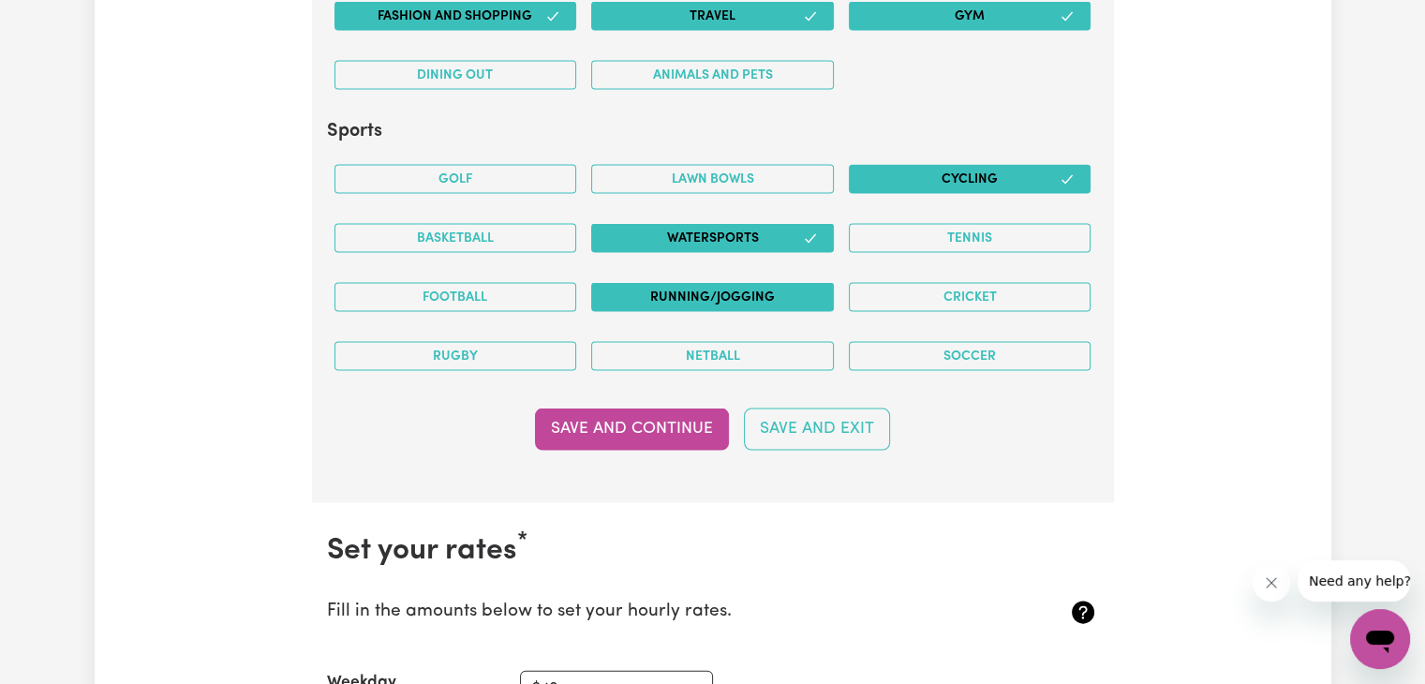
click at [770, 291] on button "Running/Jogging" at bounding box center [712, 297] width 243 height 29
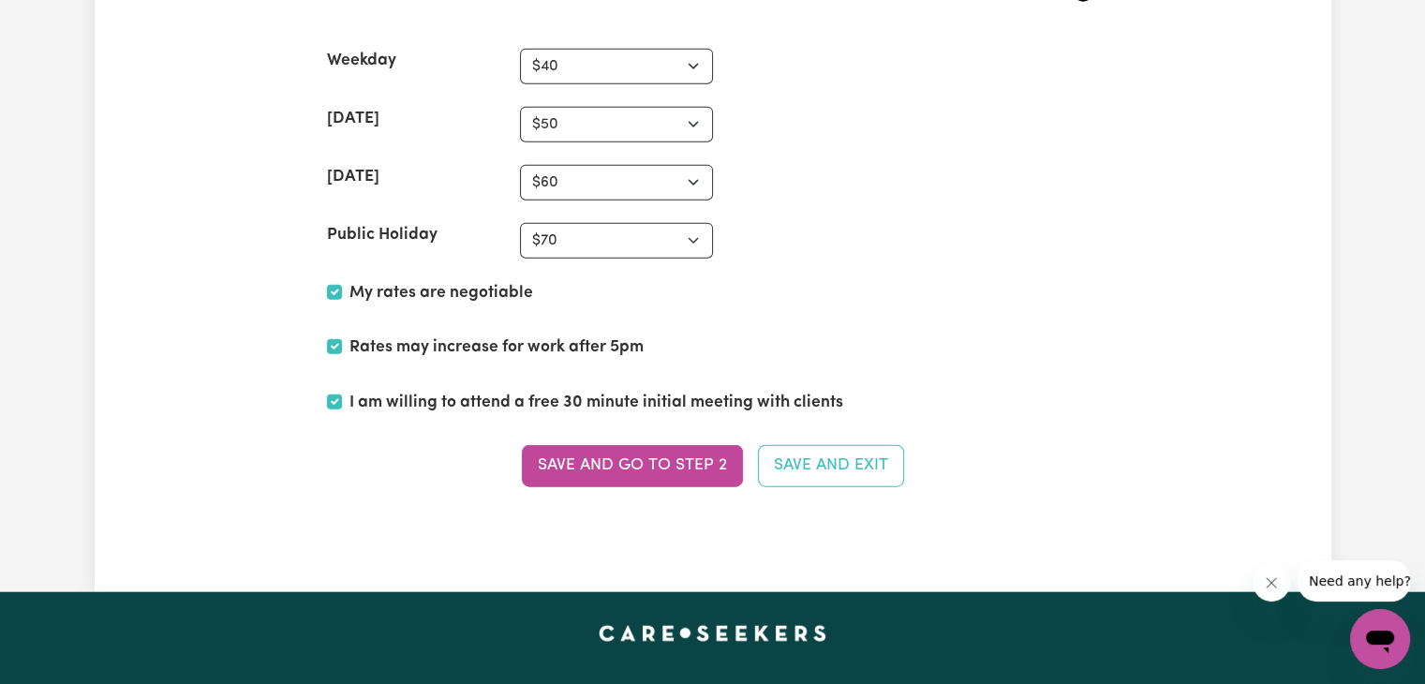
scroll to position [4475, 0]
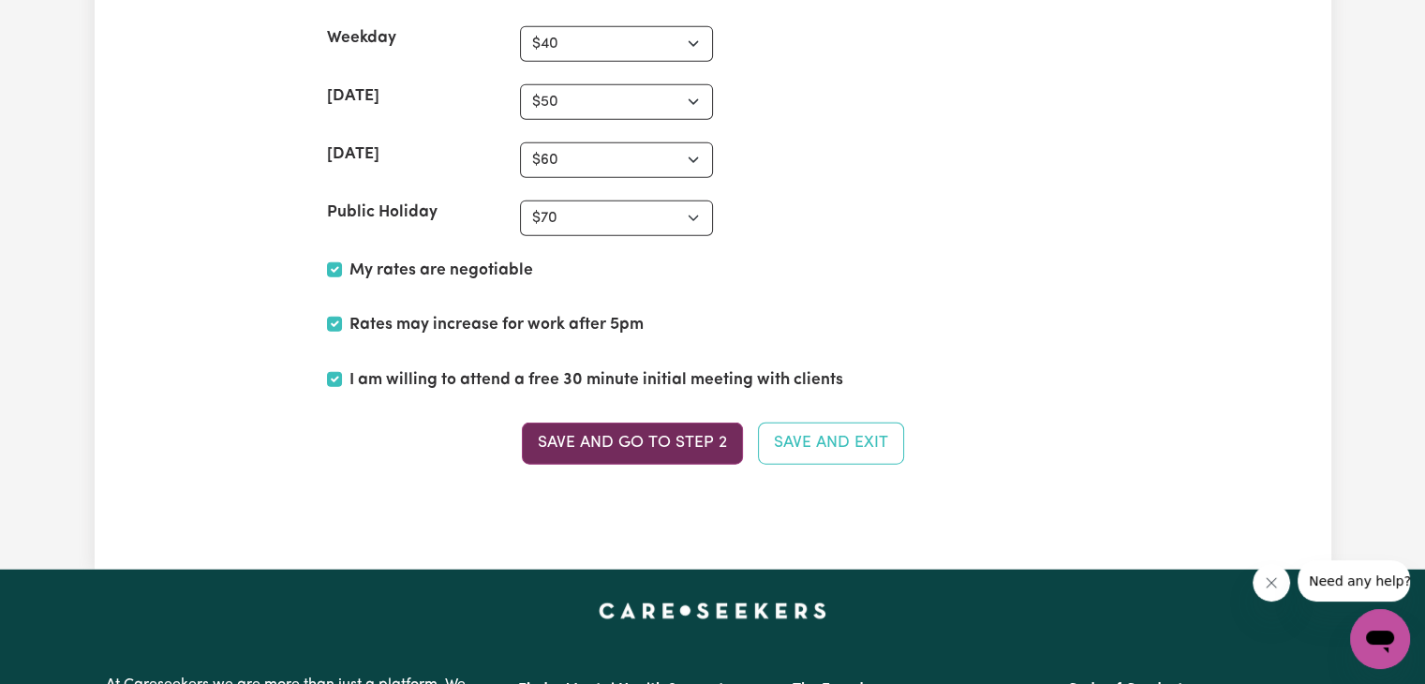
click at [683, 436] on button "Save and go to Step 2" at bounding box center [632, 443] width 221 height 41
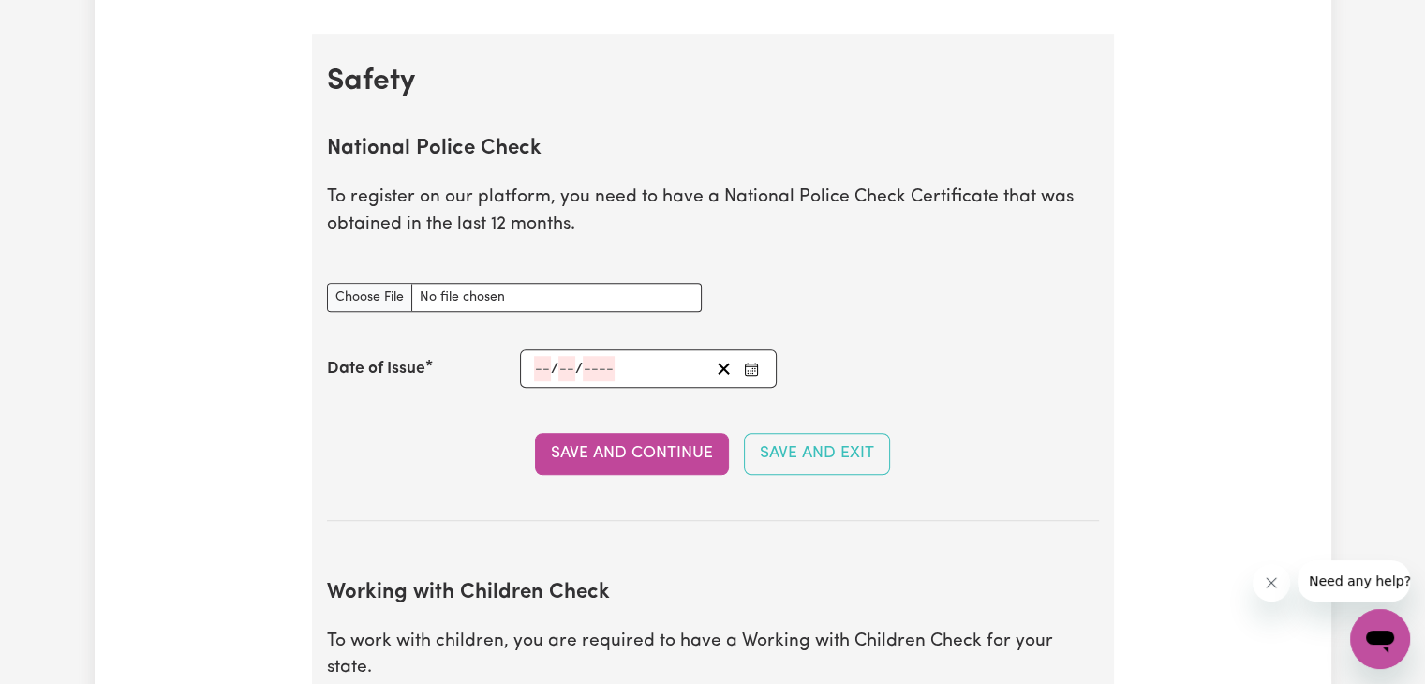
scroll to position [1169, 0]
click at [388, 291] on input "National Police Check document" at bounding box center [514, 297] width 375 height 29
type input "C:\fakepath\Report.pdf"
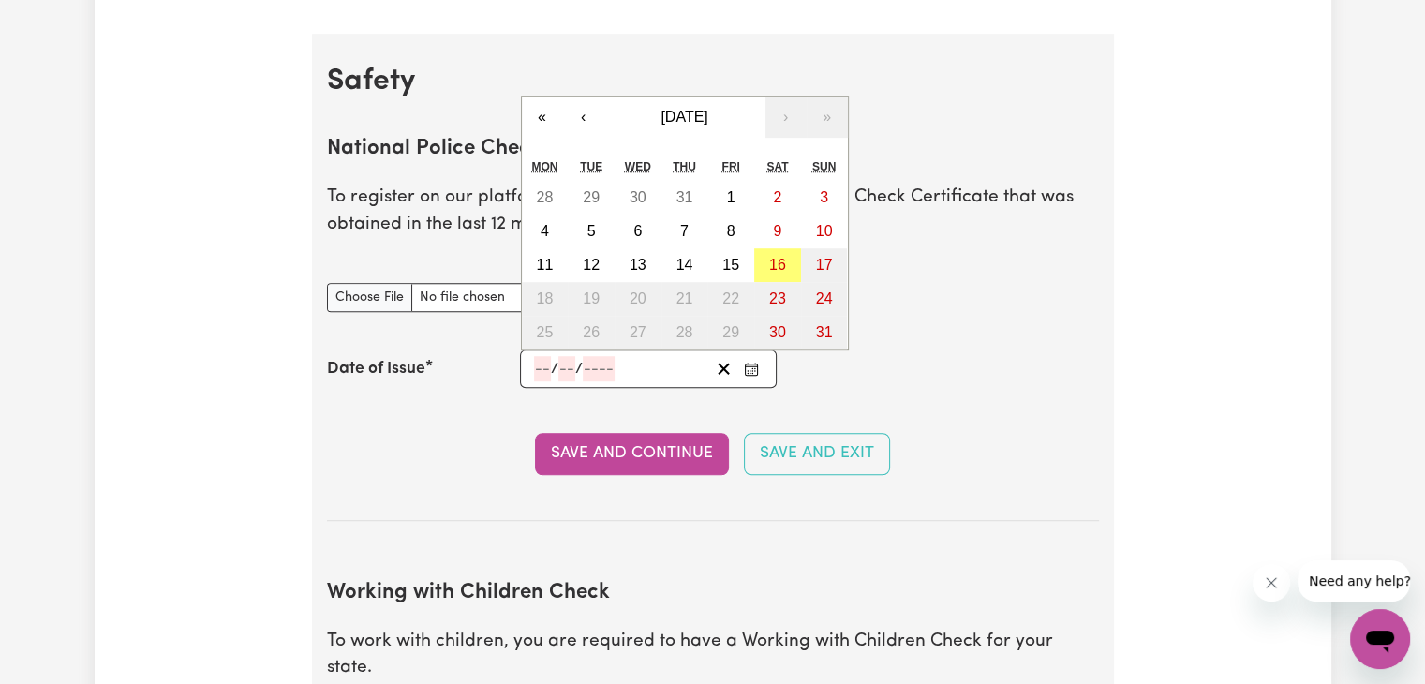
click at [536, 364] on input "number" at bounding box center [542, 368] width 17 height 25
type input "25"
type input "03"
type input "0002-03-25"
type input "3"
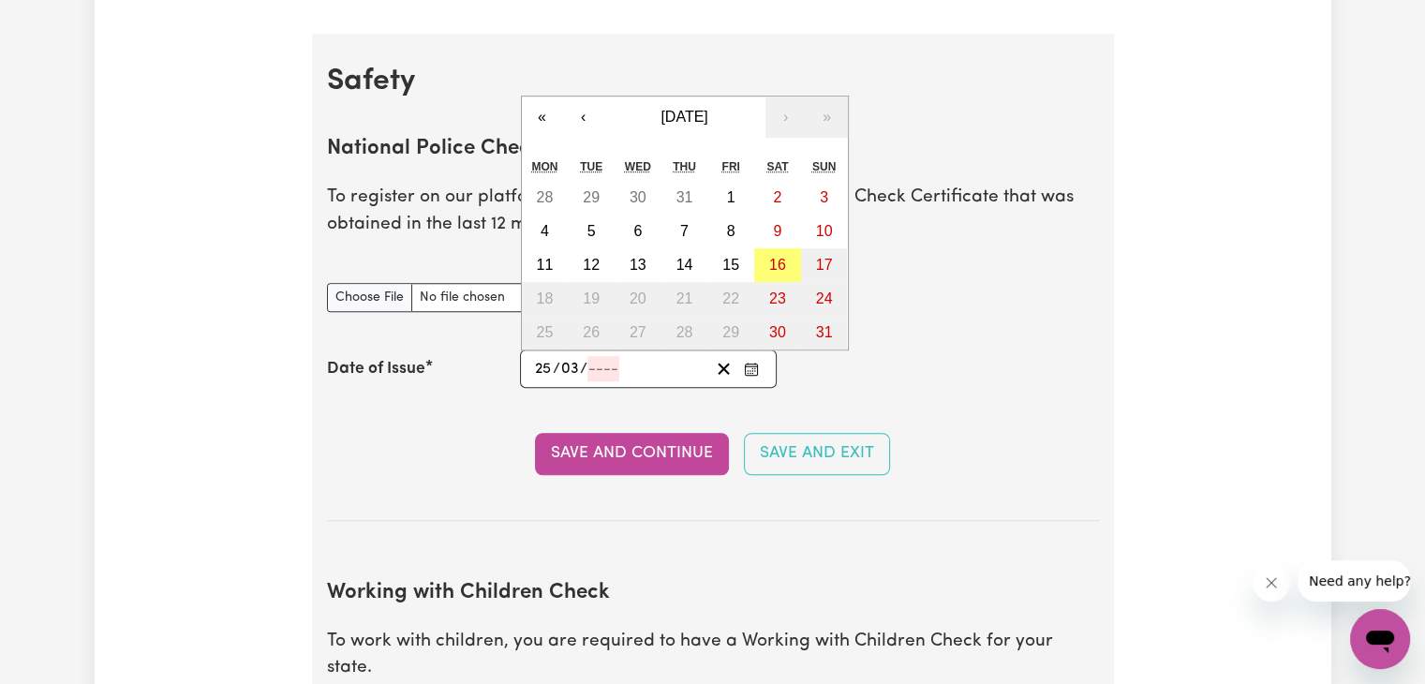
type input "2"
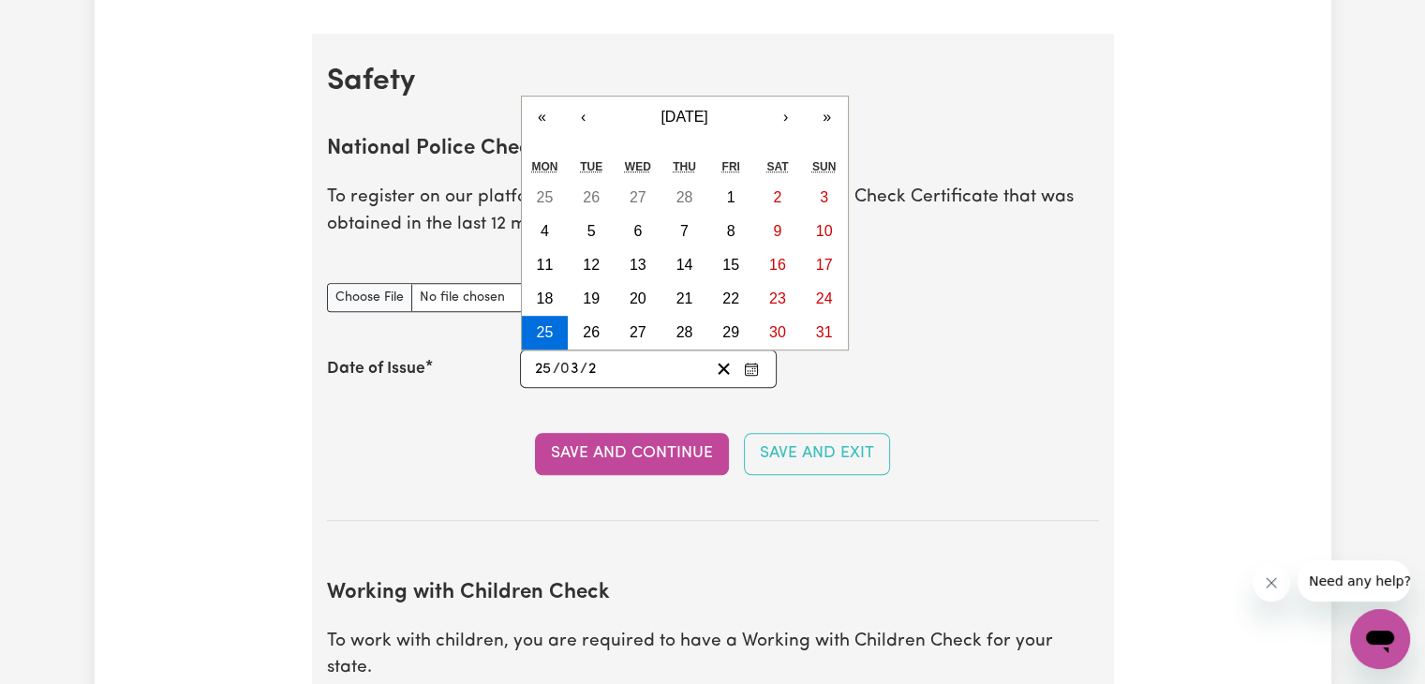
type input "0020-03-25"
type input "20"
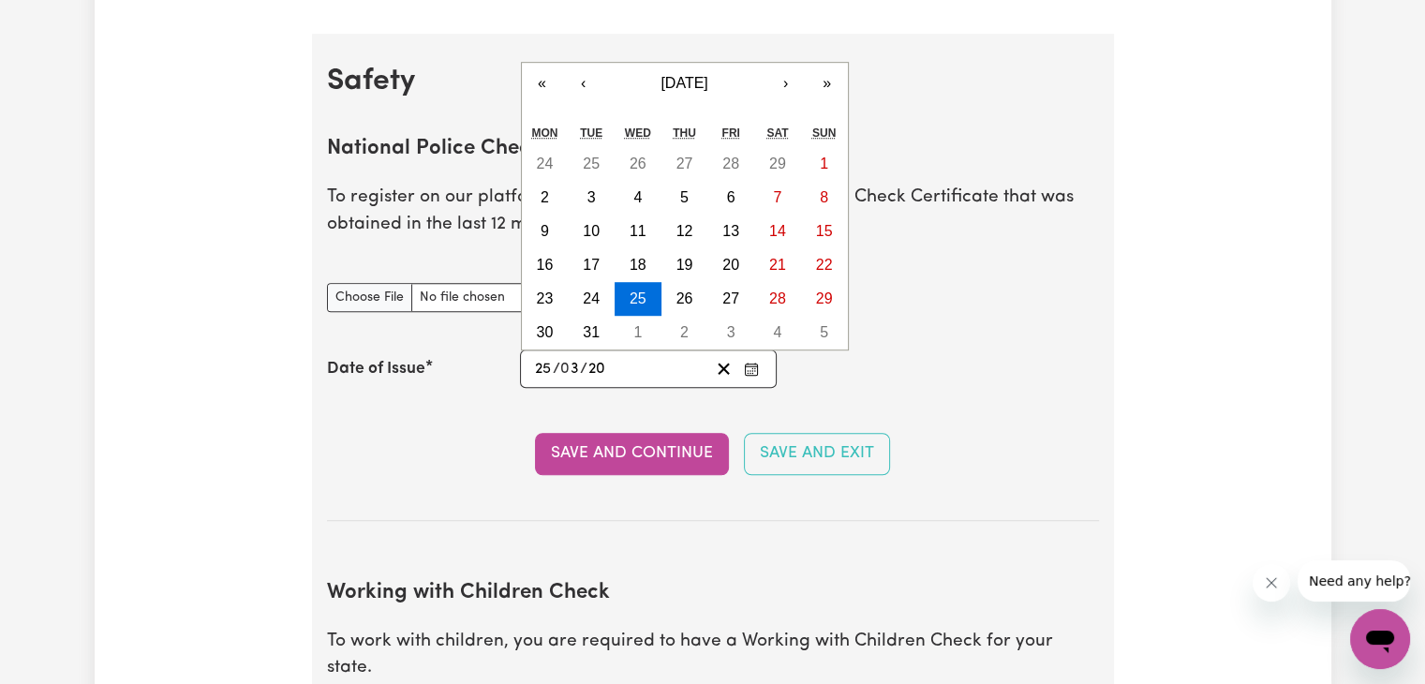
type input "0202-03-25"
type input "202"
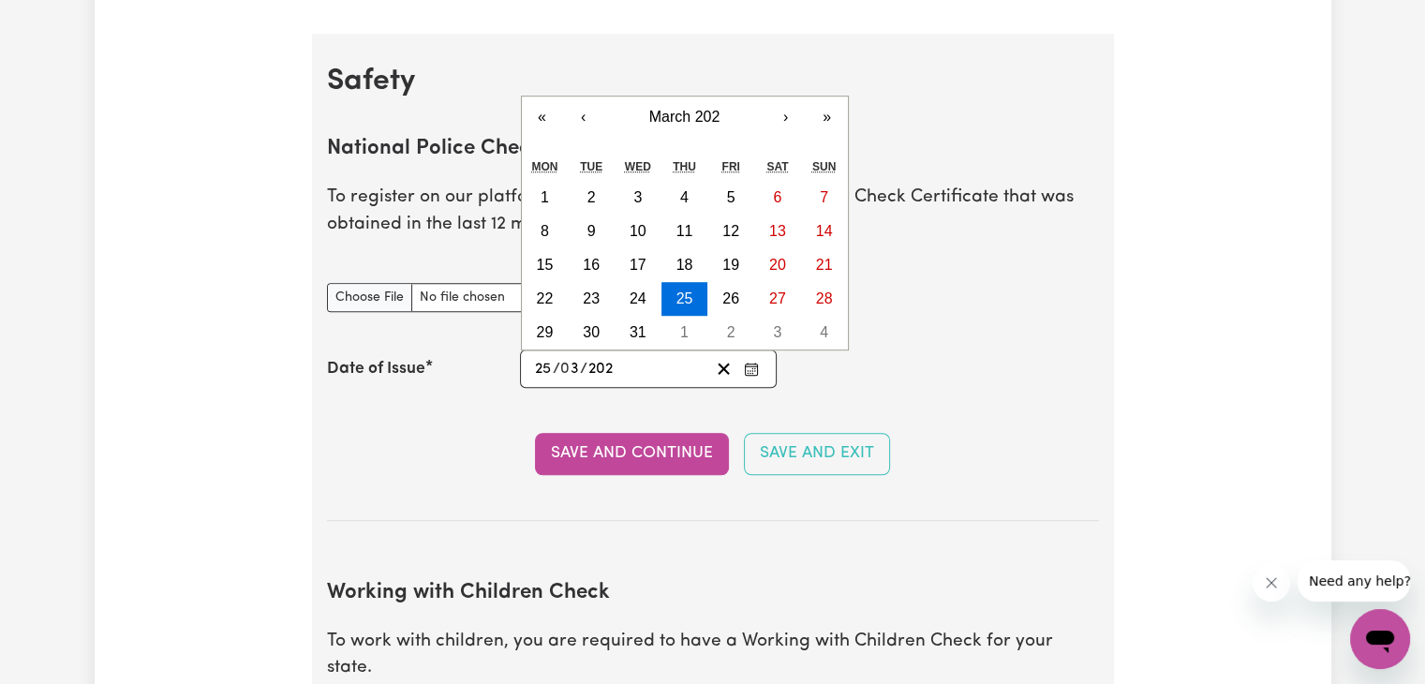
type input "2025-03-25"
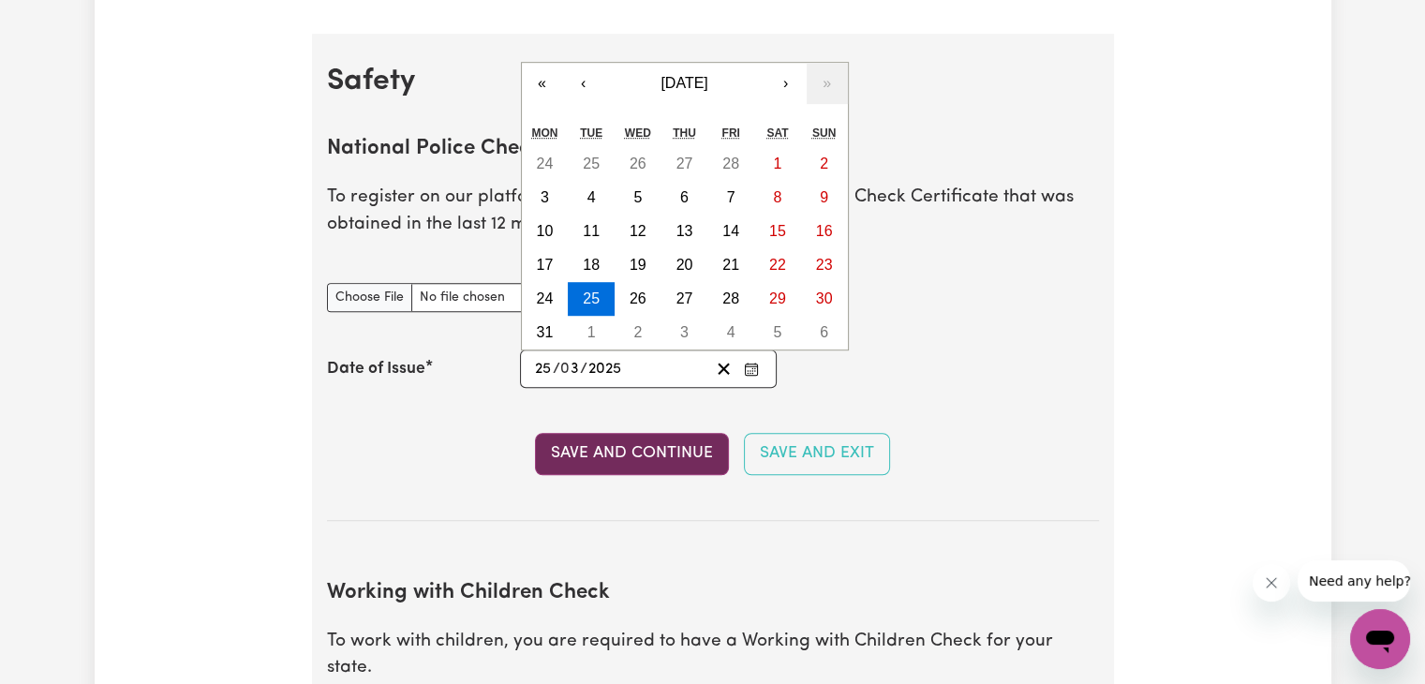
type input "2025"
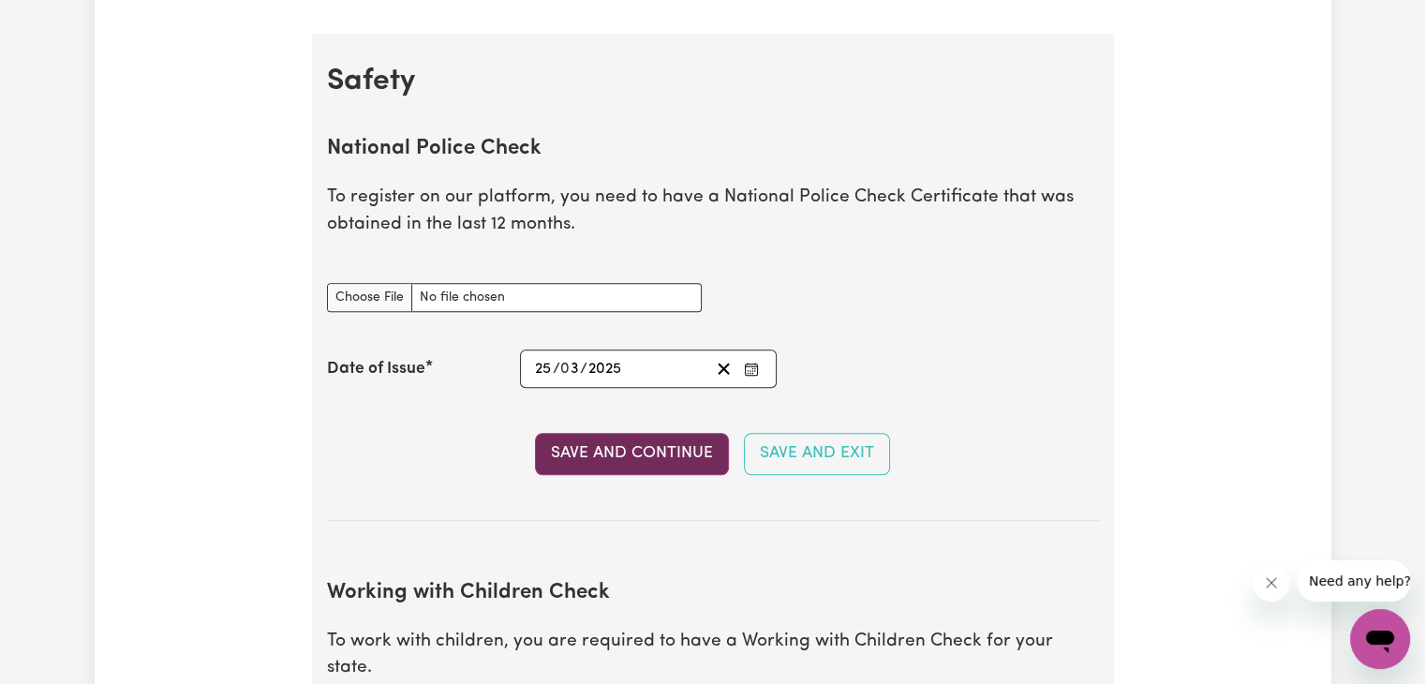
click at [644, 466] on button "Save and Continue" at bounding box center [632, 453] width 194 height 41
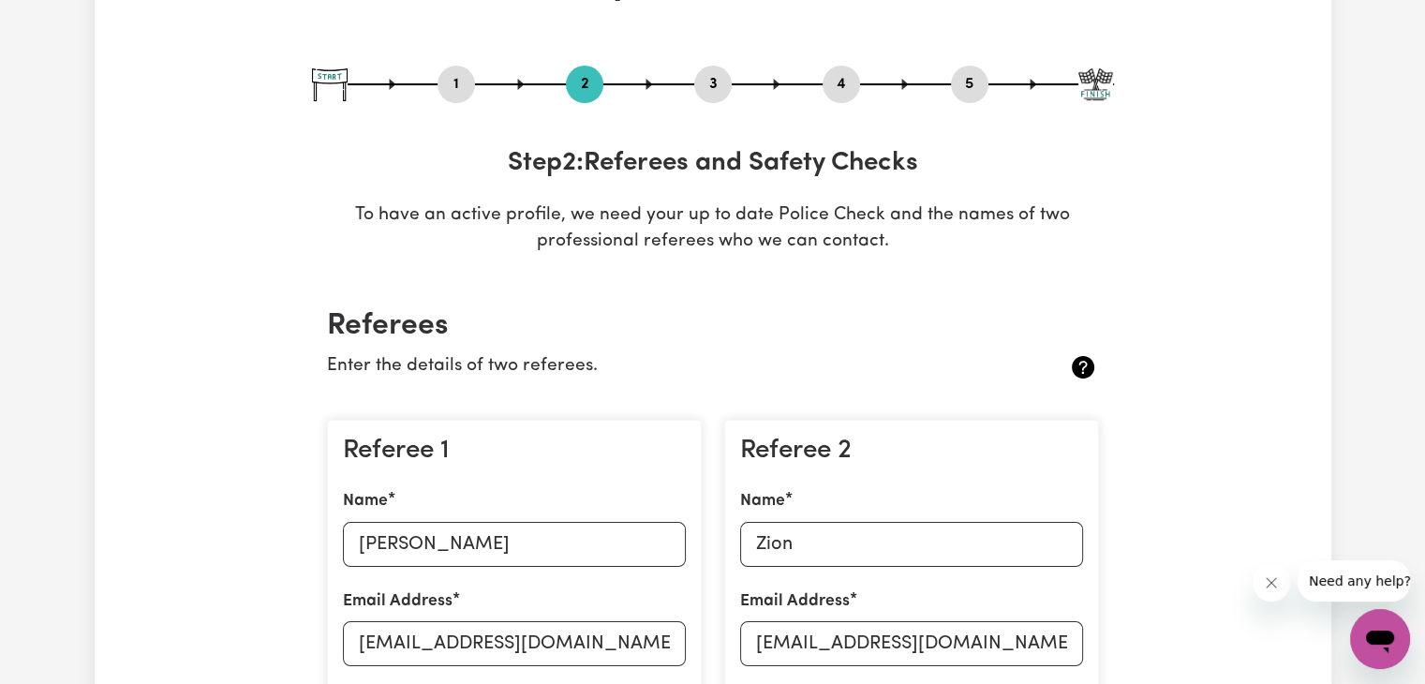
scroll to position [0, 0]
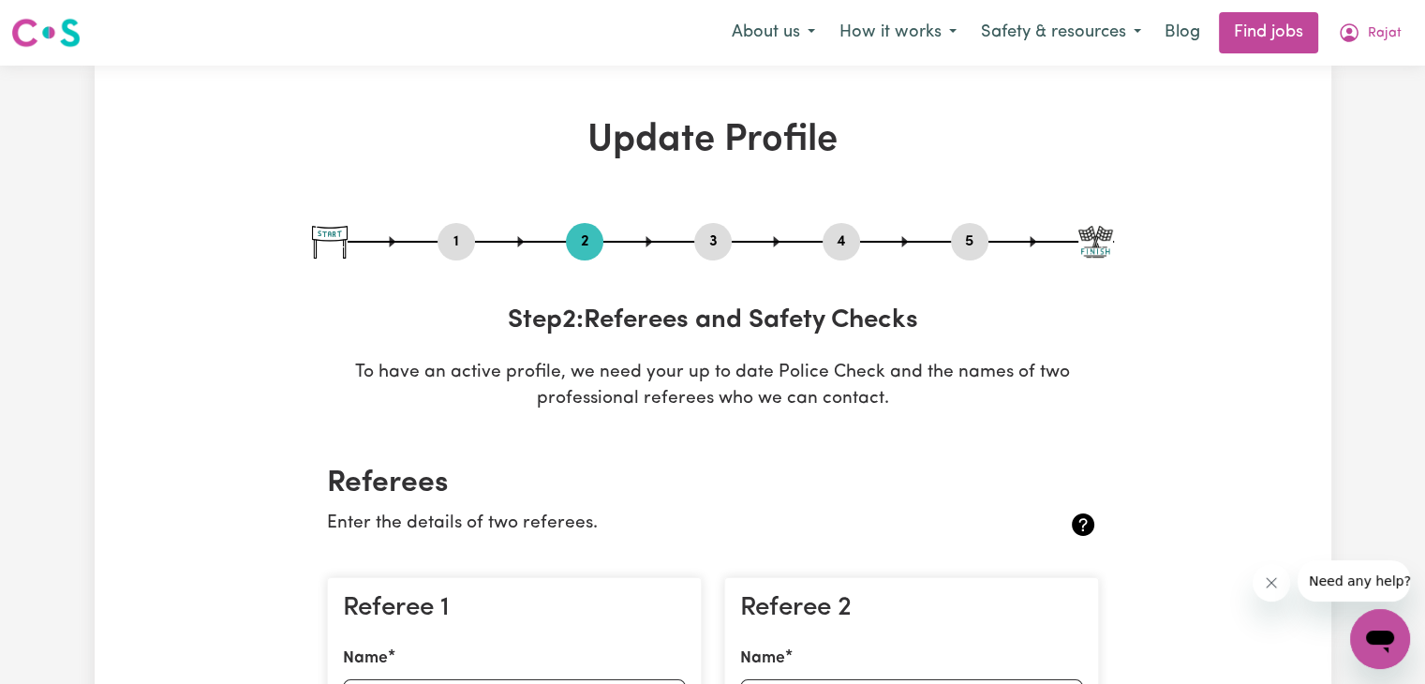
click at [715, 248] on button "3" at bounding box center [712, 242] width 37 height 24
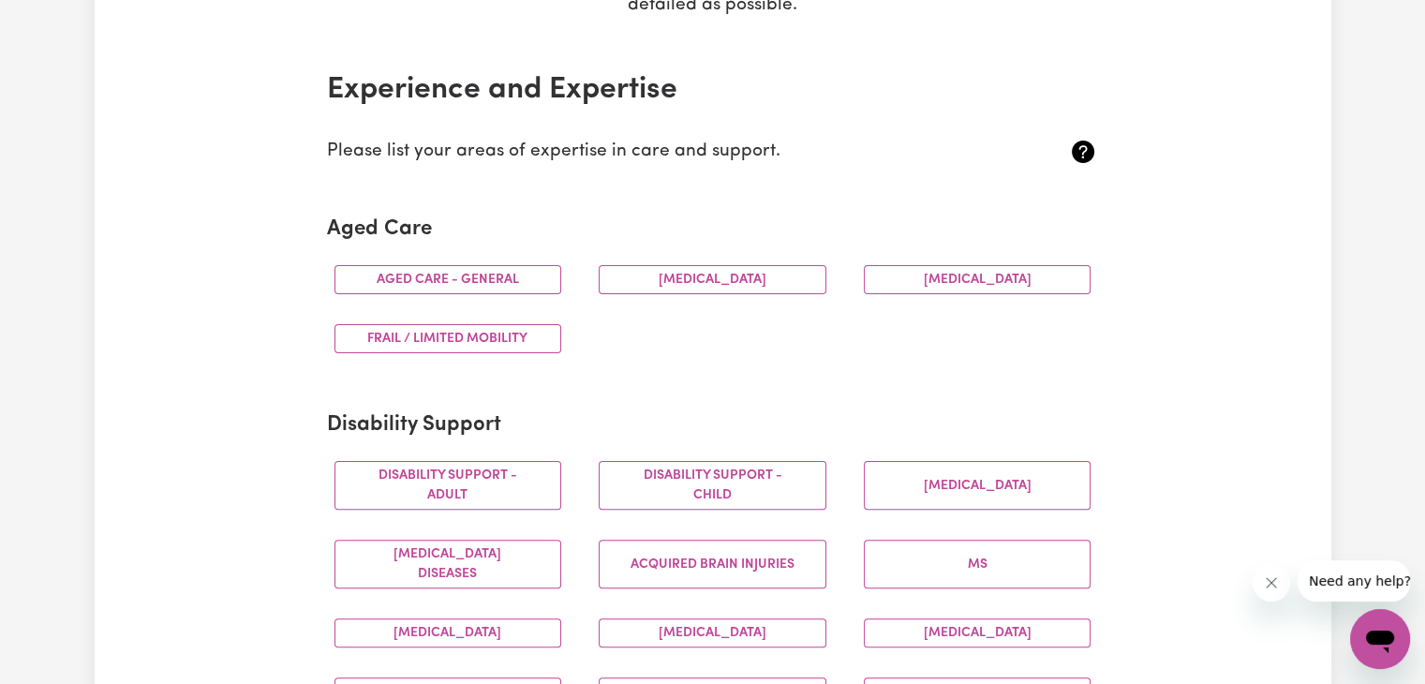
scroll to position [392, 0]
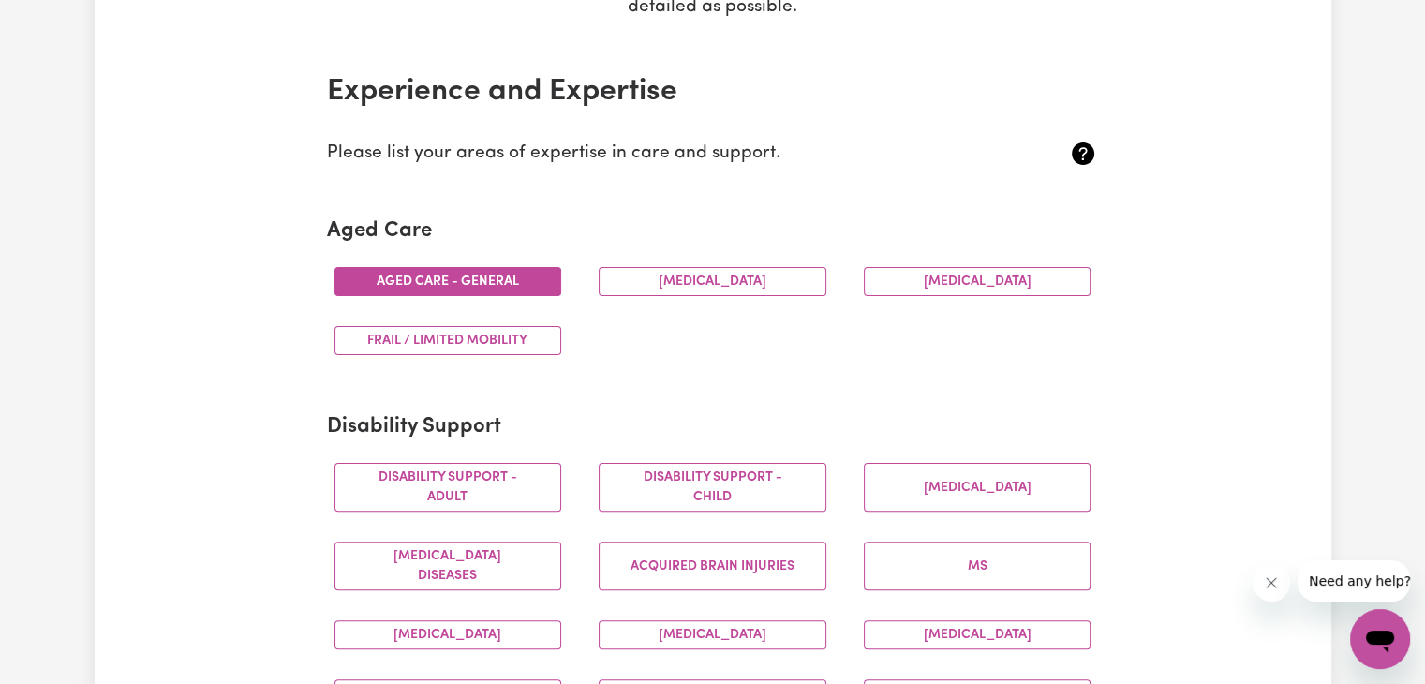
click at [512, 286] on button "Aged care - General" at bounding box center [448, 281] width 228 height 29
click at [761, 275] on button "Dementia" at bounding box center [713, 281] width 228 height 29
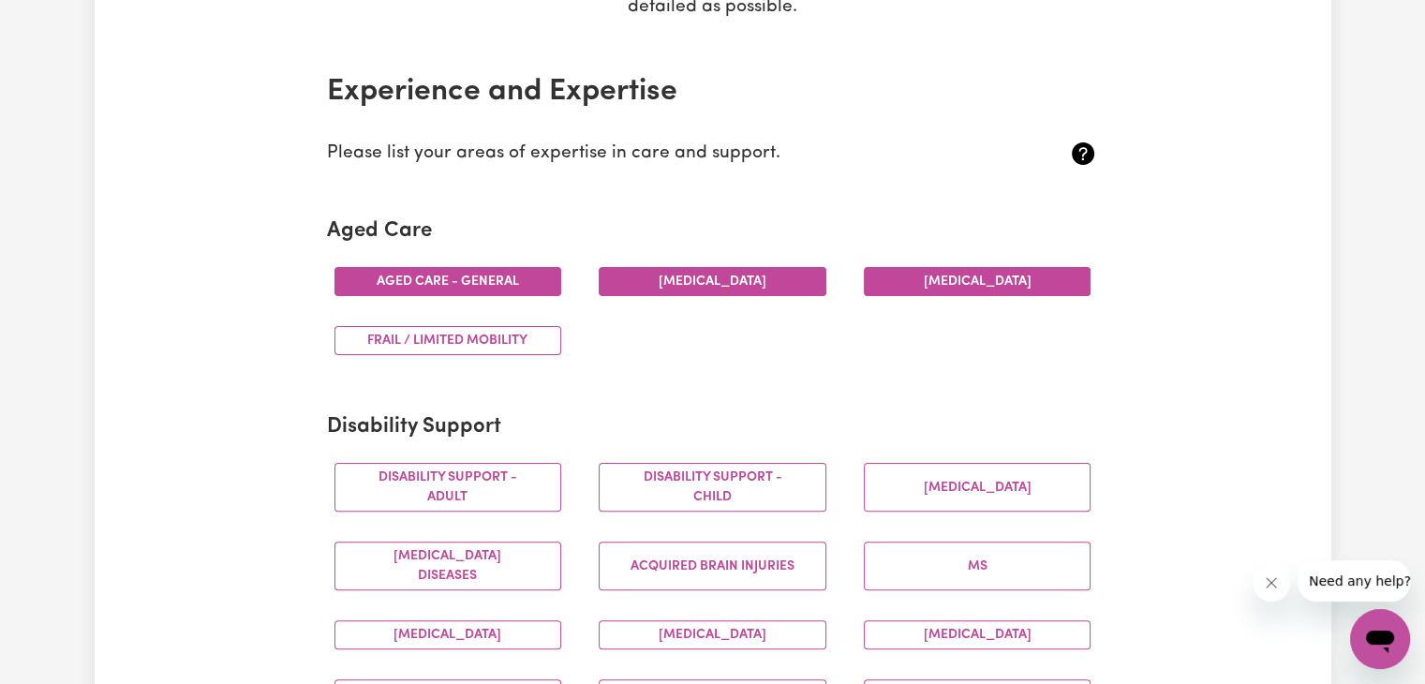
click at [922, 282] on button "Parkinsons" at bounding box center [978, 281] width 228 height 29
click at [512, 337] on button "Frail / limited mobility" at bounding box center [448, 340] width 228 height 29
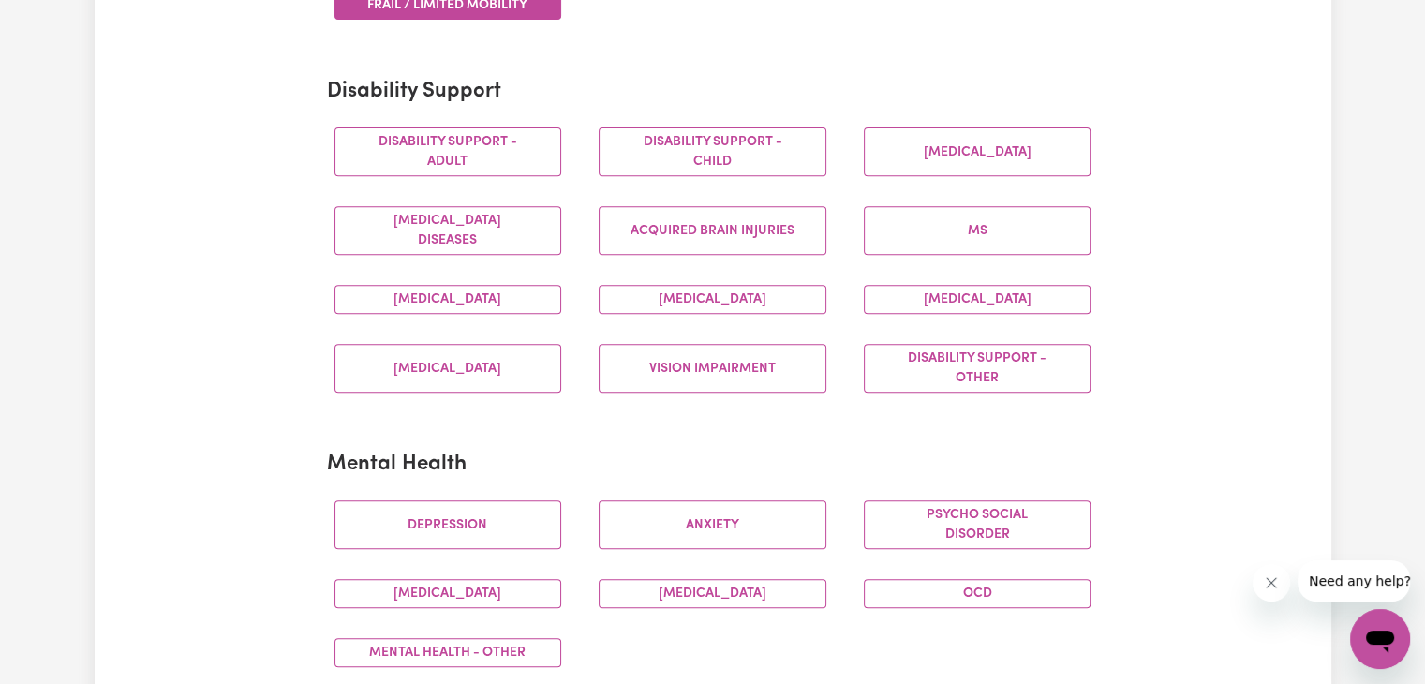
scroll to position [730, 0]
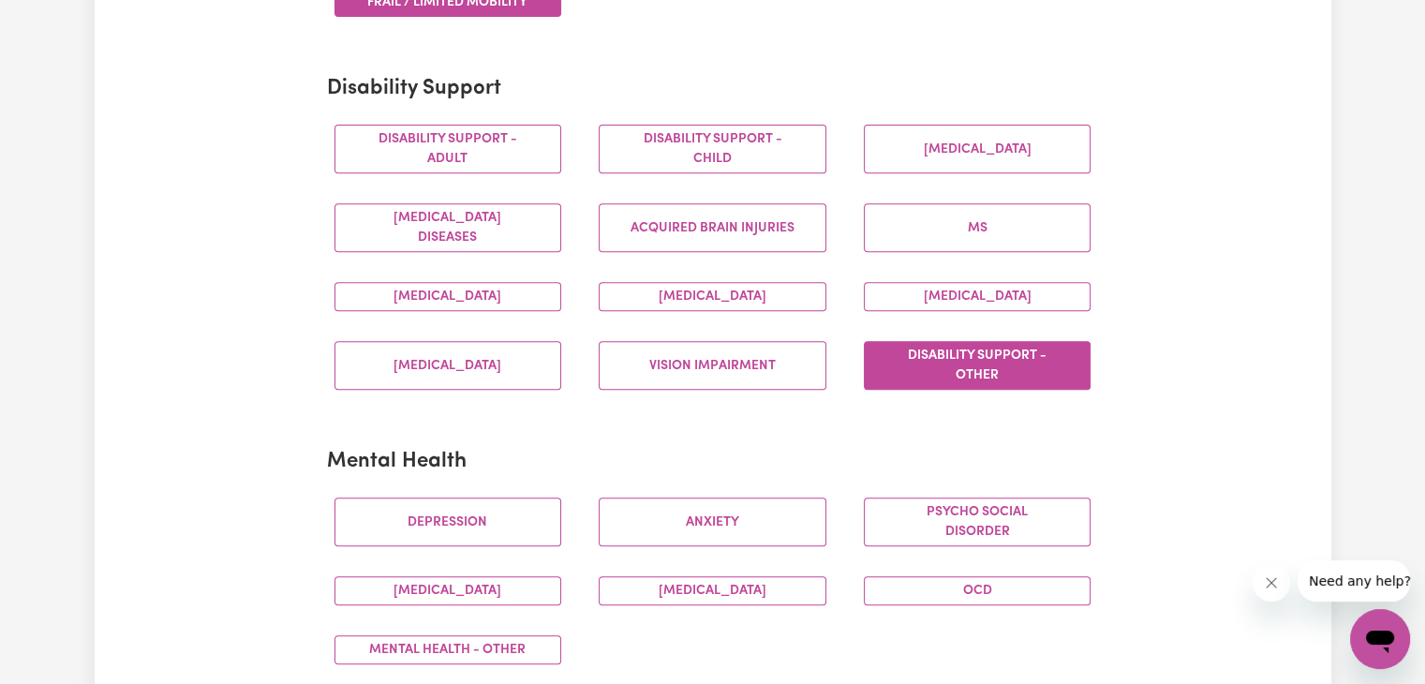
click at [947, 347] on button "Disability support - Other" at bounding box center [978, 365] width 228 height 49
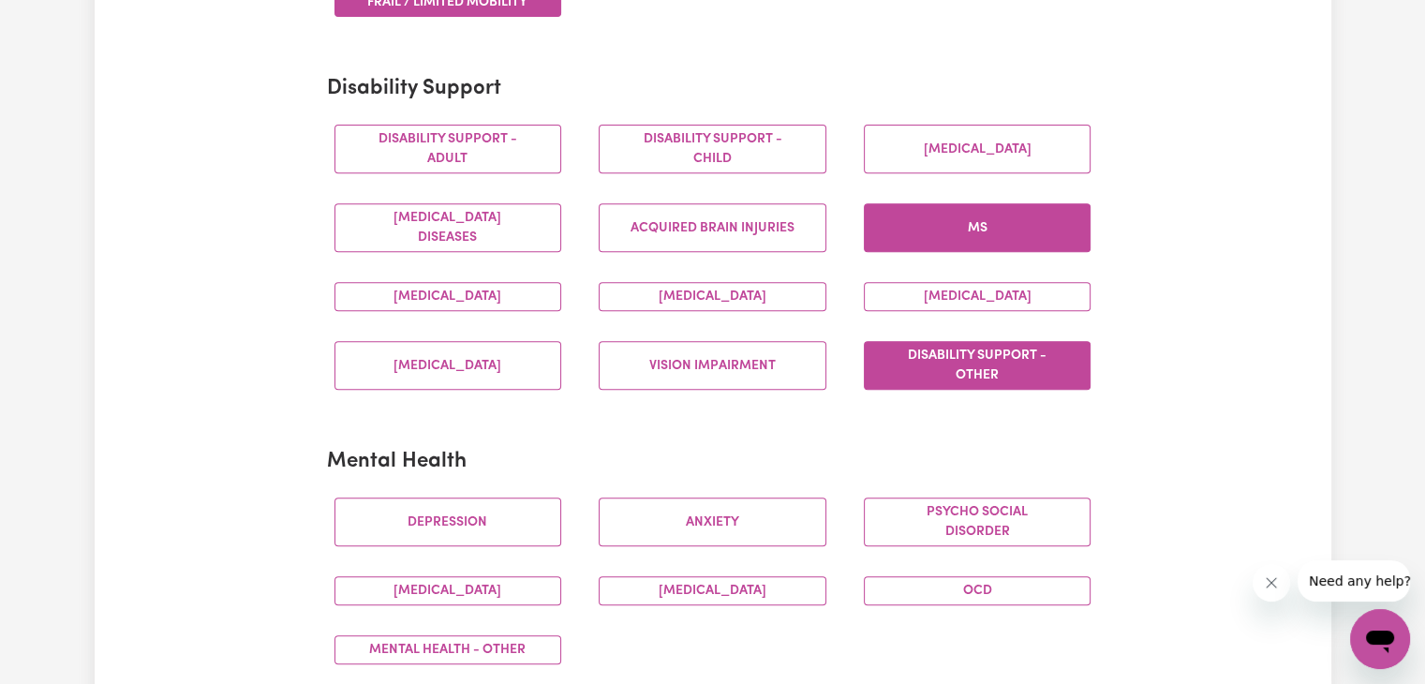
click at [911, 211] on button "MS" at bounding box center [978, 227] width 228 height 49
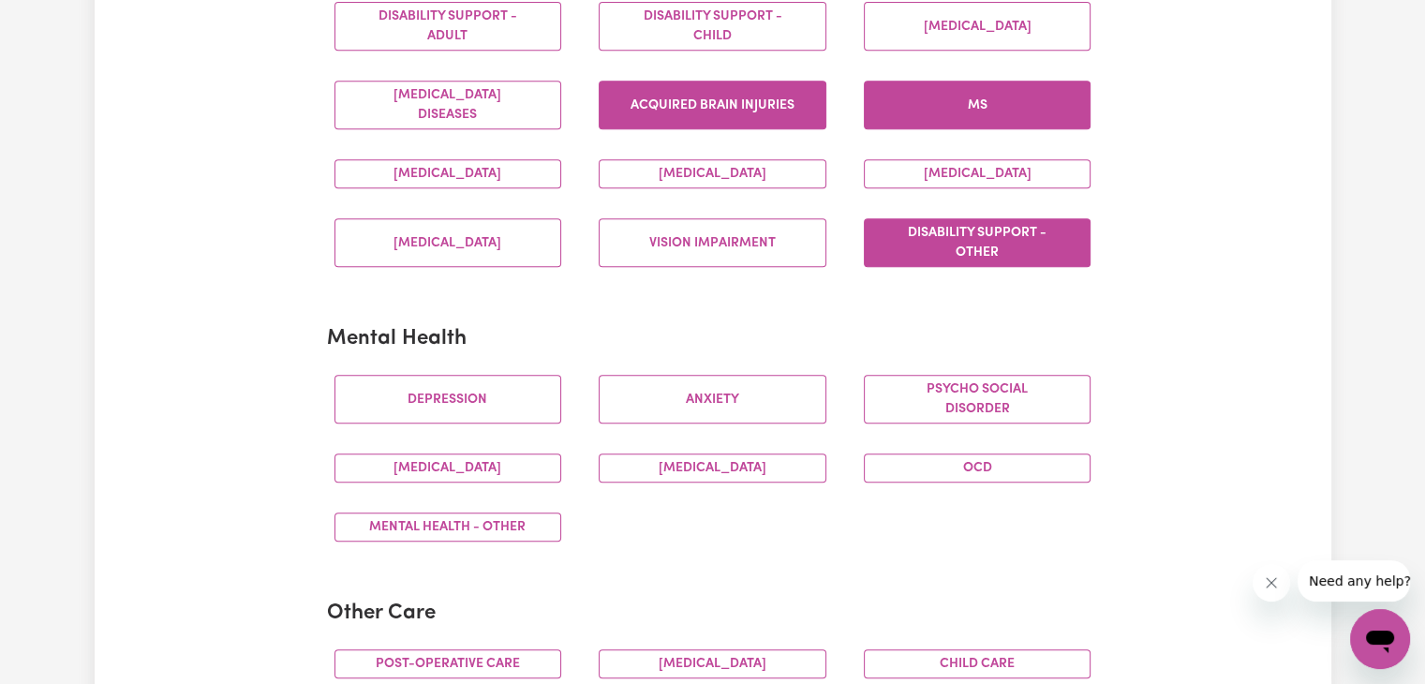
scroll to position [854, 0]
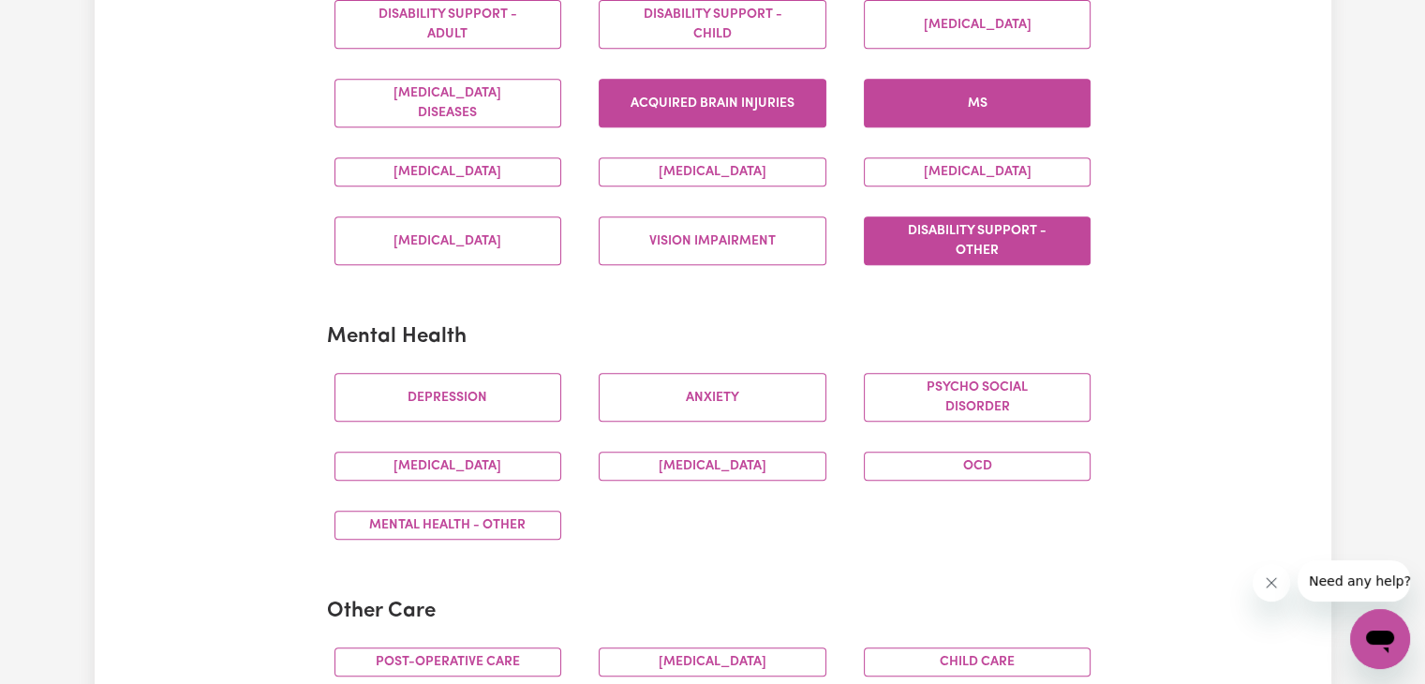
click at [694, 110] on button "Acquired Brain Injuries" at bounding box center [713, 103] width 228 height 49
click at [489, 106] on button "Motor Neuron Diseases" at bounding box center [448, 103] width 228 height 49
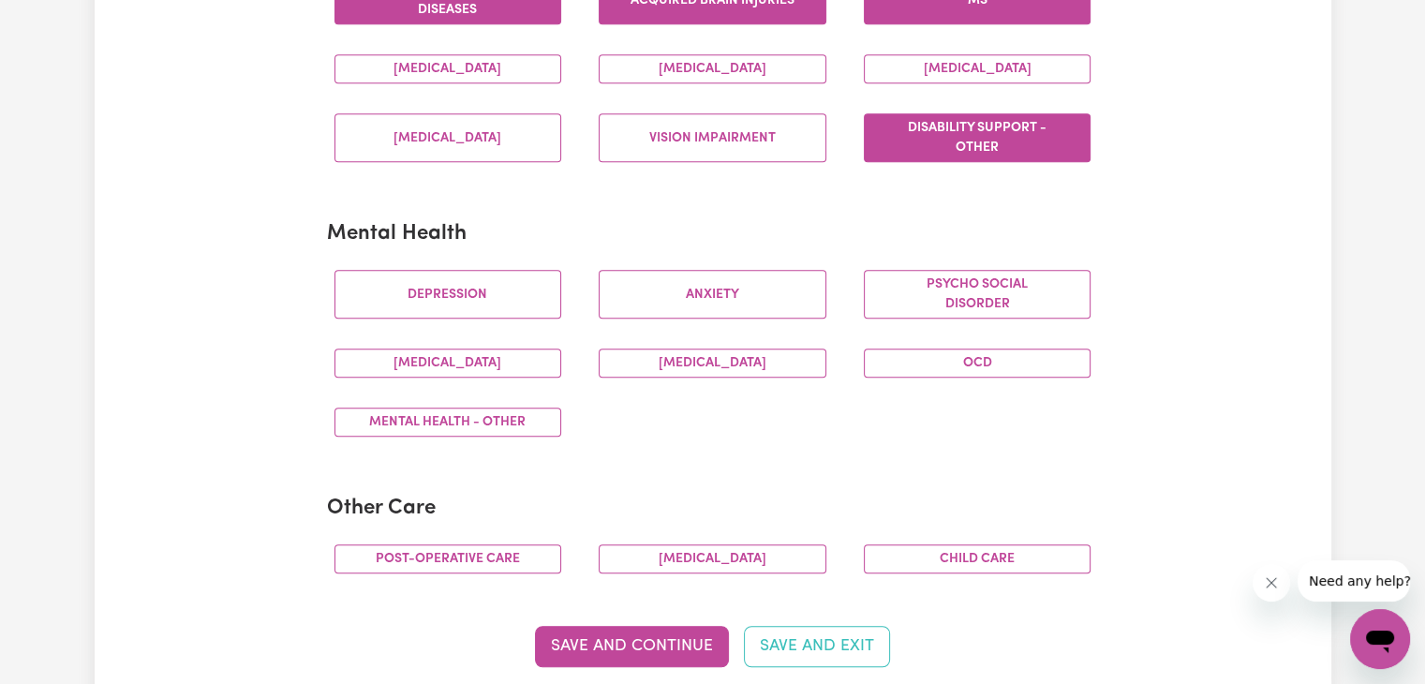
scroll to position [958, 0]
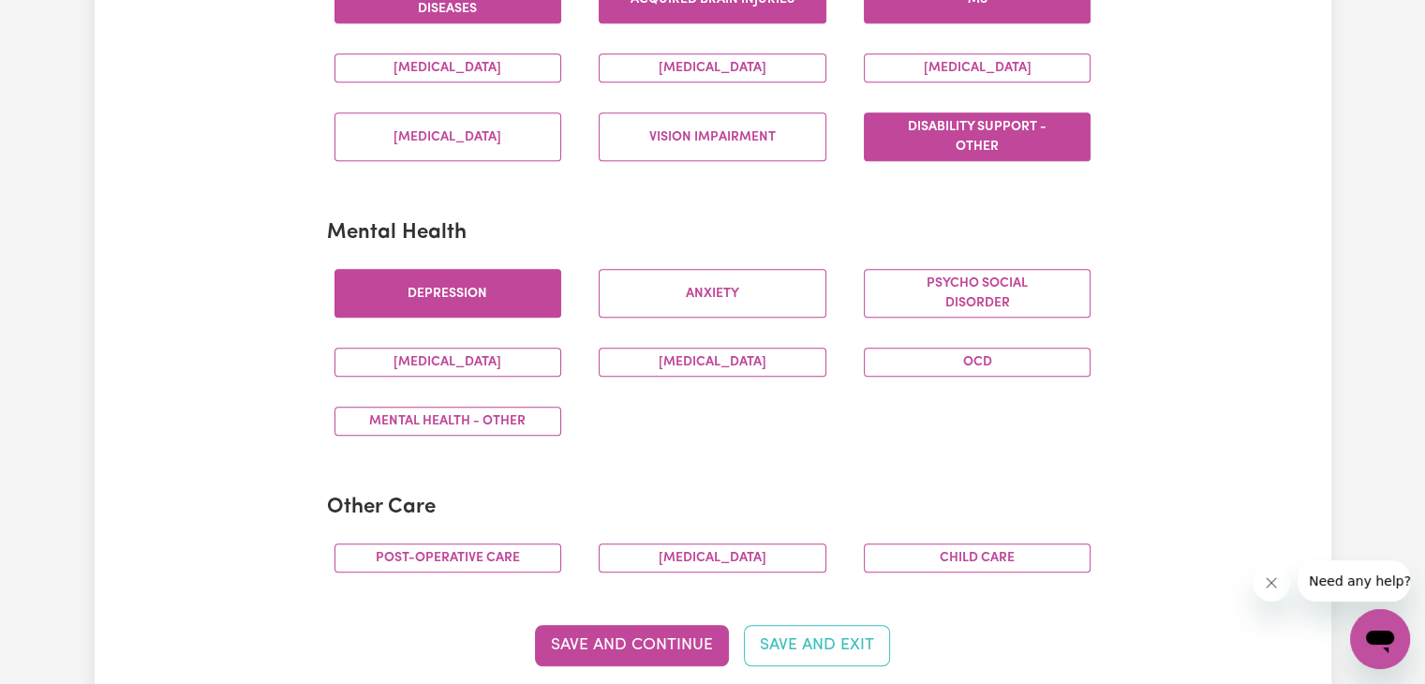
click at [477, 288] on button "Depression" at bounding box center [448, 293] width 228 height 49
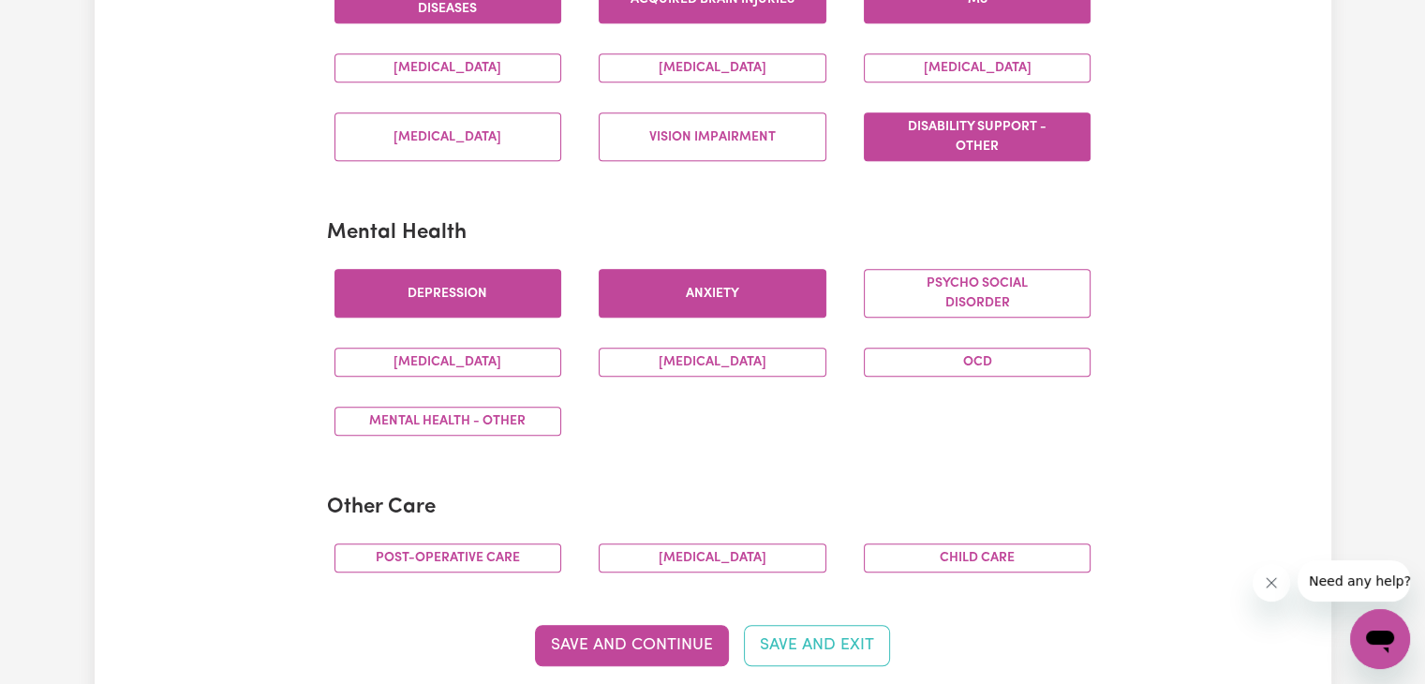
click at [688, 304] on button "Anxiety" at bounding box center [713, 293] width 228 height 49
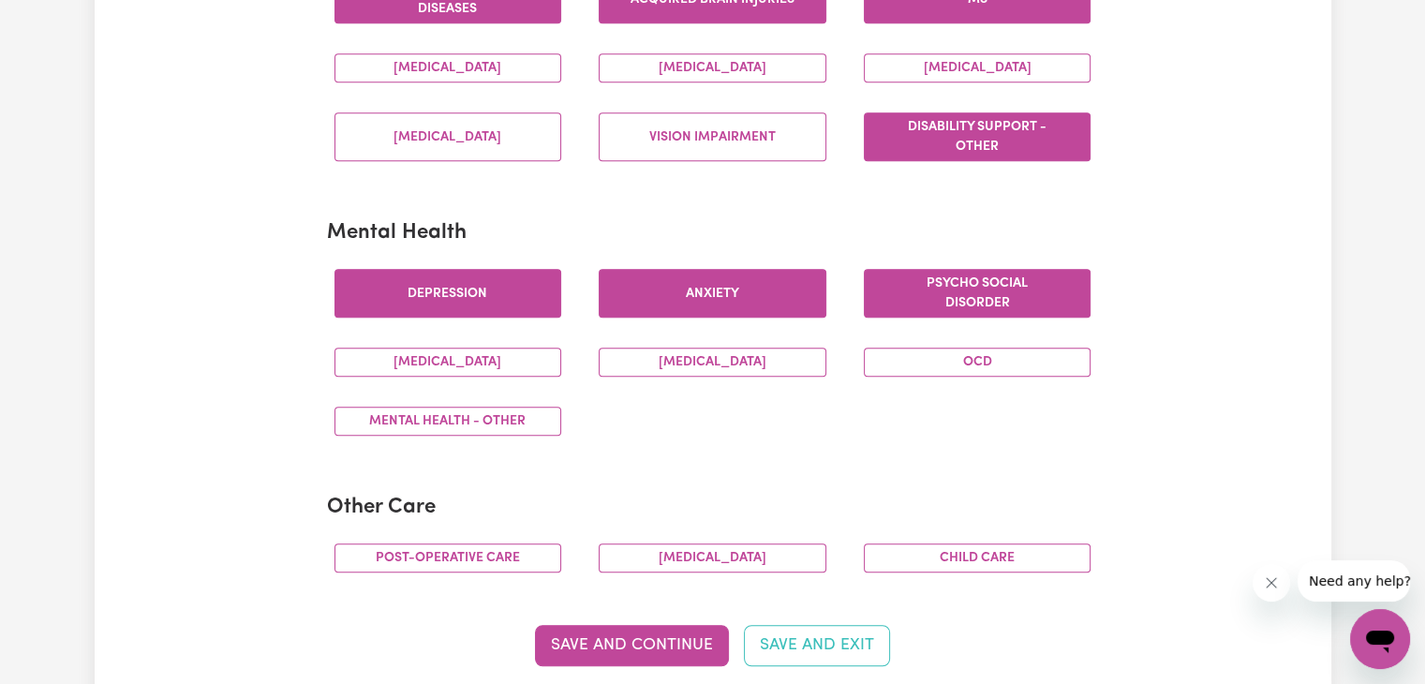
click at [956, 304] on button "Psycho social disorder" at bounding box center [978, 293] width 228 height 49
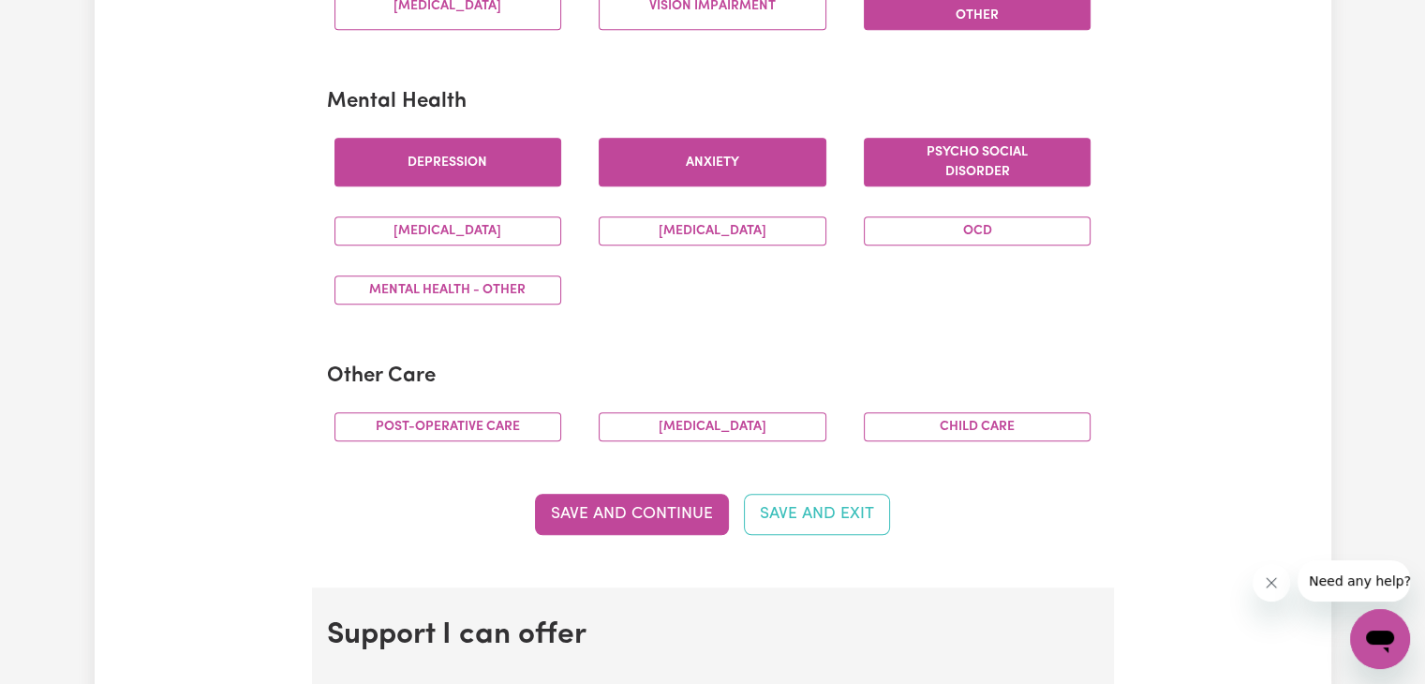
scroll to position [1091, 0]
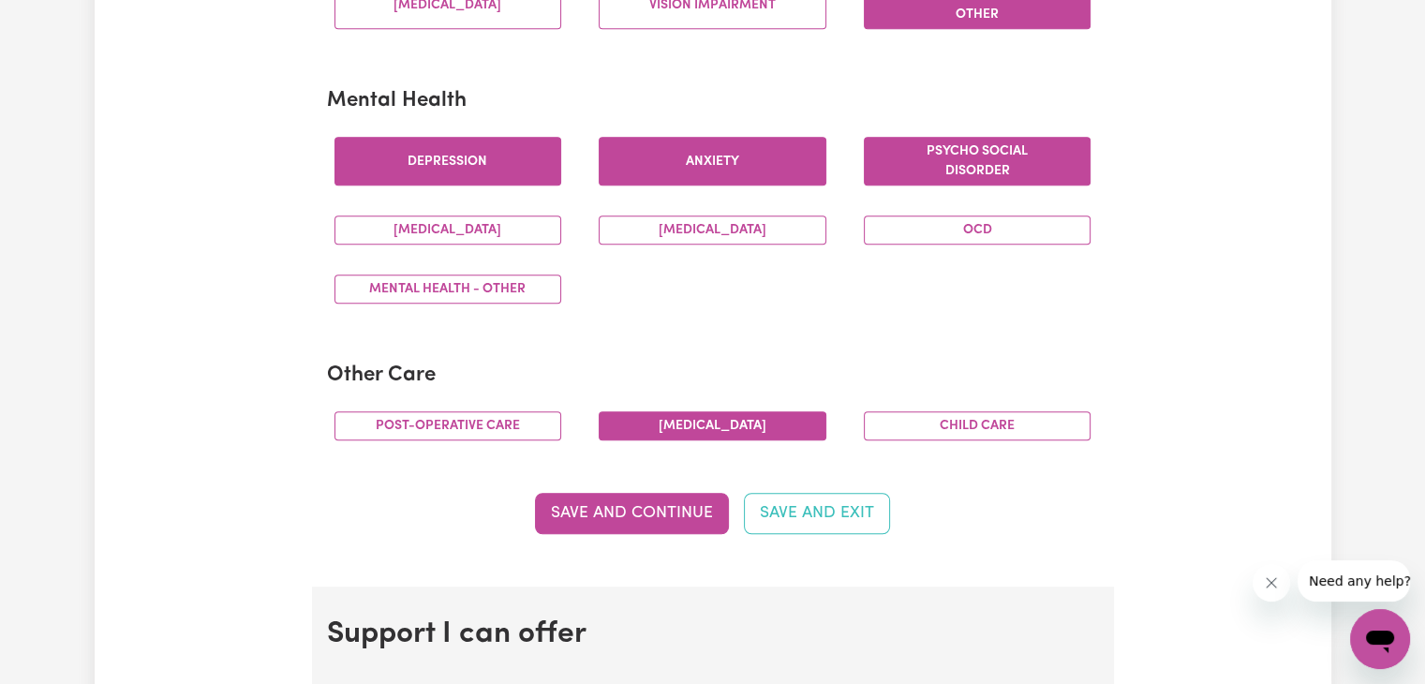
click at [685, 423] on button "Palliative care" at bounding box center [713, 425] width 228 height 29
click at [479, 434] on button "Post-operative care" at bounding box center [448, 425] width 228 height 29
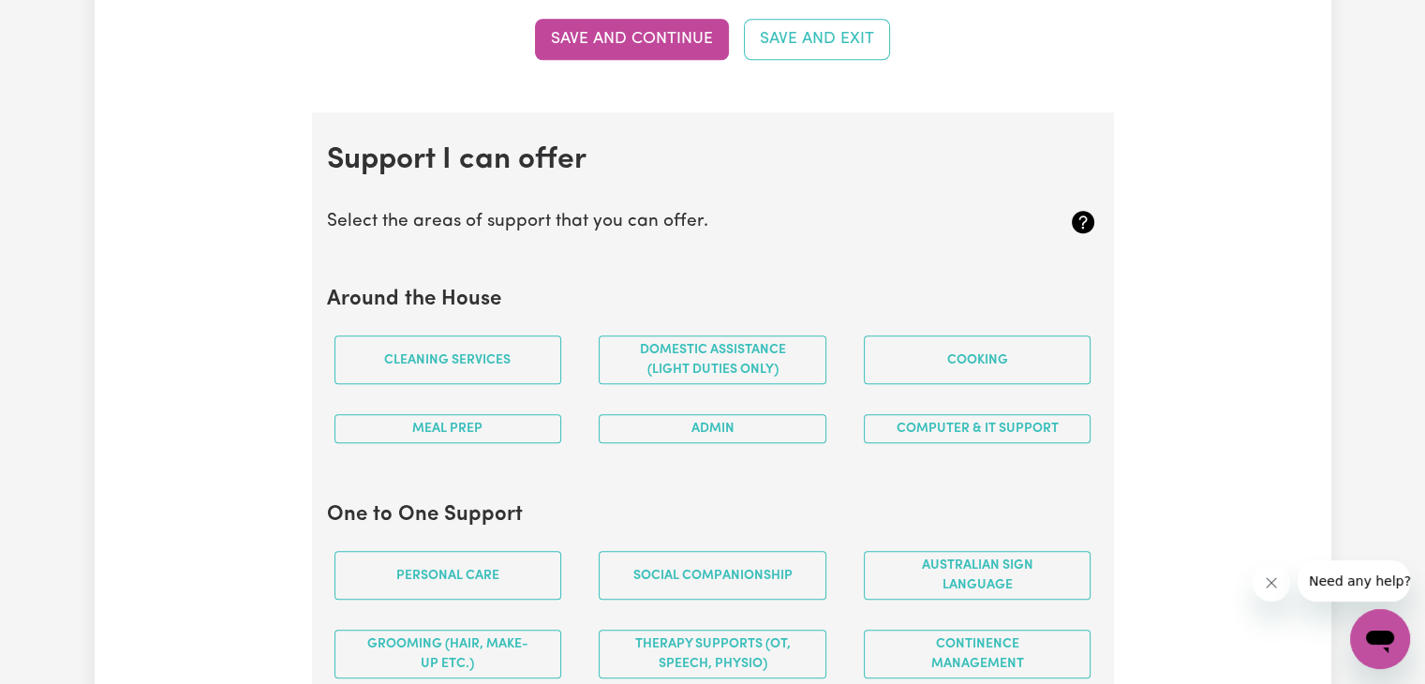
scroll to position [1566, 0]
click at [474, 357] on button "Cleaning services" at bounding box center [448, 358] width 228 height 49
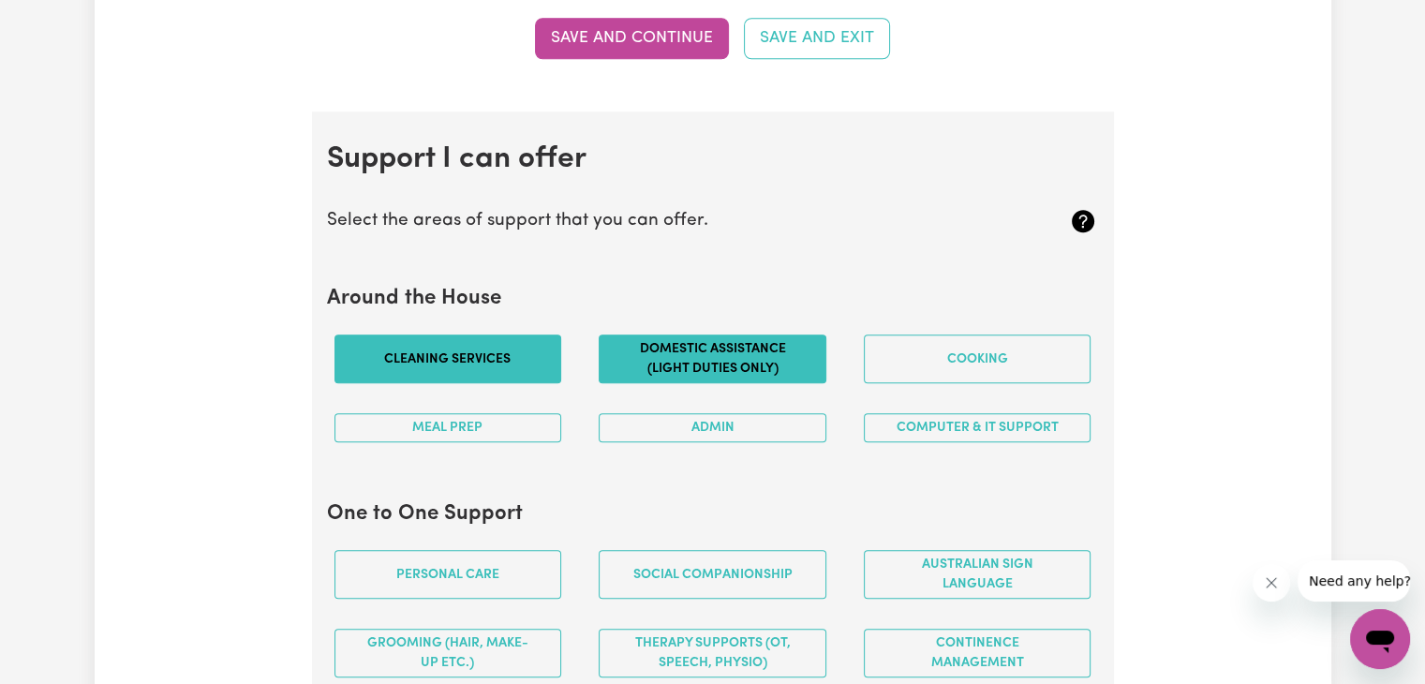
click at [699, 360] on button "Domestic assistance (light duties only)" at bounding box center [713, 358] width 228 height 49
click at [773, 428] on button "Admin" at bounding box center [713, 427] width 228 height 29
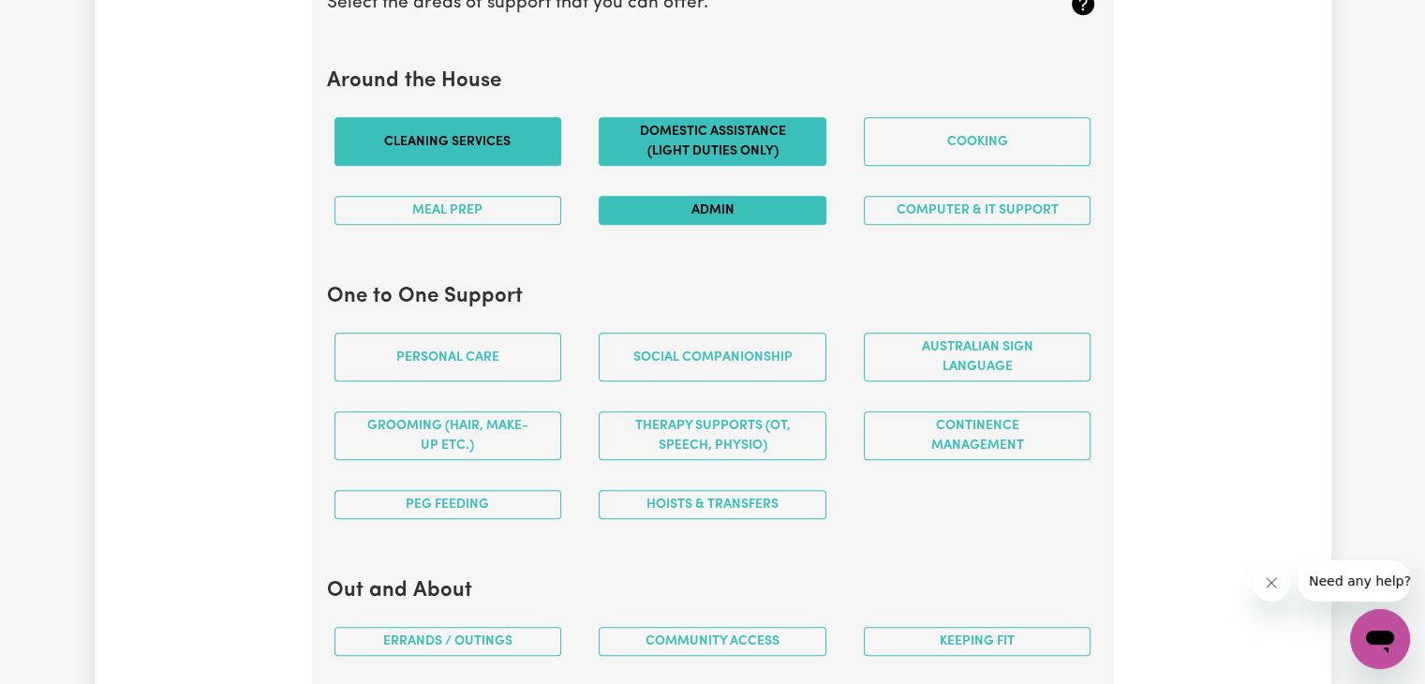
scroll to position [1788, 0]
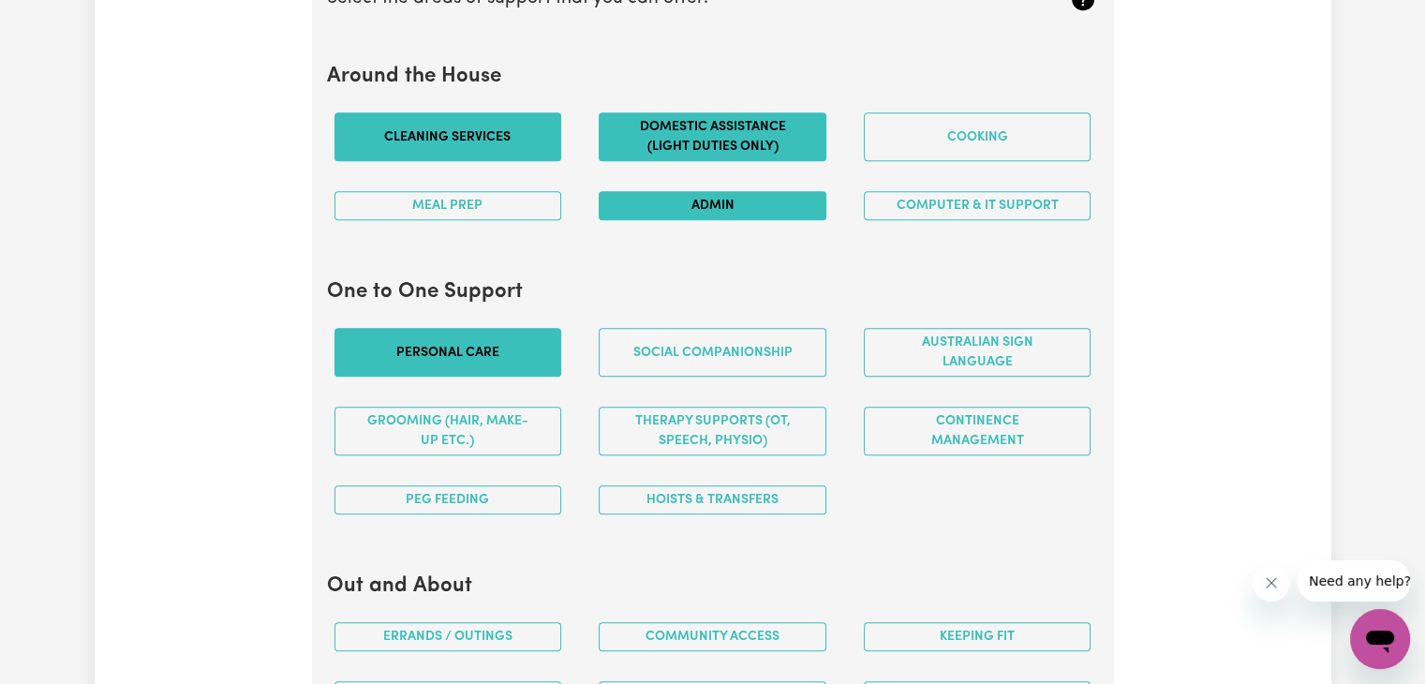
click at [412, 329] on button "Personal care" at bounding box center [448, 352] width 228 height 49
click at [476, 427] on button "Grooming (hair, make-up etc.)" at bounding box center [448, 431] width 228 height 49
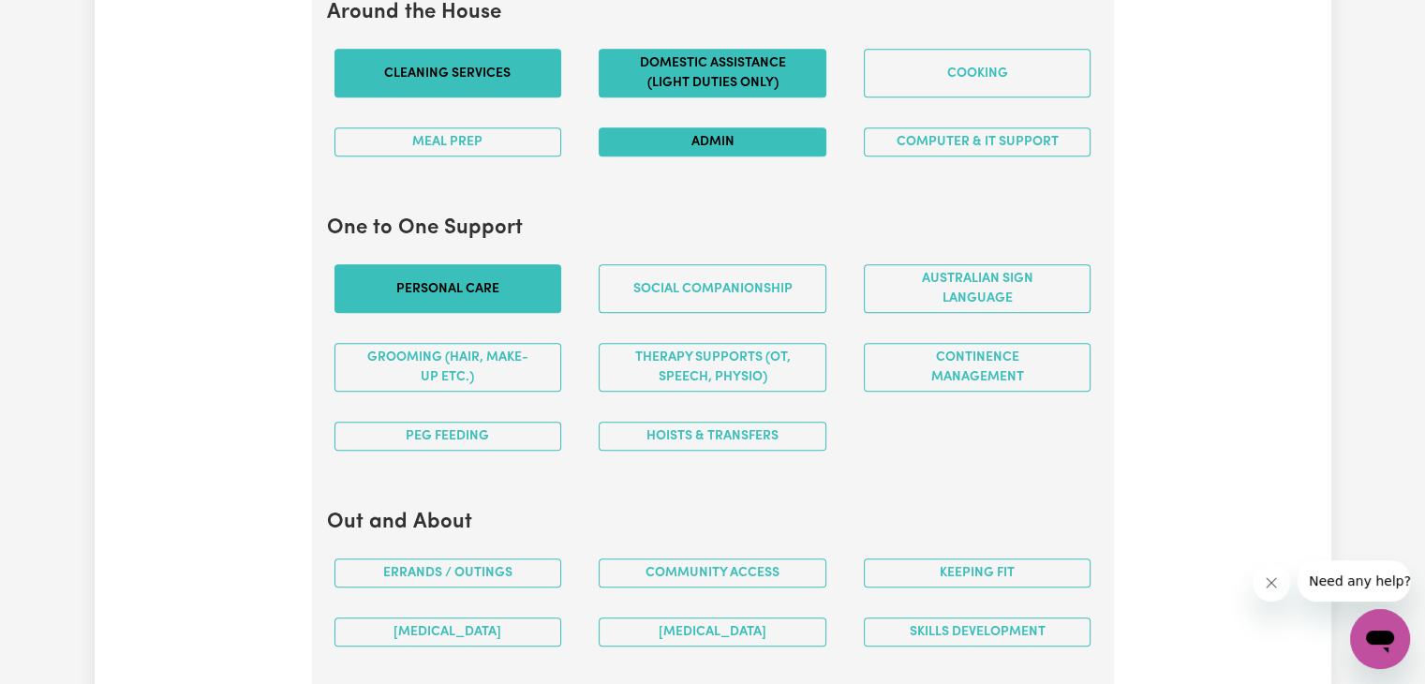
scroll to position [1853, 0]
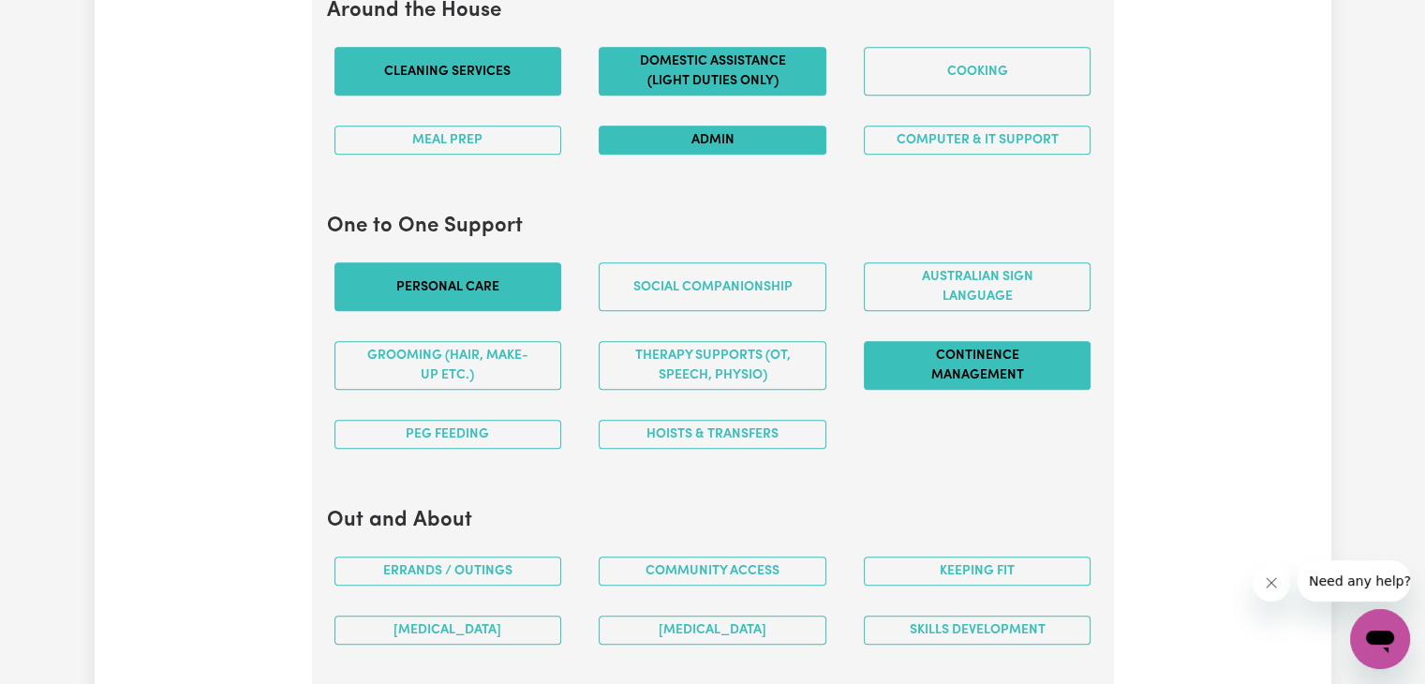
click at [981, 356] on button "Continence management" at bounding box center [978, 365] width 228 height 49
click at [519, 440] on button "PEG feeding" at bounding box center [448, 434] width 228 height 29
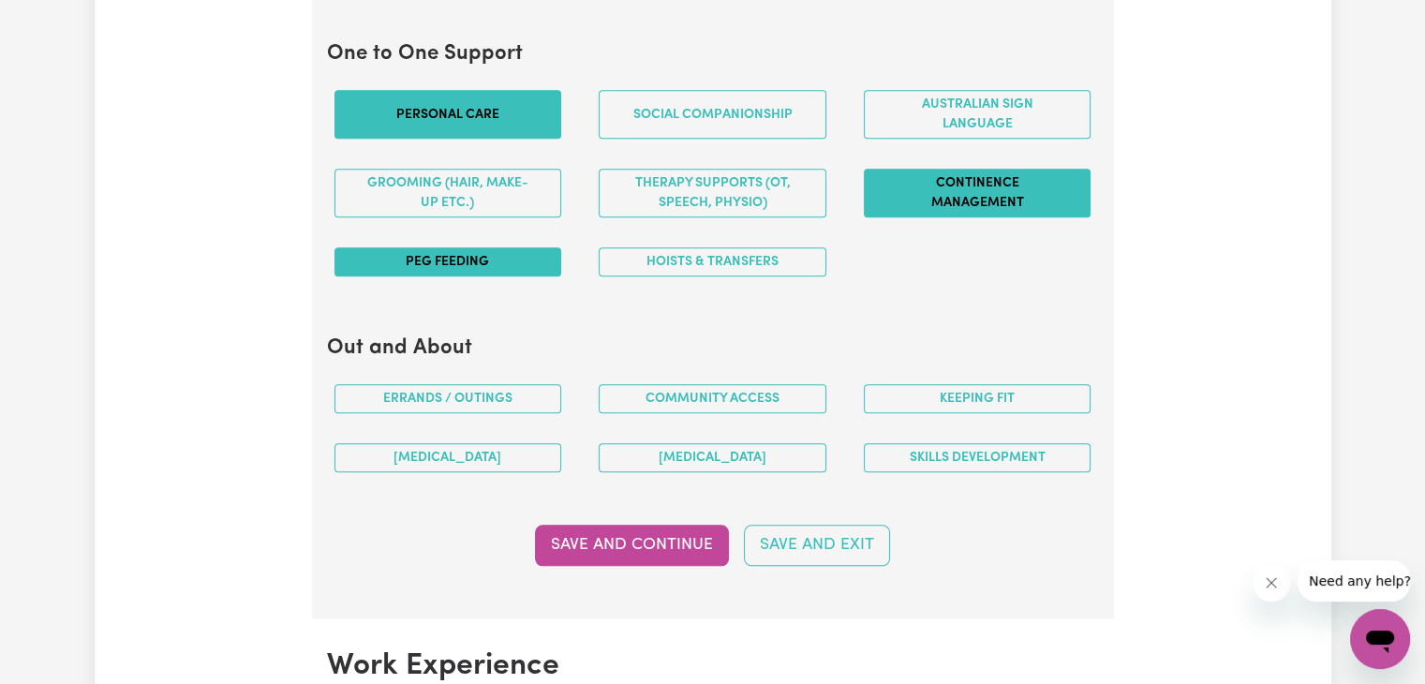
scroll to position [2027, 0]
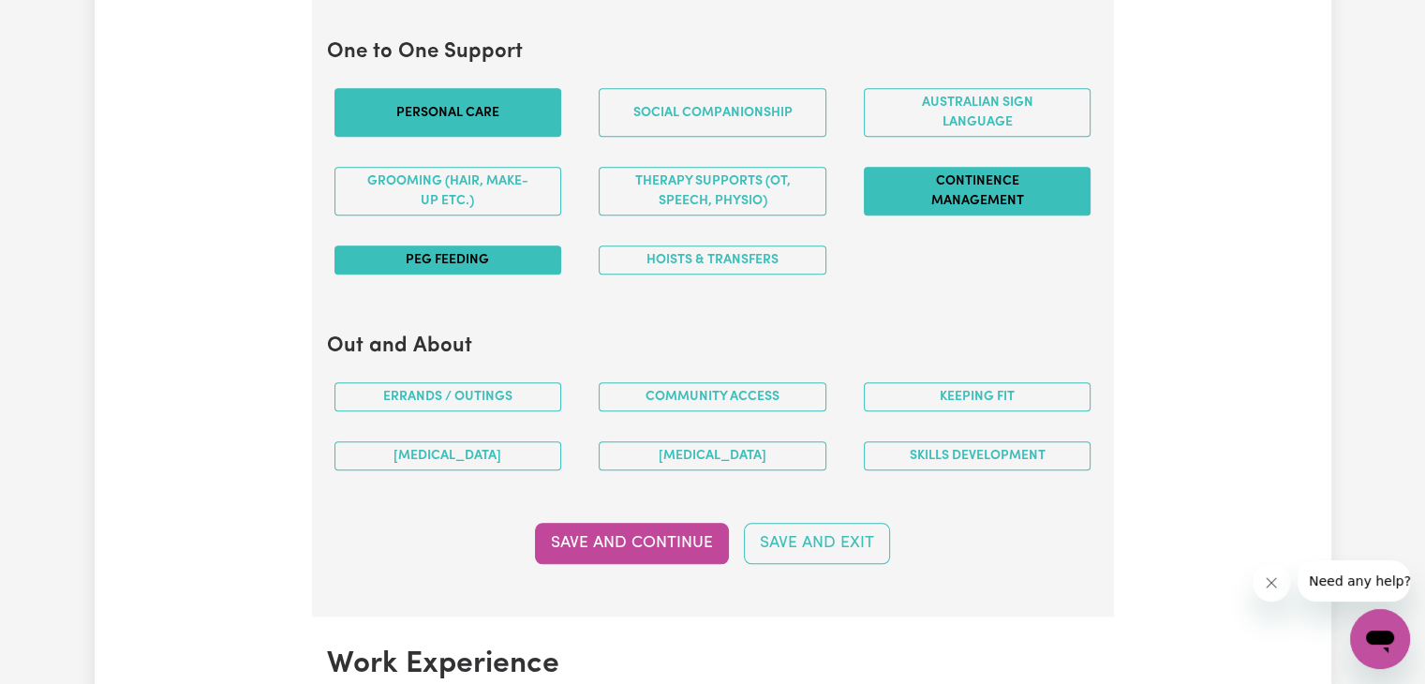
click at [502, 257] on button "PEG feeding" at bounding box center [448, 259] width 228 height 29
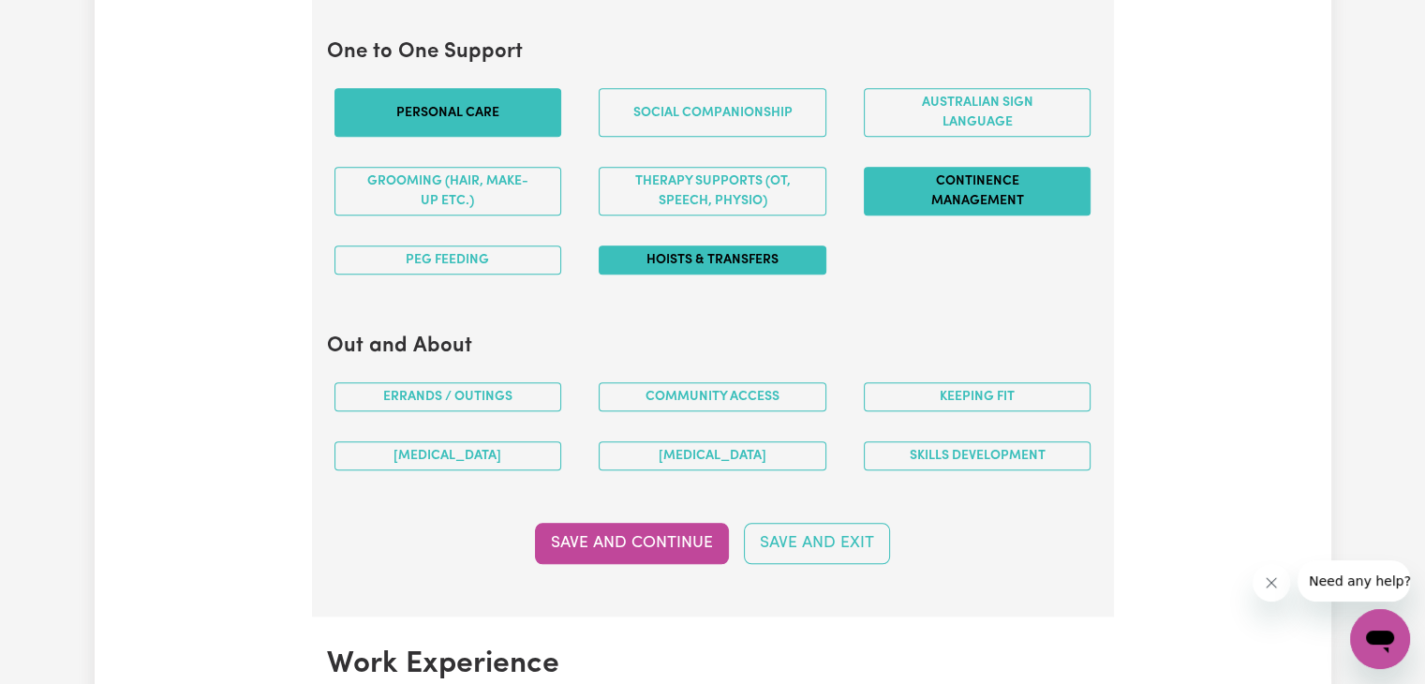
click at [656, 246] on button "Hoists & transfers" at bounding box center [713, 259] width 228 height 29
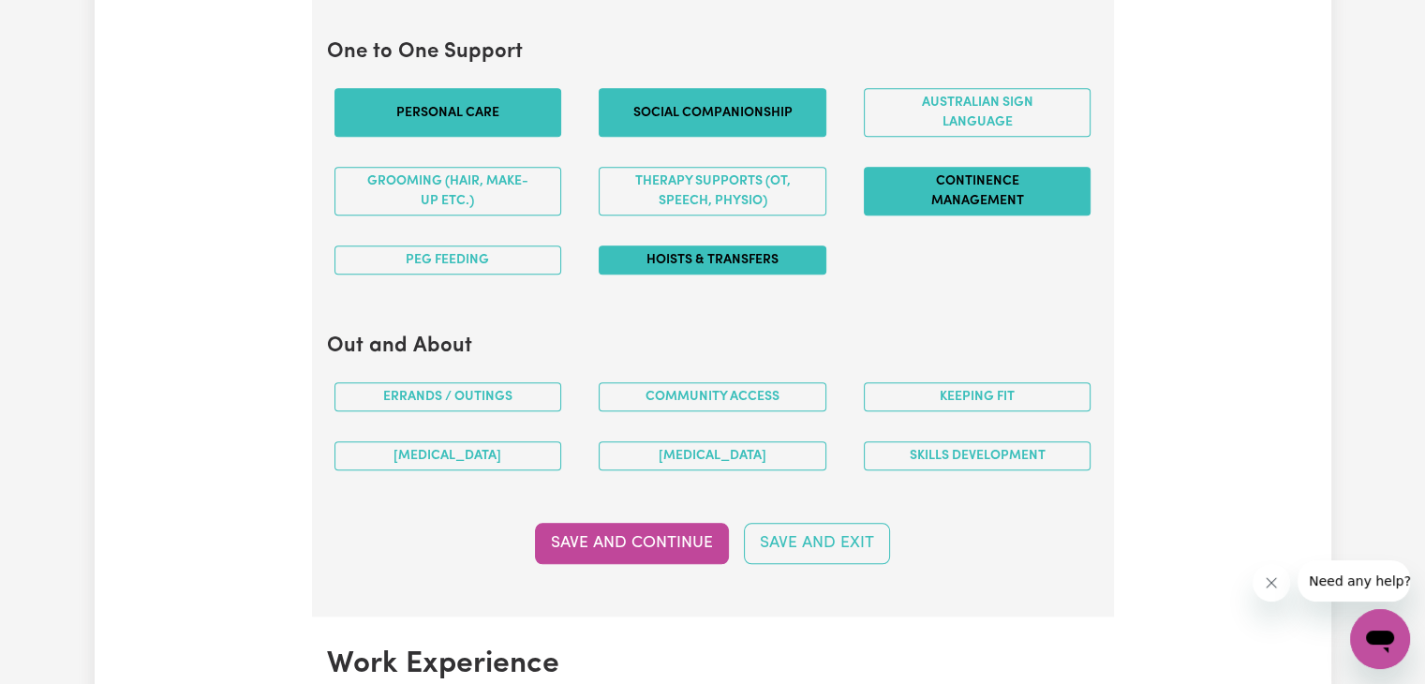
click at [768, 115] on button "Social companionship" at bounding box center [713, 112] width 228 height 49
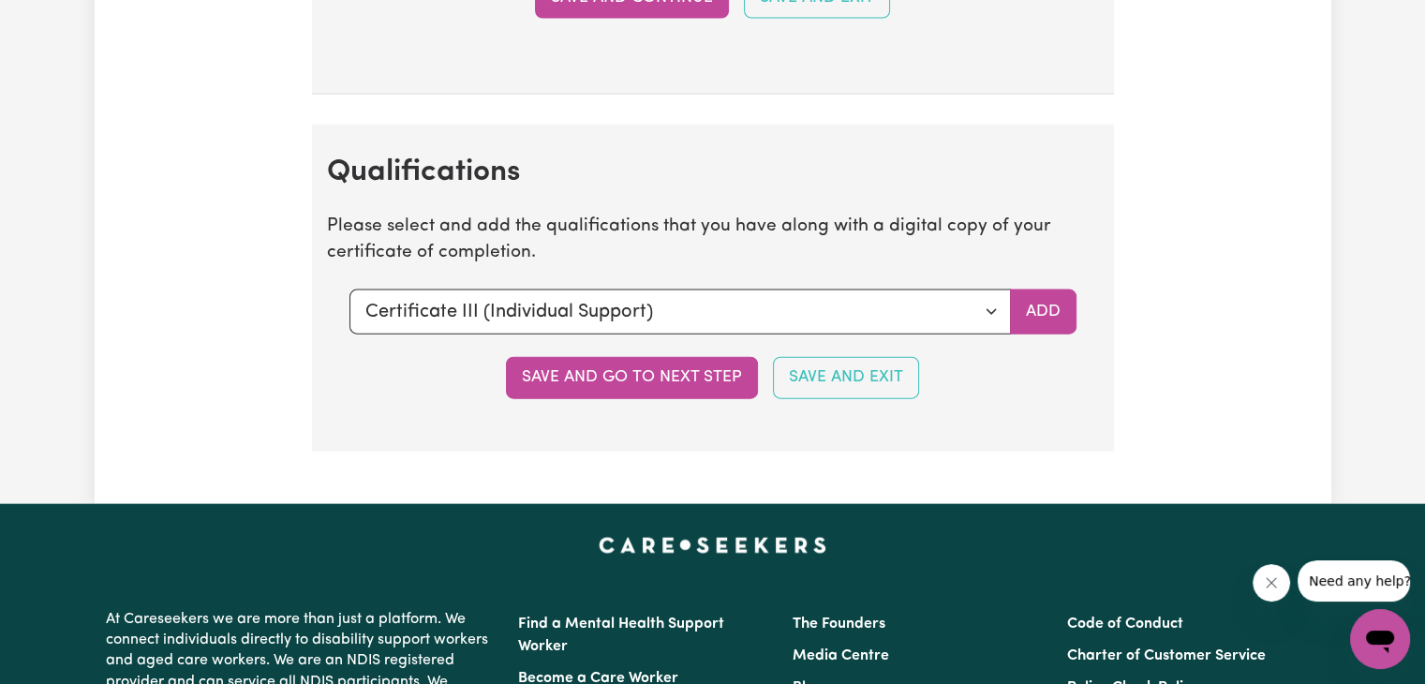
scroll to position [4141, 0]
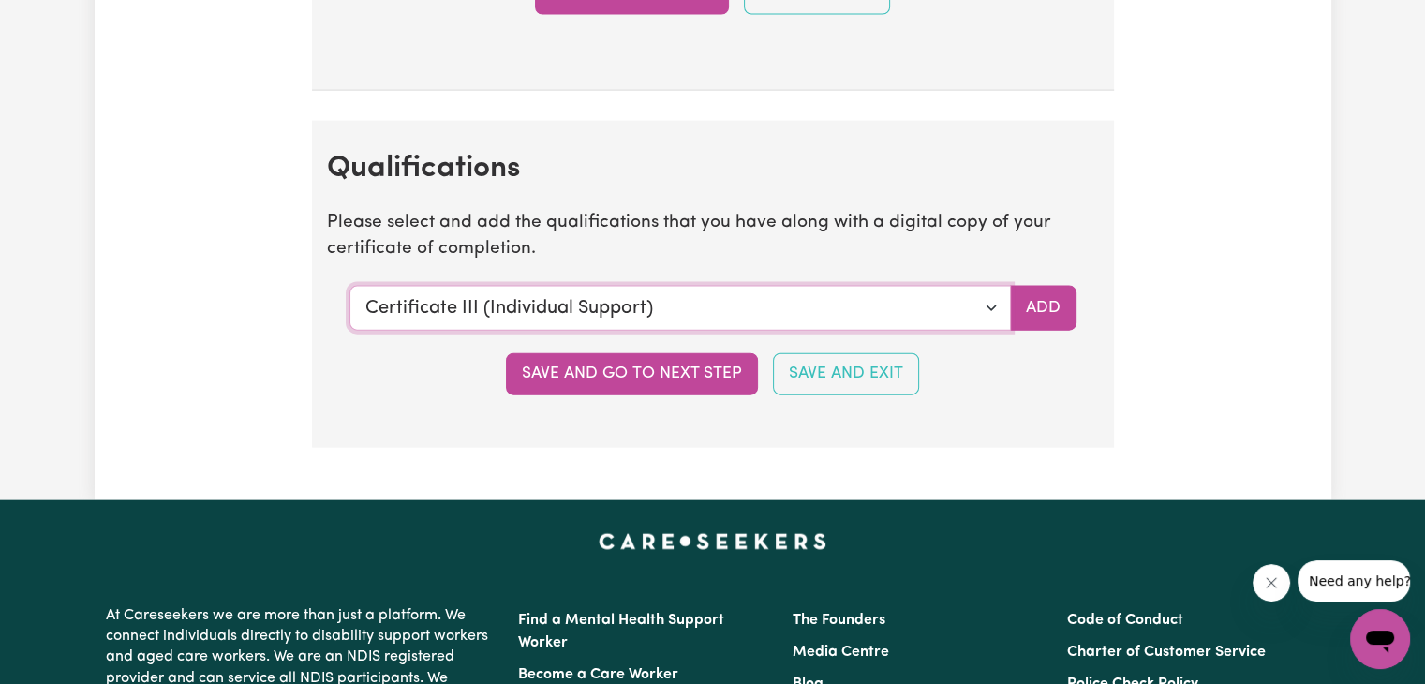
click at [828, 297] on select "Select a qualification to add... Certificate III (Individual Support) Certifica…" at bounding box center [679, 308] width 661 height 45
select select "Diploma of Nursing (EEN)"
click at [349, 286] on select "Select a qualification to add... Certificate III (Individual Support) Certifica…" at bounding box center [679, 308] width 661 height 45
click at [832, 371] on button "Save and Exit" at bounding box center [846, 373] width 146 height 41
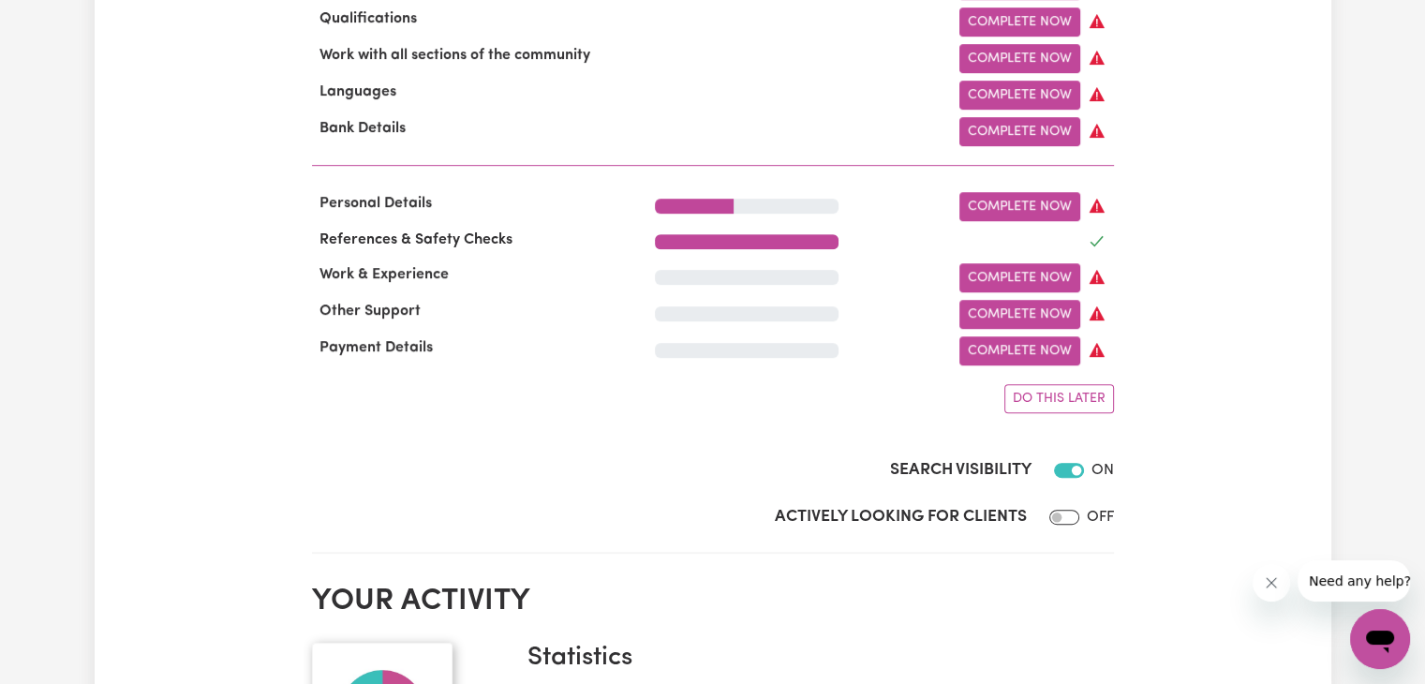
scroll to position [943, 0]
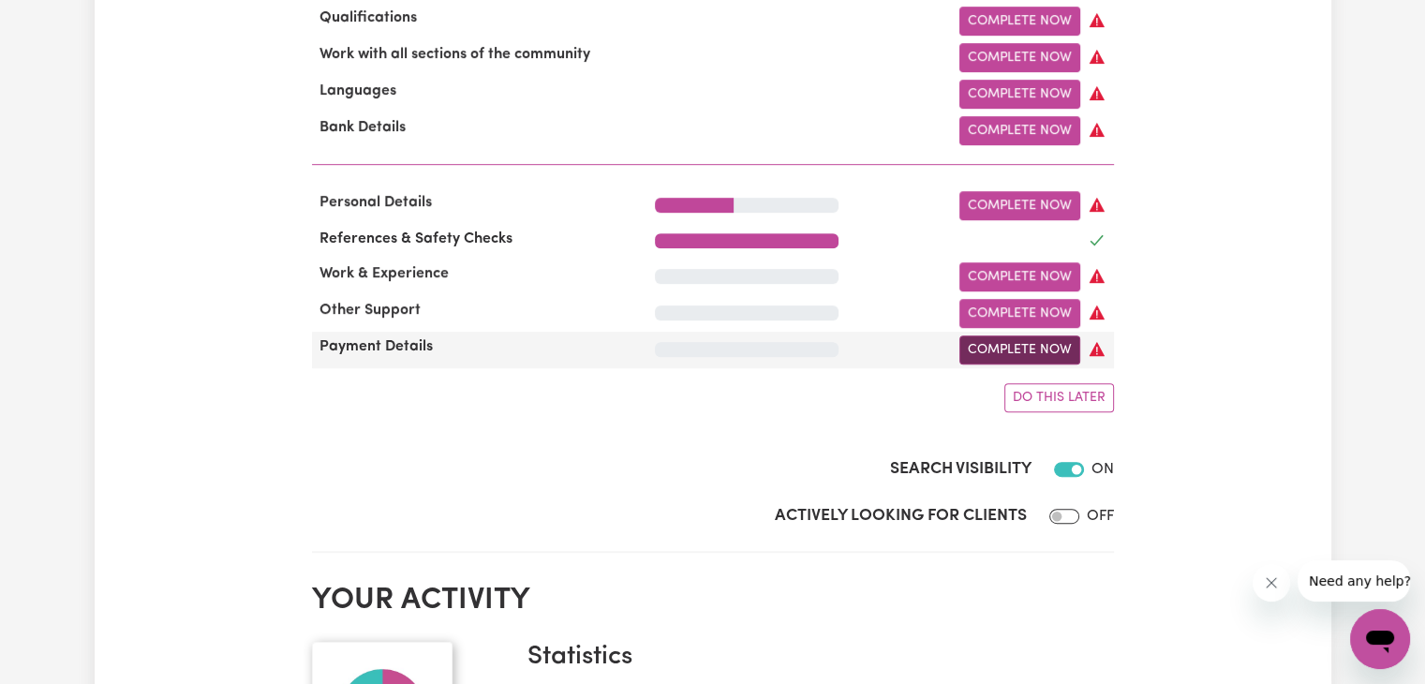
click at [1001, 364] on link "Complete Now" at bounding box center [1019, 349] width 121 height 29
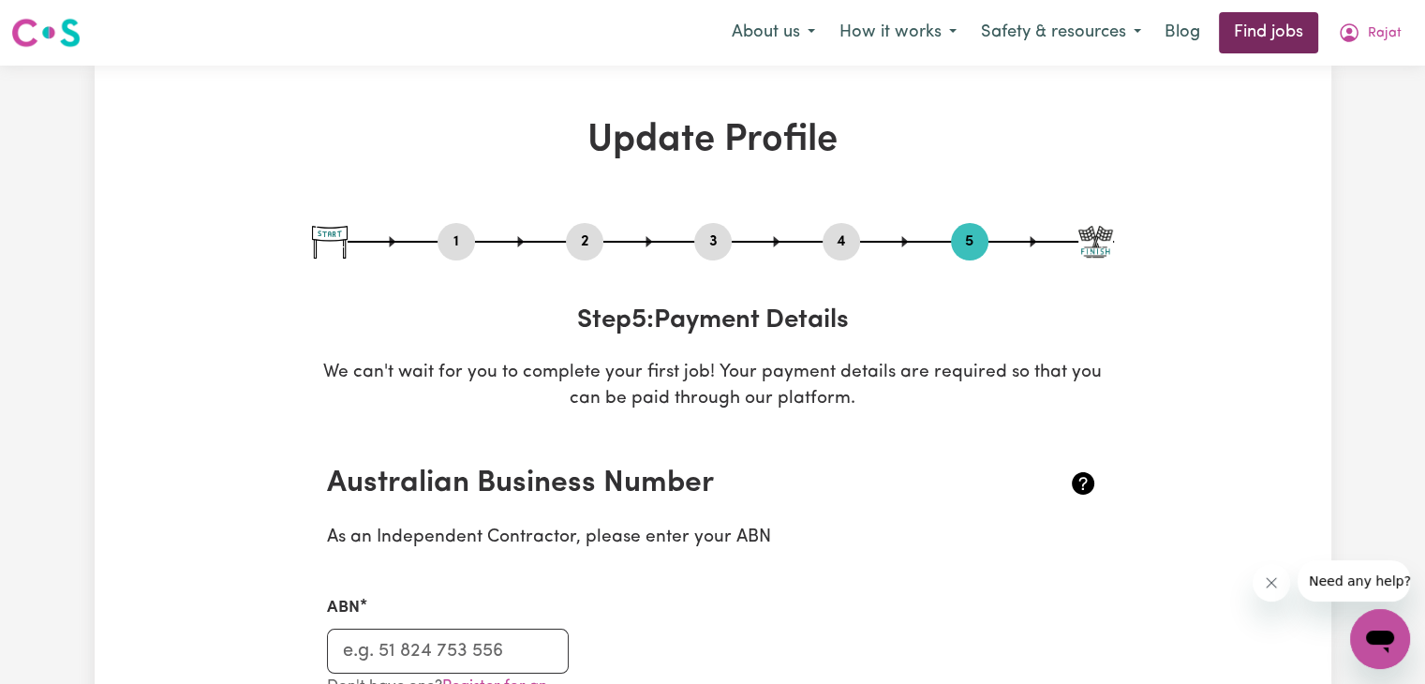
click at [1274, 24] on link "Find jobs" at bounding box center [1268, 32] width 99 height 41
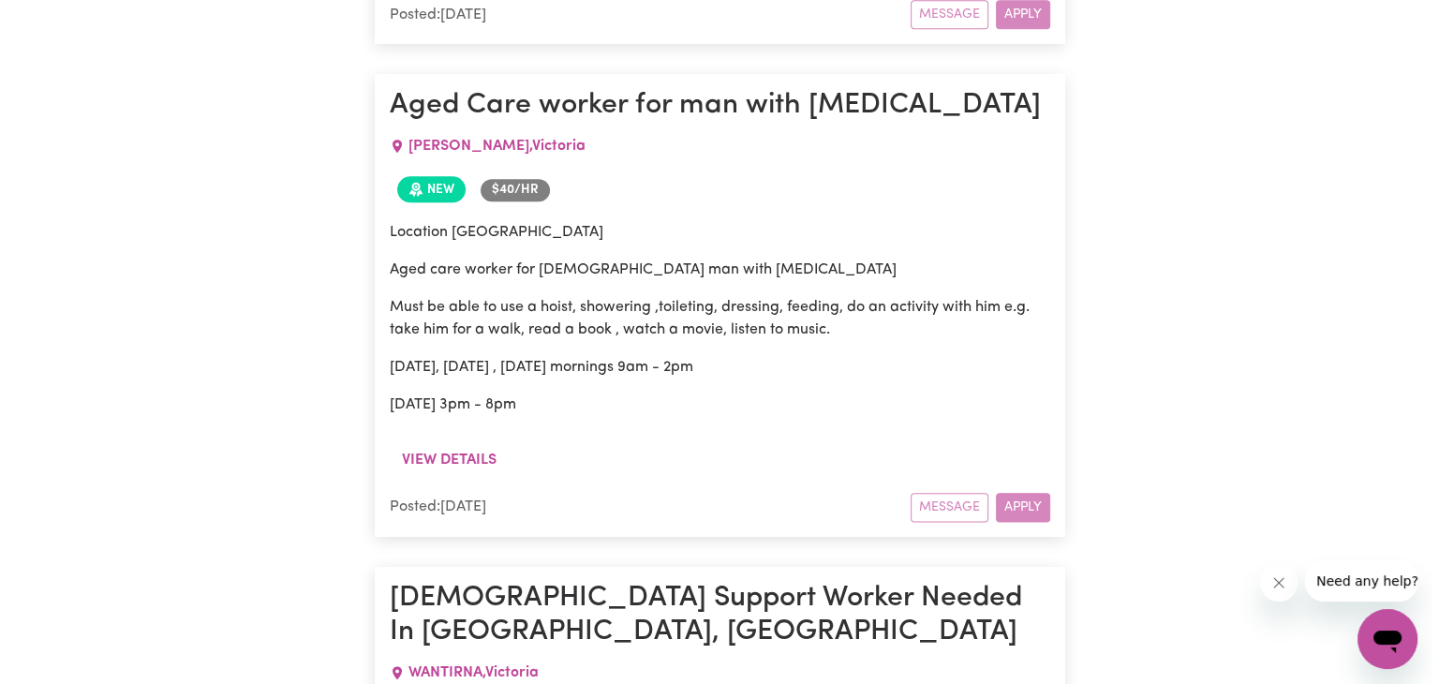
scroll to position [2143, 0]
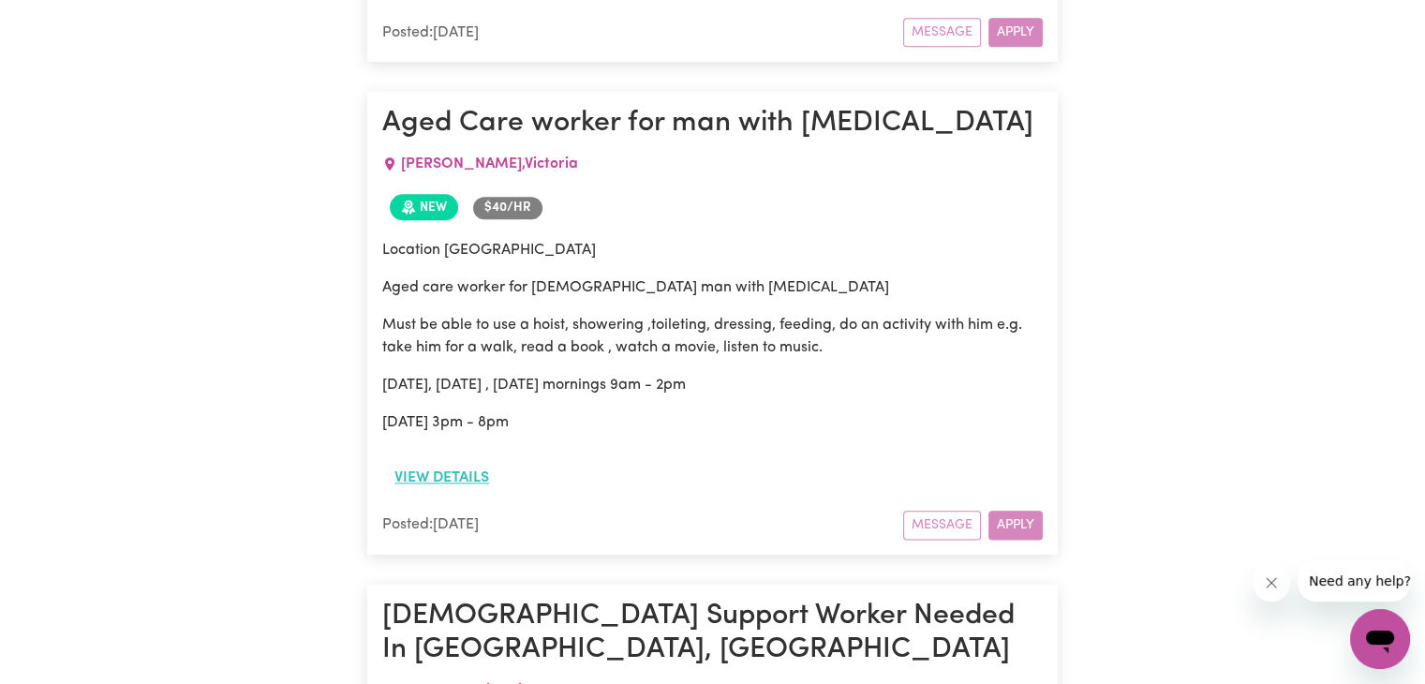
click at [471, 460] on button "View details" at bounding box center [441, 478] width 119 height 36
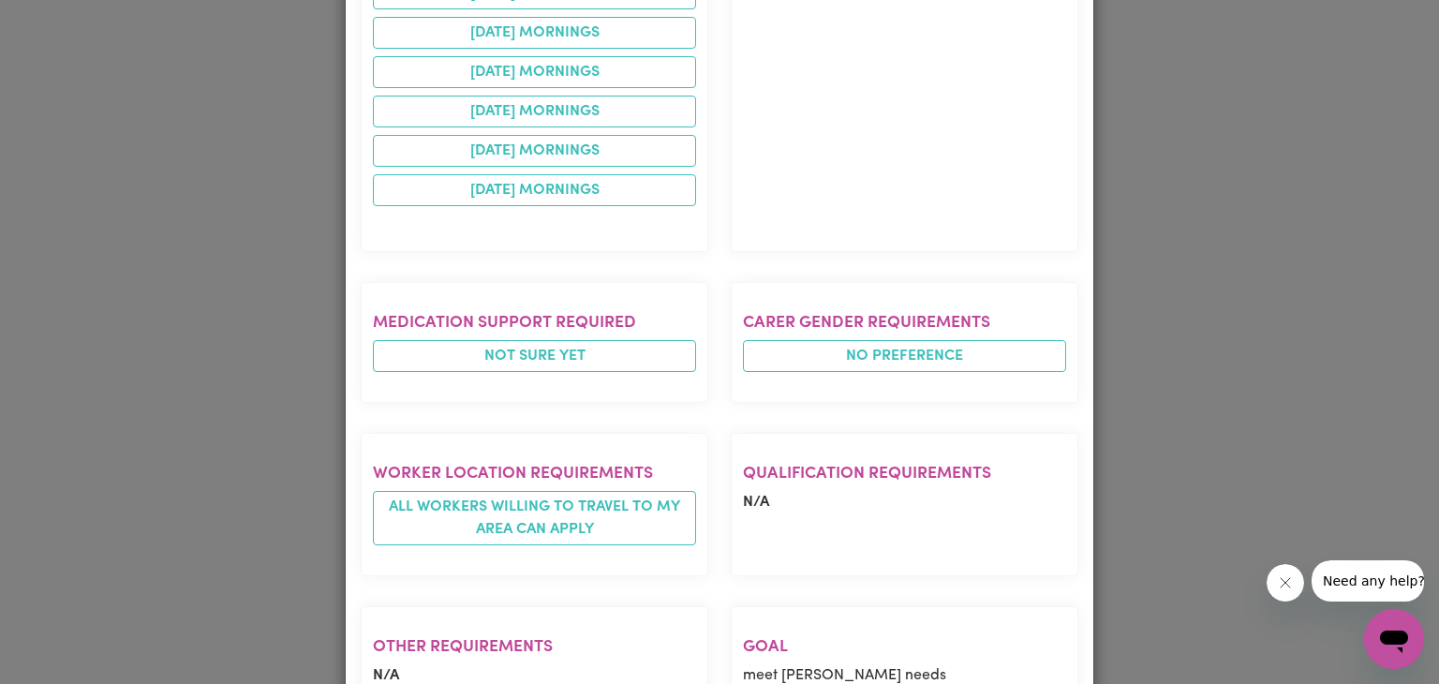
scroll to position [1277, 0]
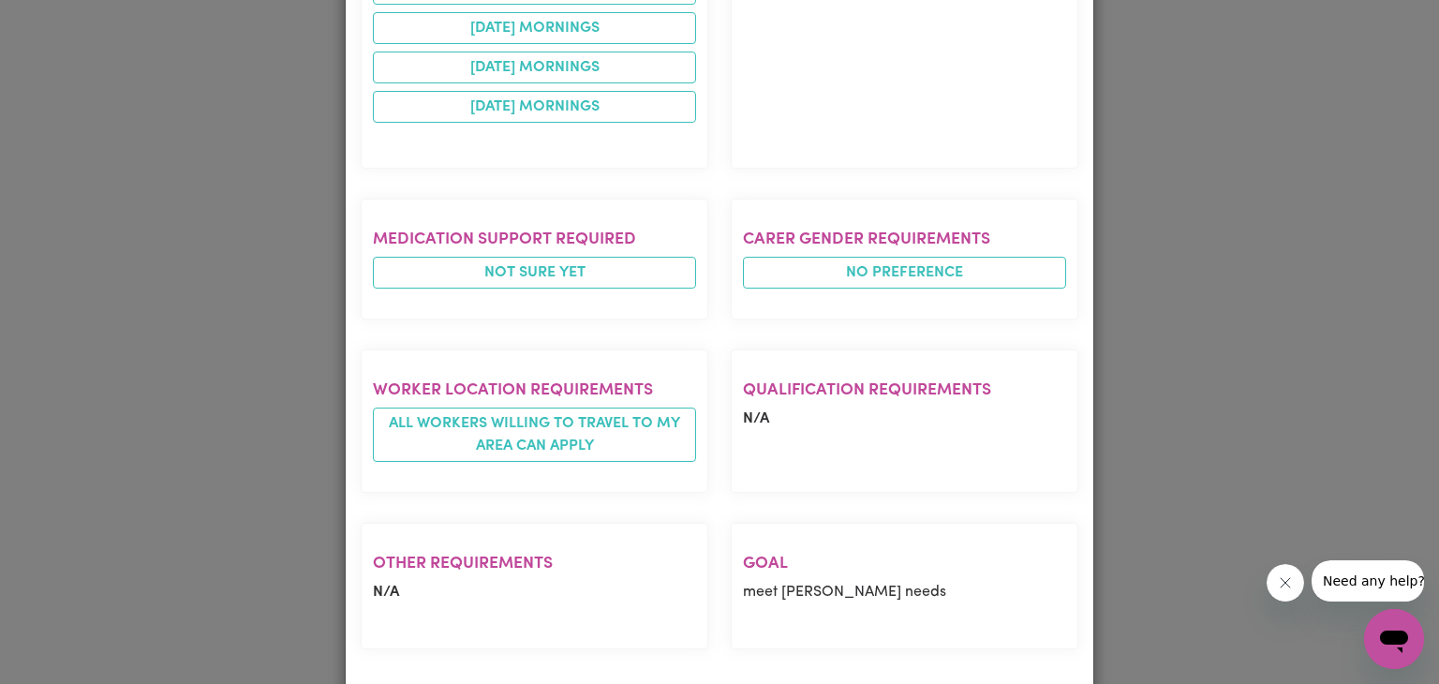
drag, startPoint x: 794, startPoint y: 562, endPoint x: 130, endPoint y: 506, distance: 666.6
click at [130, 506] on div "Job Details Aged Care worker for man with dementia DOREEN , Victoria Posted by:…" at bounding box center [719, 342] width 1439 height 684
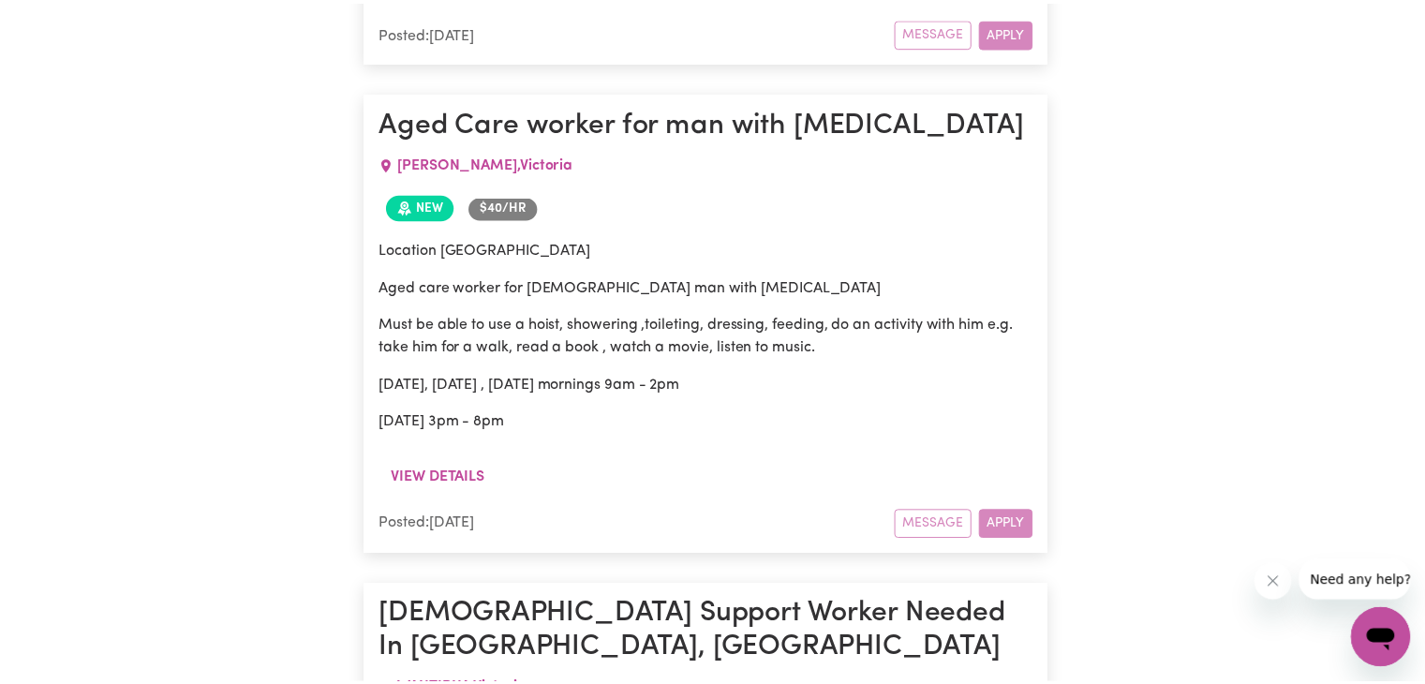
scroll to position [0, 0]
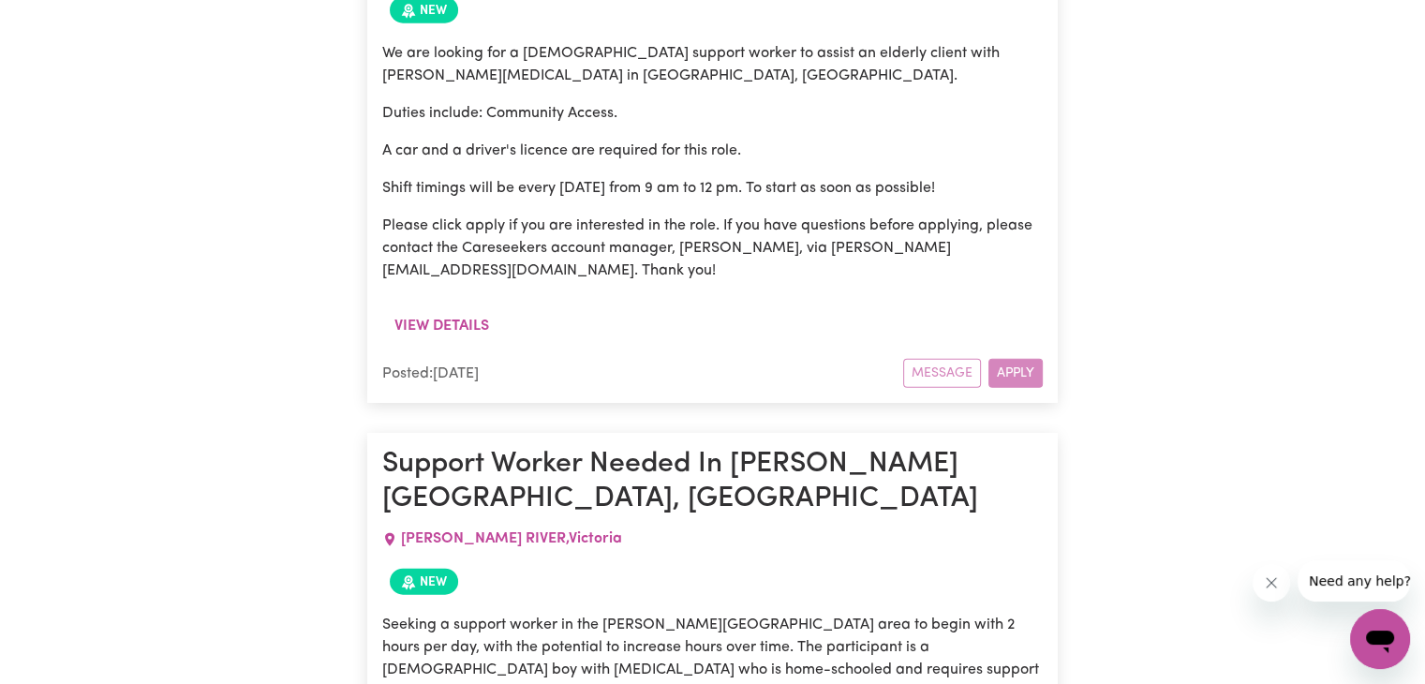
scroll to position [4470, 0]
